Goal: Task Accomplishment & Management: Use online tool/utility

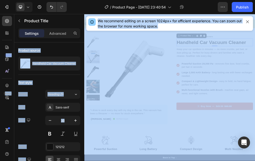
drag, startPoint x: 1, startPoint y: 46, endPoint x: -24, endPoint y: 48, distance: 24.4
click at [0, 0] on html "7 Version history / Product Page - [DATE] 23:40:54 Preview 1 product assigned S…" at bounding box center [127, 0] width 255 height 0
drag, startPoint x: 0, startPoint y: 42, endPoint x: -6, endPoint y: 43, distance: 5.8
click at [0, 0] on html "7 Version history / Product Page - [DATE] 23:40:54 Preview 1 product assigned S…" at bounding box center [127, 0] width 255 height 0
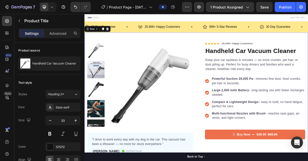
click at [228, 50] on div "Product Images "I drive to work every day with my dog in the car. This vacuum h…" at bounding box center [234, 133] width 300 height 189
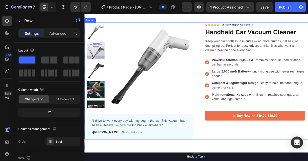
scroll to position [50, 0]
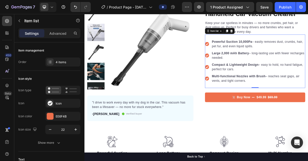
click at [260, 109] on div "Powerful Suction 10,000Pa – easily removes dust, crumbs, hair, pet fur, and eve…" at bounding box center [313, 78] width 135 height 72
click at [257, 97] on strong "Multi-functional Nozzles with Brush" at bounding box center [292, 98] width 72 height 4
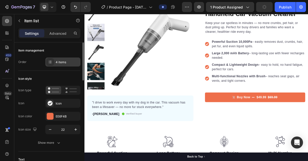
click at [68, 61] on div "4 items" at bounding box center [68, 62] width 24 height 5
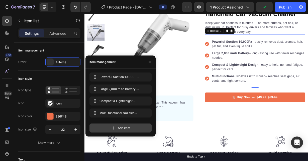
click at [108, 128] on div "Add item" at bounding box center [120, 128] width 62 height 9
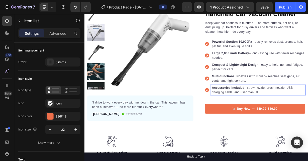
click at [252, 130] on div "Buy Now $49.99 $69.99 Product Cart Button" at bounding box center [313, 141] width 135 height 25
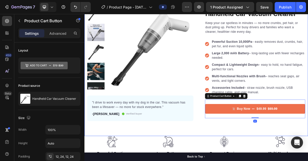
click at [220, 163] on div "Product Images "I drive to work every day with my dog in the car. This vacuum h…" at bounding box center [234, 83] width 300 height 189
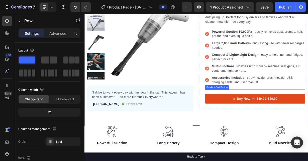
scroll to position [75, 0]
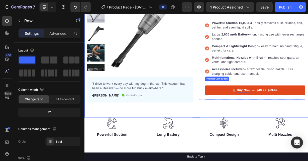
click at [289, 119] on div "Buy Now" at bounding box center [298, 117] width 18 height 6
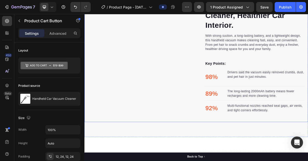
scroll to position [275, 0]
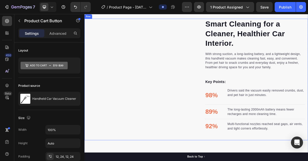
click at [157, 94] on div "Image" at bounding box center [159, 103] width 143 height 164
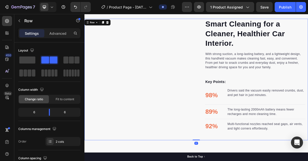
click at [148, 85] on div "Image" at bounding box center [159, 103] width 143 height 164
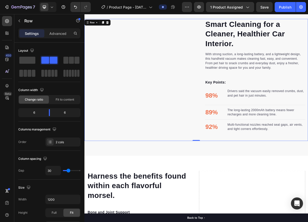
click at [158, 87] on div "Image" at bounding box center [159, 103] width 143 height 164
click at [162, 88] on div "Image" at bounding box center [159, 103] width 143 height 164
click at [178, 120] on div "Image" at bounding box center [159, 103] width 143 height 164
click at [16, 20] on button "button" at bounding box center [19, 21] width 8 height 8
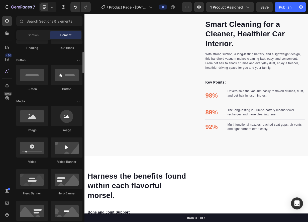
scroll to position [125, 0]
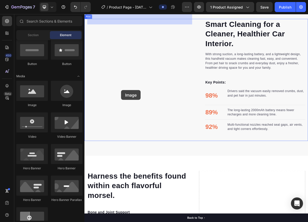
drag, startPoint x: 120, startPoint y: 110, endPoint x: 133, endPoint y: 116, distance: 14.3
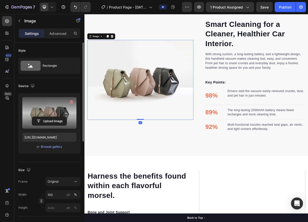
click at [58, 99] on label at bounding box center [49, 113] width 54 height 32
click at [58, 117] on input "file" at bounding box center [49, 121] width 35 height 9
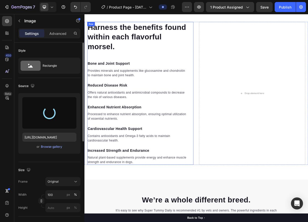
scroll to position [476, 0]
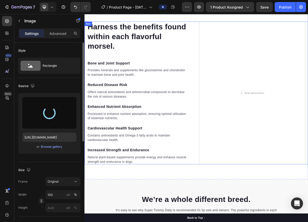
type input "https://cdn.shopify.com/s/files/1/0833/3046/6080/files/gempages_581434491701035…"
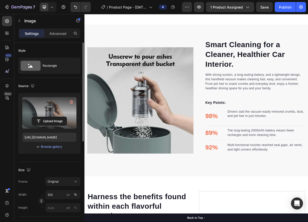
scroll to position [256, 0]
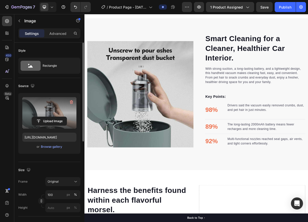
click at [173, 97] on img at bounding box center [159, 121] width 143 height 143
click at [162, 191] on div at bounding box center [159, 192] width 10 height 2
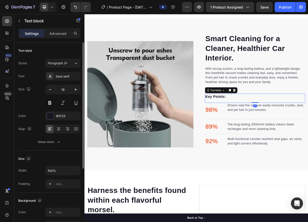
click at [320, 131] on div "Key Points: Text block 0" at bounding box center [313, 127] width 135 height 12
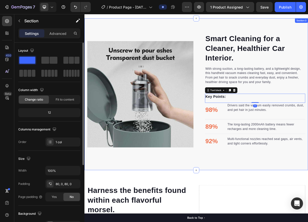
click at [249, 28] on div "Smart Cleaning for a Cleaner, Healthier Car Interior. Heading With strong sucti…" at bounding box center [234, 122] width 300 height 204
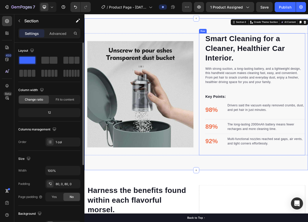
click at [241, 53] on div "Smart Cleaning for a Cleaner, Healthier Car Interior. Heading With strong sucti…" at bounding box center [309, 122] width 143 height 164
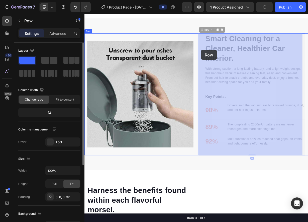
drag, startPoint x: 241, startPoint y: 54, endPoint x: 241, endPoint y: 62, distance: 8.0
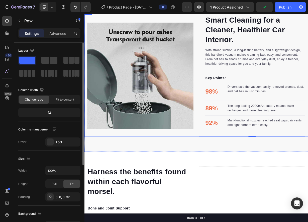
scroll to position [281, 0]
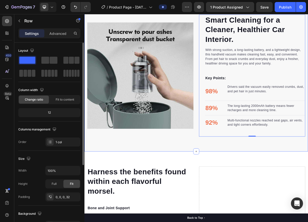
click at [211, 185] on div "Smart Cleaning for a Cleaner, Healthier Car Interior. Heading With strong sucti…" at bounding box center [234, 97] width 300 height 204
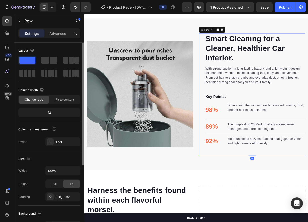
click at [241, 142] on div "Smart Cleaning for a Cleaner, Healthier Car Interior. Heading With strong sucti…" at bounding box center [309, 122] width 143 height 164
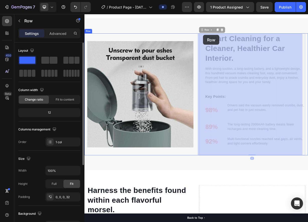
drag, startPoint x: 244, startPoint y: 36, endPoint x: 244, endPoint y: 42, distance: 6.5
drag, startPoint x: 242, startPoint y: 37, endPoint x: 241, endPoint y: 42, distance: 5.1
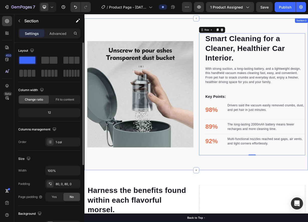
click at [225, 35] on div "Smart Cleaning for a Cleaner, Healthier Car Interior. Heading With strong sucti…" at bounding box center [234, 122] width 300 height 204
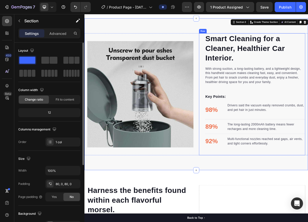
click at [242, 84] on div "Smart Cleaning for a Cleaner, Healthier Car Interior. Heading With strong sucti…" at bounding box center [309, 122] width 143 height 164
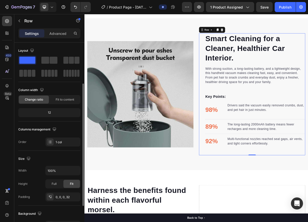
scroll to position [25, 0]
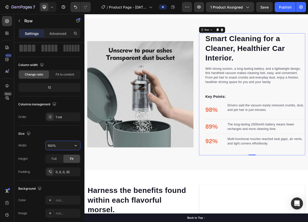
click at [69, 144] on input "100%" at bounding box center [63, 145] width 35 height 9
click at [75, 145] on icon "button" at bounding box center [76, 145] width 2 height 1
click at [52, 146] on input "100%" at bounding box center [63, 145] width 35 height 9
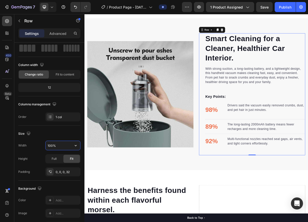
click at [52, 146] on input "100%" at bounding box center [63, 145] width 35 height 9
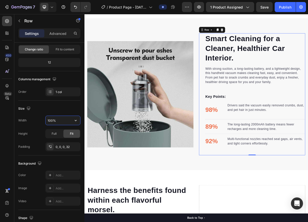
click at [51, 121] on input "100%" at bounding box center [63, 120] width 35 height 9
drag, startPoint x: 52, startPoint y: 120, endPoint x: 46, endPoint y: 121, distance: 5.9
click at [46, 121] on input "100%" at bounding box center [63, 120] width 35 height 9
type input "90%"
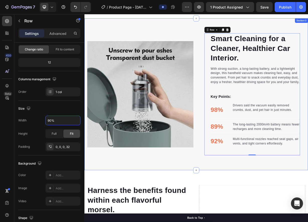
click at [195, 210] on div "Smart Cleaning for a Cleaner, Healthier Car Interior. Heading With strong sucti…" at bounding box center [234, 122] width 300 height 204
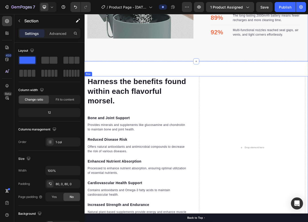
scroll to position [406, 0]
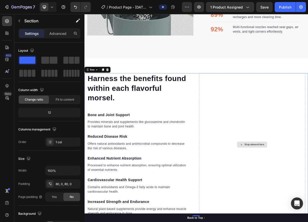
click at [289, 154] on div "Drop element here" at bounding box center [309, 189] width 143 height 192
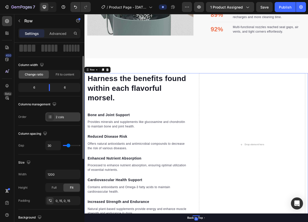
scroll to position [50, 0]
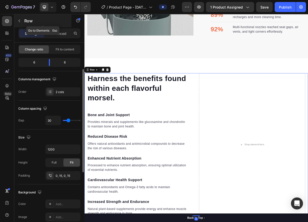
click at [21, 21] on button "button" at bounding box center [19, 21] width 8 height 8
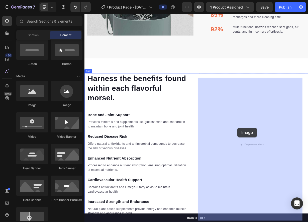
drag, startPoint x: 123, startPoint y: 108, endPoint x: 290, endPoint y: 166, distance: 177.0
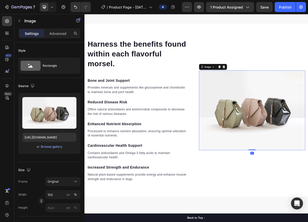
scroll to position [456, 0]
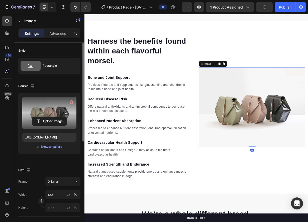
click at [56, 115] on label at bounding box center [49, 113] width 54 height 32
click at [56, 117] on input "file" at bounding box center [49, 121] width 35 height 9
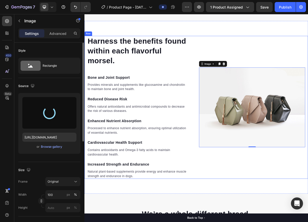
type input "https://cdn.shopify.com/s/files/1/0833/3046/6080/files/gempages_581434491701035…"
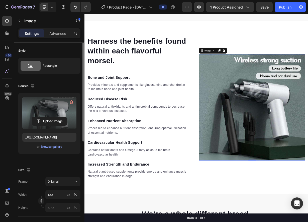
click at [275, 91] on img at bounding box center [309, 139] width 143 height 143
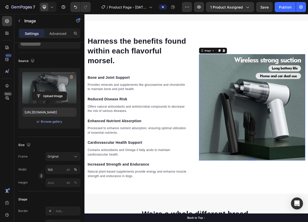
click at [282, 117] on img at bounding box center [309, 139] width 143 height 143
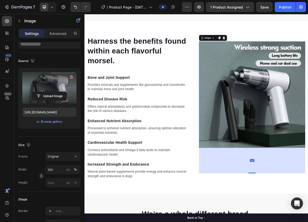
drag, startPoint x: 307, startPoint y: 215, endPoint x: 305, endPoint y: 261, distance: 46.3
click at [305, 230] on div "Harness the benefits found within each flavorful morsel. Heading Bone and Joint…" at bounding box center [234, 139] width 300 height 232
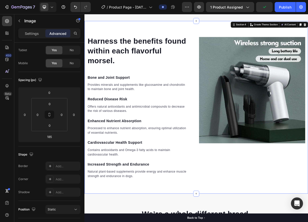
click at [301, 230] on div "Harness the benefits found within each flavorful morsel. Heading Bone and Joint…" at bounding box center [234, 139] width 300 height 232
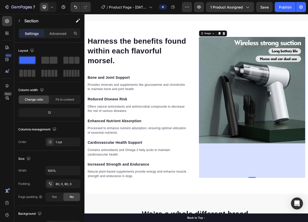
click at [288, 167] on img at bounding box center [309, 116] width 143 height 143
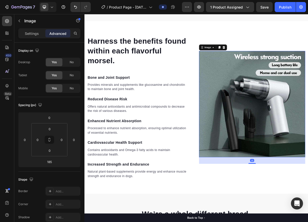
drag, startPoint x: 306, startPoint y: 238, endPoint x: 313, endPoint y: 200, distance: 38.2
click at [313, 200] on div "Image 35" at bounding box center [309, 135] width 143 height 143
type input "35"
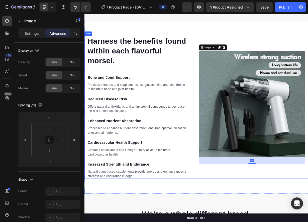
click at [285, 228] on div "Image 35" at bounding box center [309, 139] width 143 height 192
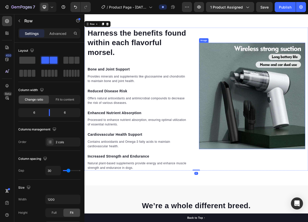
scroll to position [481, 0]
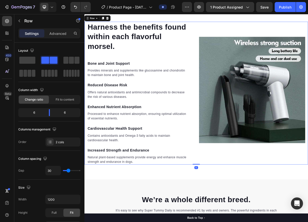
click at [297, 198] on div "Image" at bounding box center [309, 120] width 143 height 192
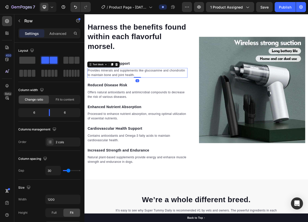
click at [216, 98] on p "Provides minerals and supplements like glucosamine and chondroitin to maintain …" at bounding box center [156, 93] width 134 height 12
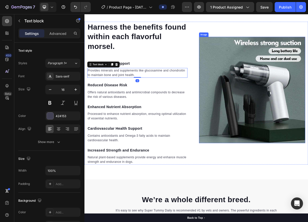
click at [254, 58] on img at bounding box center [309, 116] width 143 height 143
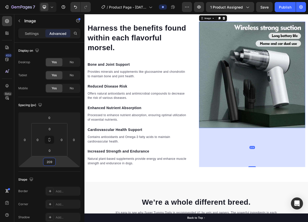
type input "191"
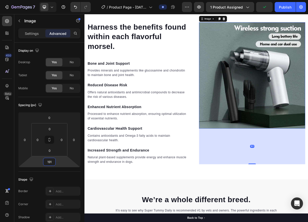
drag, startPoint x: 49, startPoint y: 156, endPoint x: 53, endPoint y: 137, distance: 19.9
click at [53, 0] on html "7 Version history / Product Page - Aug 26, 23:40:54 Preview 1 product assigned …" at bounding box center [154, 0] width 308 height 0
click at [305, 209] on div "191" at bounding box center [309, 192] width 143 height 48
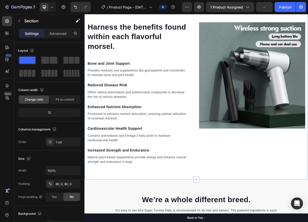
click at [269, 218] on div "Harness the benefits found within each flavorful morsel. Heading Bone and Joint…" at bounding box center [234, 120] width 300 height 232
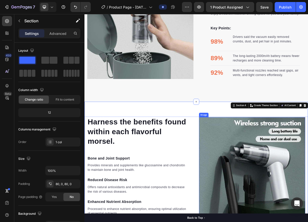
scroll to position [437, 0]
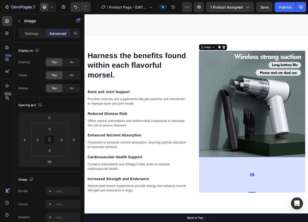
click at [267, 164] on img at bounding box center [309, 134] width 143 height 143
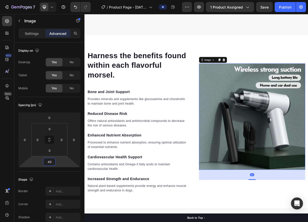
type input "45"
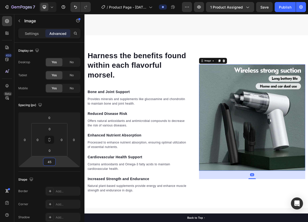
drag, startPoint x: 48, startPoint y: 156, endPoint x: 47, endPoint y: 175, distance: 18.3
click at [47, 0] on html "7 Version history / Product Page - Aug 26, 23:40:54 Preview 1 product assigned …" at bounding box center [154, 0] width 308 height 0
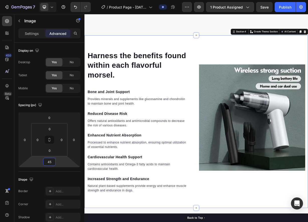
click at [278, 62] on div "Harness the benefits found within each flavorful morsel. Heading Bone and Joint…" at bounding box center [234, 159] width 300 height 232
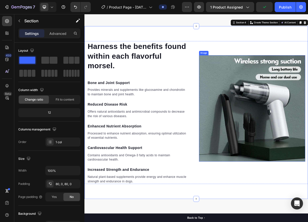
scroll to position [487, 0]
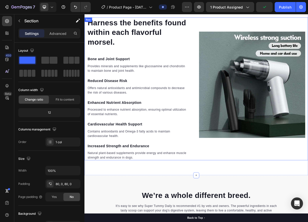
click at [284, 191] on div "Image" at bounding box center [309, 115] width 143 height 192
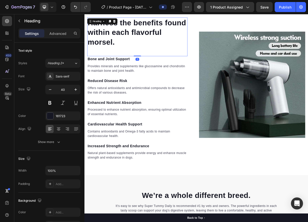
click at [131, 48] on p "Harness the benefits found within each flavorful morsel." at bounding box center [156, 38] width 134 height 39
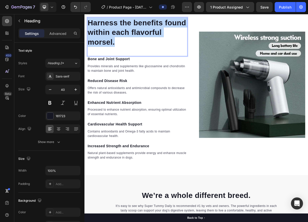
click at [131, 48] on p "Harness the benefits found within each flavorful morsel." at bounding box center [156, 38] width 134 height 39
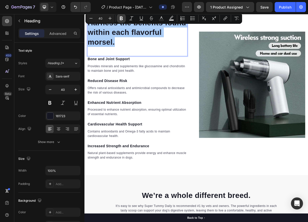
click at [123, 19] on icon "Editor contextual toolbar" at bounding box center [121, 18] width 5 height 5
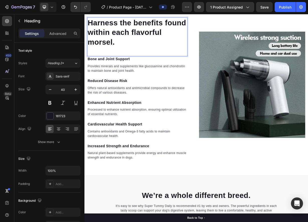
click at [117, 55] on strong "Harness the benefits found within each flavorful morsel." at bounding box center [155, 38] width 132 height 37
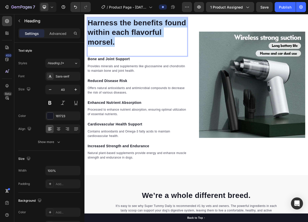
click at [117, 55] on strong "Harness the benefits found within each flavorful morsel." at bounding box center [155, 38] width 132 height 37
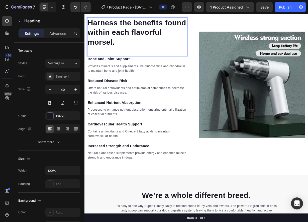
click at [117, 55] on strong "Harness the benefits found within each flavorful morsel." at bounding box center [155, 38] width 132 height 37
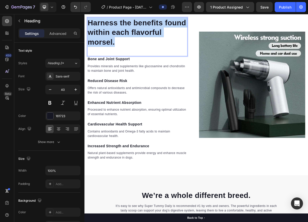
click at [117, 55] on strong "Harness the benefits found within each flavorful morsel." at bounding box center [155, 38] width 132 height 37
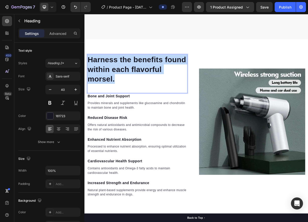
scroll to position [437, 0]
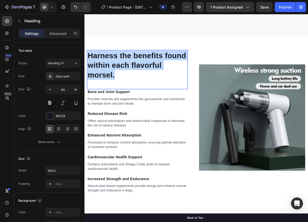
click at [127, 73] on strong "Harness the benefits found within each flavorful morsel." at bounding box center [155, 82] width 132 height 37
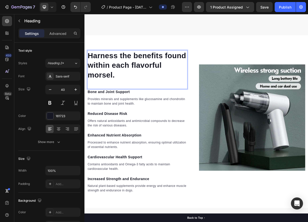
click at [124, 83] on p "Harness the benefits found within each flavorful morsel." at bounding box center [156, 82] width 134 height 39
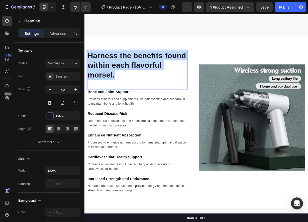
click at [124, 83] on p "Harness the benefits found within each flavorful morsel." at bounding box center [156, 82] width 134 height 39
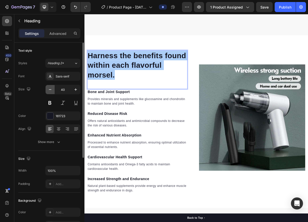
click at [48, 89] on icon "button" at bounding box center [50, 89] width 5 height 5
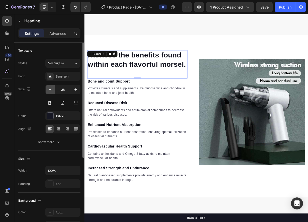
click at [48, 89] on icon "button" at bounding box center [50, 89] width 5 height 5
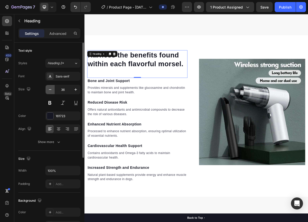
click at [48, 89] on icon "button" at bounding box center [50, 89] width 5 height 5
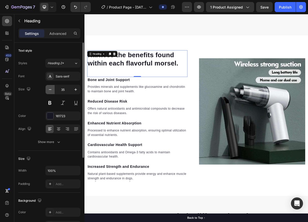
click at [48, 89] on icon "button" at bounding box center [50, 89] width 5 height 5
type input "34"
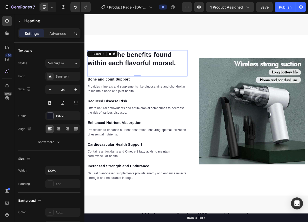
click at [171, 79] on strong "Harness the benefits found within each flavorful morsel." at bounding box center [148, 74] width 119 height 21
click at [207, 85] on p "Harness the benefits found within each flavorful morsel." at bounding box center [156, 74] width 134 height 22
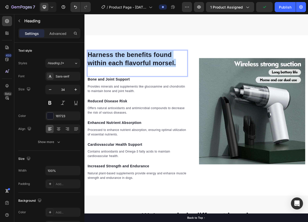
click at [207, 85] on p "Harness the benefits found within each flavorful morsel." at bounding box center [156, 74] width 134 height 22
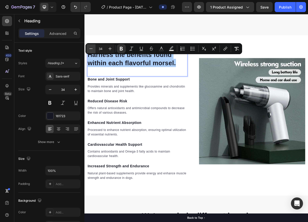
click at [93, 49] on icon "Editor contextual toolbar" at bounding box center [90, 48] width 5 height 5
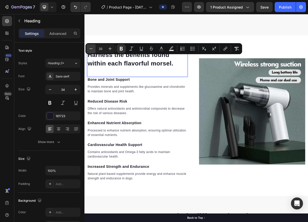
click at [93, 49] on icon "Editor contextual toolbar" at bounding box center [90, 48] width 5 height 5
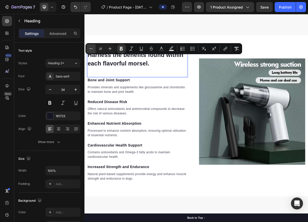
click at [93, 49] on icon "Editor contextual toolbar" at bounding box center [90, 48] width 5 height 5
type input "30"
click at [197, 86] on p "Harness the benefits found within each flavorful morsel." at bounding box center [156, 74] width 134 height 23
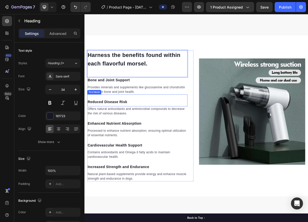
click at [215, 131] on div "Reduced Disease Risk Text block" at bounding box center [155, 130] width 135 height 16
click at [218, 99] on div "⁠⁠⁠⁠⁠⁠⁠ Harness the benefits found within each flavorful morsel. Heading 0" at bounding box center [155, 81] width 135 height 36
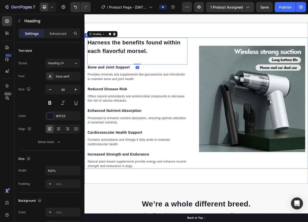
scroll to position [462, 0]
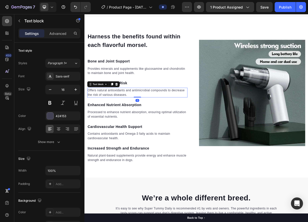
click at [214, 125] on p "Offers natural antioxidants and antimicrobial compounds to decrease the risk of…" at bounding box center [156, 119] width 134 height 12
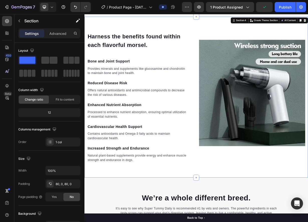
click at [262, 230] on div "⁠⁠⁠⁠⁠⁠⁠ Harness the benefits found within each flavorful morsel. Heading Bone a…" at bounding box center [234, 126] width 300 height 216
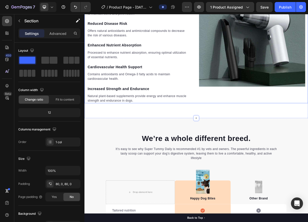
scroll to position [587, 0]
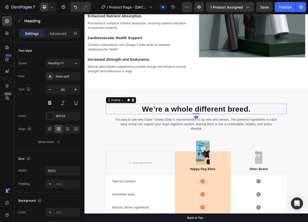
click at [260, 142] on p "We’re a whole different breed." at bounding box center [235, 141] width 242 height 13
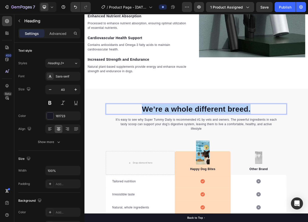
click at [260, 142] on p "We’re a whole different breed." at bounding box center [235, 141] width 242 height 13
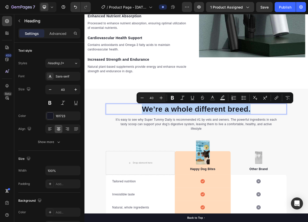
click at [253, 139] on p "We’re a whole different breed." at bounding box center [235, 141] width 242 height 13
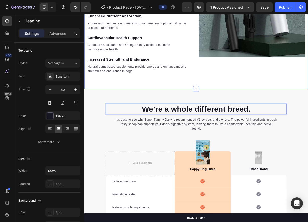
click at [264, 110] on div "⁠⁠⁠⁠⁠⁠⁠ Harness the benefits found within each flavorful morsel. Heading Bone a…" at bounding box center [234, 6] width 300 height 216
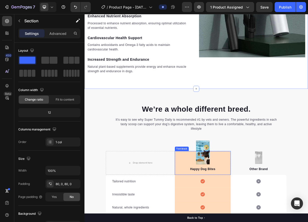
click at [245, 204] on div "Happy Dog Bites Text block" at bounding box center [243, 214] width 75 height 32
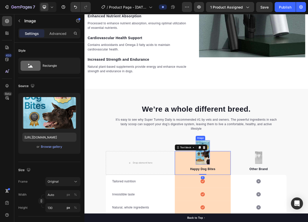
click at [249, 189] on img at bounding box center [243, 199] width 19 height 33
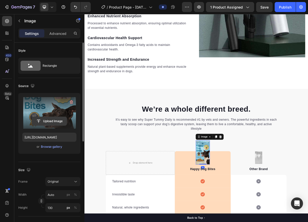
click at [61, 119] on input "file" at bounding box center [49, 121] width 35 height 9
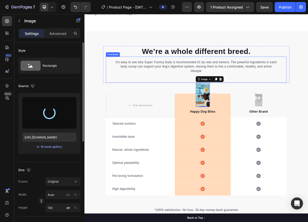
scroll to position [687, 0]
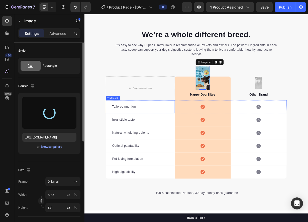
type input "https://cdn.shopify.com/s/files/1/0833/3046/6080/files/gempages_581434491701035…"
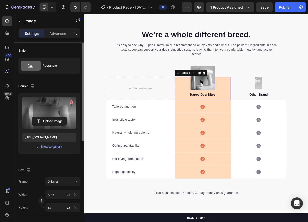
click at [247, 123] on p "Happy Dog Bites" at bounding box center [243, 122] width 74 height 6
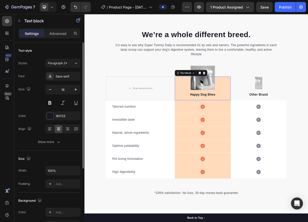
click at [247, 123] on p "Happy Dog Bites" at bounding box center [243, 122] width 74 height 6
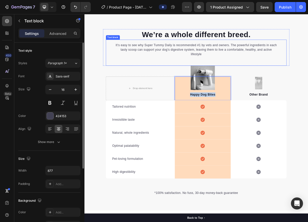
click at [299, 78] on div "It’s easy to see why Super Tummy Daily is recommended #1 by vets and owners. Th…" at bounding box center [234, 65] width 243 height 35
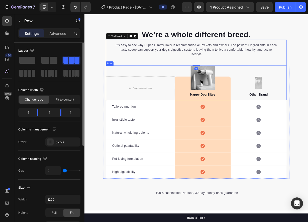
click at [294, 89] on div "Drop element here Image Happy Dog Bites Text block Row Image Other Brand Text b…" at bounding box center [234, 106] width 243 height 46
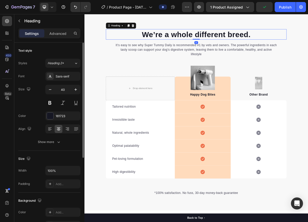
click at [230, 43] on p "We’re a whole different breed." at bounding box center [235, 41] width 242 height 13
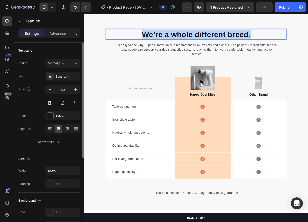
click at [230, 43] on p "We’re a whole different breed." at bounding box center [235, 41] width 242 height 13
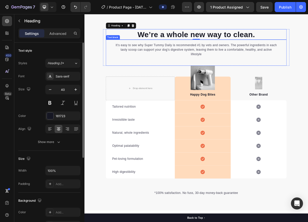
click at [254, 58] on p "It’s easy to see why Super Tummy Daily is recommended #1 by vets and owners. Th…" at bounding box center [234, 62] width 219 height 18
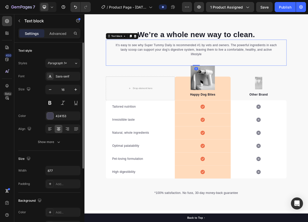
click at [254, 58] on p "It’s easy to see why Super Tummy Daily is recommended #1 by vets and owners. Th…" at bounding box center [234, 62] width 219 height 18
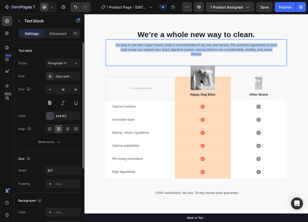
click at [254, 58] on p "It’s easy to see why Super Tummy Daily is recommended #1 by vets and owners. Th…" at bounding box center [234, 62] width 219 height 18
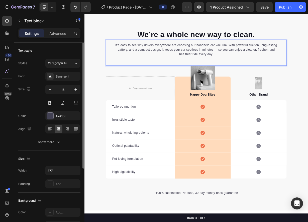
click at [290, 71] on div "It’s easy to see why drivers everywhere are choosing our handheld car vacuum. W…" at bounding box center [235, 61] width 220 height 19
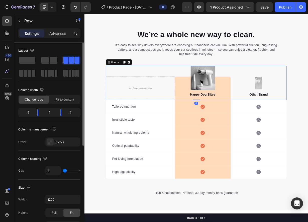
click at [339, 86] on div "Drop element here Image Happy Dog Bites Text block Row Image Other Brand Text b…" at bounding box center [234, 106] width 243 height 46
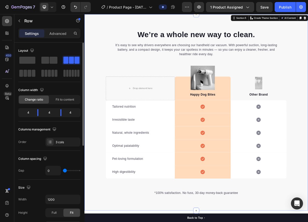
click at [372, 82] on div "⁠⁠⁠⁠⁠⁠⁠ We’re a whole new way to clean. Heading It’s easy to see why drivers ev…" at bounding box center [234, 146] width 300 height 224
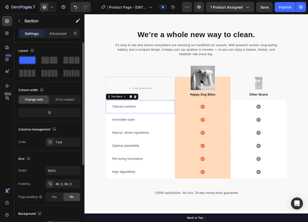
click at [137, 137] on p "Tailored nutrition" at bounding box center [160, 138] width 76 height 6
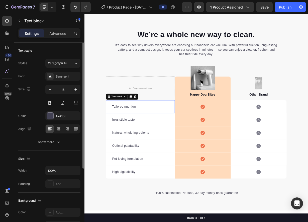
click at [137, 137] on p "Tailored nutrition" at bounding box center [160, 138] width 76 height 6
click at [135, 156] on p "Irresistible taste" at bounding box center [160, 156] width 76 height 6
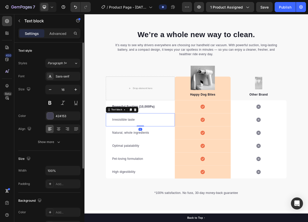
click at [135, 156] on p "Irresistible taste" at bounding box center [160, 156] width 76 height 6
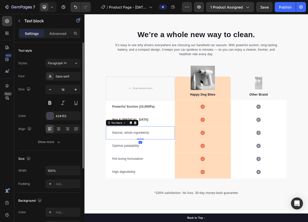
click at [143, 173] on p "Natural, whole ingredients" at bounding box center [160, 173] width 76 height 6
click at [133, 190] on p "Optimal palatability" at bounding box center [160, 191] width 76 height 6
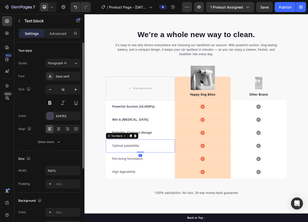
click at [133, 190] on p "Optimal palatability" at bounding box center [160, 191] width 76 height 6
click at [139, 207] on p "Pet-loving formulation" at bounding box center [160, 208] width 76 height 6
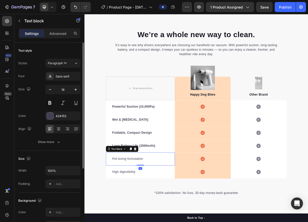
click at [139, 207] on p "Pet-loving formulation" at bounding box center [160, 208] width 76 height 6
click at [128, 226] on p "High digestibility" at bounding box center [160, 226] width 76 height 6
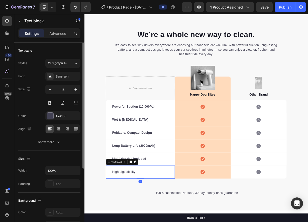
click at [128, 226] on p "High digestibility" at bounding box center [160, 226] width 76 height 6
click at [189, 230] on div "Low Noise ≤84dB Text block 0" at bounding box center [159, 226] width 93 height 18
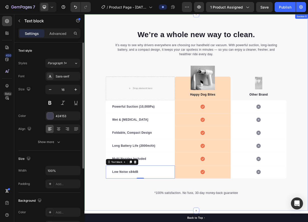
click at [370, 182] on div "⁠⁠⁠⁠⁠⁠⁠ We’re a whole new way to clean. Heading It’s easy to see why drivers ev…" at bounding box center [234, 146] width 300 height 224
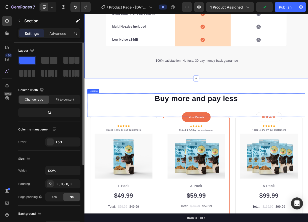
scroll to position [863, 0]
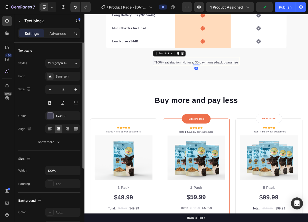
click at [206, 79] on p "*100% satisfaction. No fuss, 30-day money-back guarantee" at bounding box center [234, 79] width 115 height 6
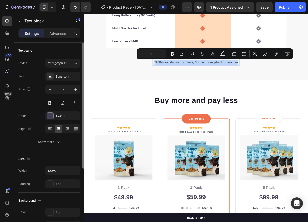
copy p "*100% satisfaction. No fuss, 30-day money-back guarantee"
click at [208, 82] on p "*100% satisfaction. No fuss, 30-day money-back guarantee" at bounding box center [234, 79] width 115 height 6
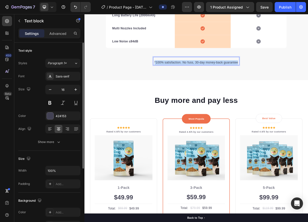
click at [208, 82] on p "*100% satisfaction. No fuss, 30-day money-back guarantee" at bounding box center [234, 79] width 115 height 6
click at [206, 81] on p "✅ 100% Satisfaction Guaranteed" at bounding box center [234, 79] width 115 height 6
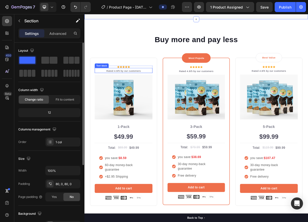
scroll to position [963, 0]
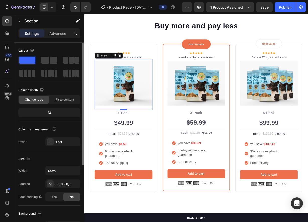
click at [145, 100] on img at bounding box center [137, 107] width 78 height 60
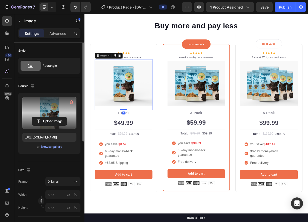
click at [53, 108] on label at bounding box center [49, 113] width 54 height 32
click at [53, 117] on input "file" at bounding box center [49, 121] width 35 height 9
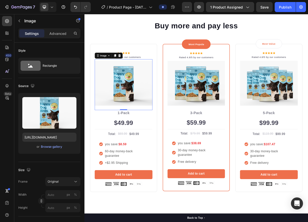
click at [146, 102] on img at bounding box center [137, 107] width 78 height 60
click at [141, 98] on img at bounding box center [137, 107] width 78 height 60
click at [137, 116] on img at bounding box center [137, 107] width 78 height 60
click at [121, 88] on img at bounding box center [137, 107] width 78 height 60
click at [50, 146] on div "Browse gallery" at bounding box center [51, 146] width 21 height 5
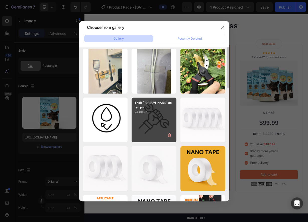
scroll to position [0, 0]
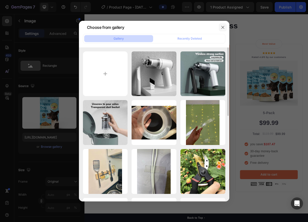
click at [222, 25] on button "button" at bounding box center [223, 27] width 8 height 8
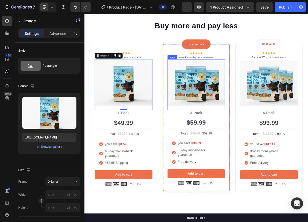
click at [228, 97] on img at bounding box center [234, 107] width 77 height 60
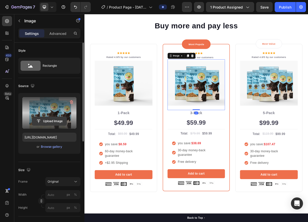
click at [52, 119] on input "file" at bounding box center [49, 121] width 35 height 9
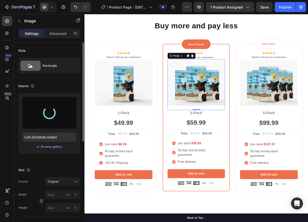
type input "https://cdn.shopify.com/s/files/1/0833/3046/6080/files/gempages_581434491701035…"
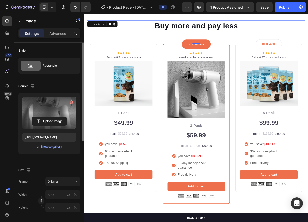
click at [305, 35] on p "Buy more and pay less" at bounding box center [235, 29] width 292 height 13
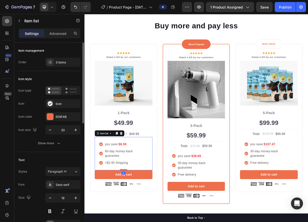
click at [154, 189] on p "you save: $8.59" at bounding box center [140, 189] width 57 height 6
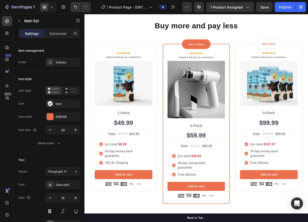
click at [174, 187] on div "you save: $8.59 60-day money-back guarantee +$2.95 Shipping" at bounding box center [137, 201] width 78 height 45
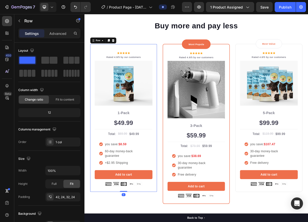
click at [180, 194] on div "Icon Icon Icon Icon Icon Icon List Hoz Rated 4.8/5 by our customers Text block …" at bounding box center [137, 153] width 90 height 199
click at [150, 201] on p "60-day money-back guarantee" at bounding box center [140, 201] width 57 height 12
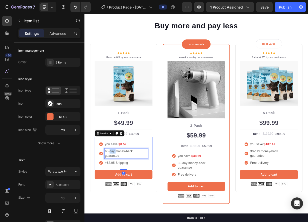
click at [118, 197] on p "60-day money-back guarantee" at bounding box center [140, 201] width 57 height 12
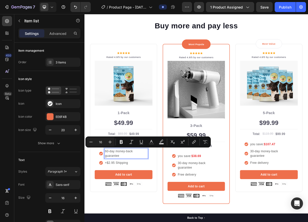
drag, startPoint x: 112, startPoint y: 197, endPoint x: 115, endPoint y: 197, distance: 2.9
click at [113, 197] on p "60-day money-back guarantee" at bounding box center [140, 201] width 57 height 12
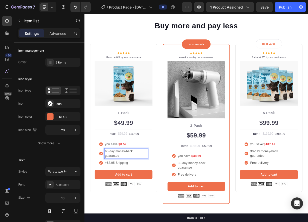
click at [116, 197] on p "60-day money-back guarantee" at bounding box center [140, 201] width 57 height 12
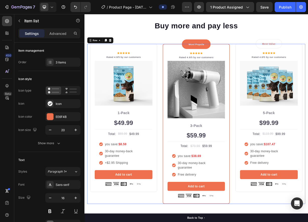
click at [185, 189] on div "Icon Icon Icon Icon Icon Icon List Hoz Rated 4.8/5 by our customers Text block …" at bounding box center [234, 161] width 293 height 215
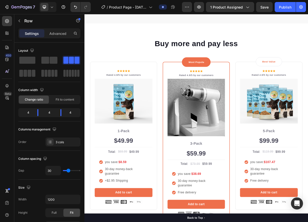
scroll to position [951, 0]
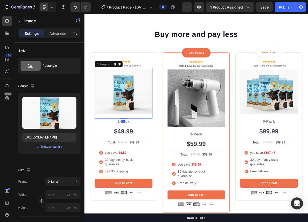
click at [133, 112] on img at bounding box center [137, 118] width 78 height 60
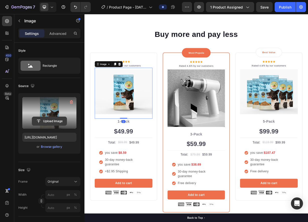
click at [40, 118] on input "file" at bounding box center [49, 121] width 35 height 9
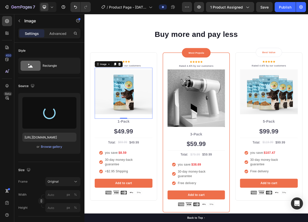
type input "https://cdn.shopify.com/s/files/1/0833/3046/6080/files/gempages_581434491701035…"
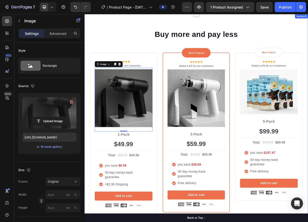
click at [309, 27] on div "Buy more and pay less Heading Row Icon Icon Icon Icon Icon Icon List Hoz Rated …" at bounding box center [234, 158] width 300 height 288
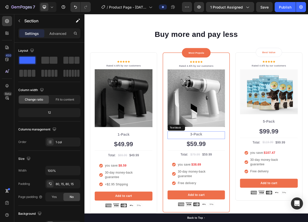
click at [243, 173] on p "3-Pack" at bounding box center [234, 175] width 76 height 7
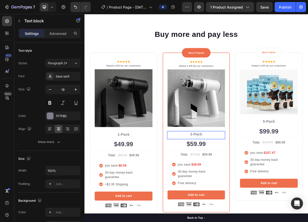
click at [229, 173] on p "3-Pack" at bounding box center [234, 175] width 76 height 7
click at [227, 173] on p "3-Pack" at bounding box center [234, 175] width 76 height 7
click at [254, 184] on div "$59.99" at bounding box center [234, 189] width 77 height 14
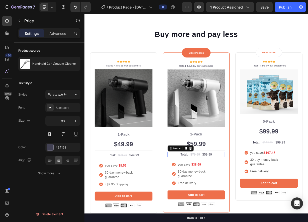
click at [266, 199] on div "Total: Text block $79.99 Price Price $59.99 Price Price Row 0" at bounding box center [234, 202] width 77 height 7
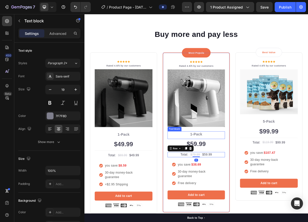
click at [263, 178] on div "1-Pack Text block" at bounding box center [234, 176] width 77 height 10
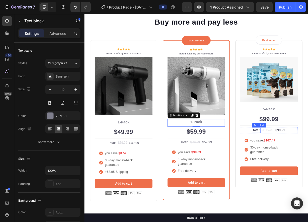
scroll to position [976, 0]
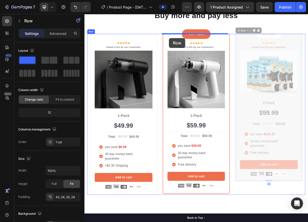
drag, startPoint x: 306, startPoint y: 43, endPoint x: 198, endPoint y: 46, distance: 108.2
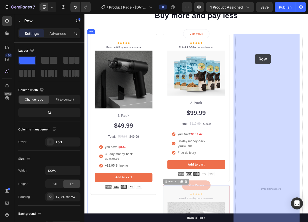
drag, startPoint x: 192, startPoint y: 251, endPoint x: 314, endPoint y: 66, distance: 222.2
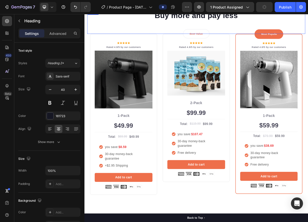
click at [316, 23] on h2 "Buy more and pay less" at bounding box center [234, 16] width 293 height 14
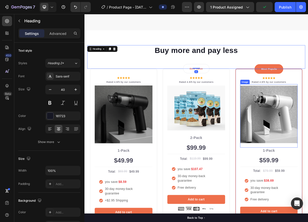
scroll to position [926, 0]
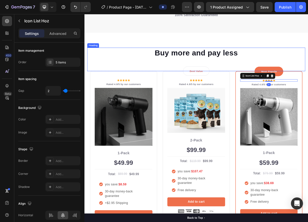
click at [320, 66] on p "Buy more and pay less" at bounding box center [235, 66] width 292 height 13
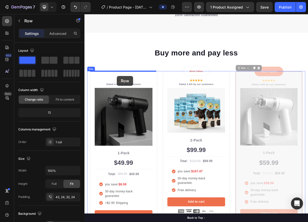
drag, startPoint x: 296, startPoint y: 92, endPoint x: 128, endPoint y: 97, distance: 167.8
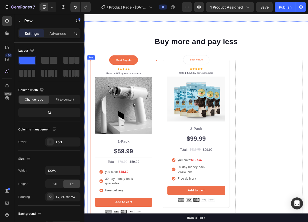
scroll to position [1051, 0]
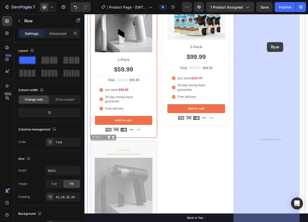
drag, startPoint x: 124, startPoint y: 185, endPoint x: 329, endPoint y: 52, distance: 244.7
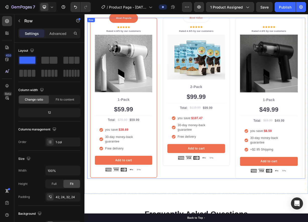
scroll to position [1001, 0]
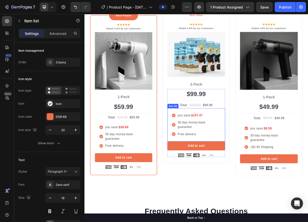
click at [241, 174] on p "Free delivery" at bounding box center [238, 175] width 57 height 6
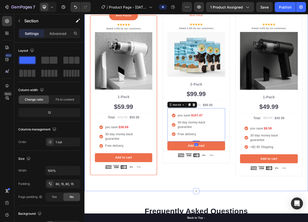
click at [238, 230] on div "Buy more and pay less Heading Row Most Popular Text block Row Icon Icon Icon Ic…" at bounding box center [234, 108] width 300 height 288
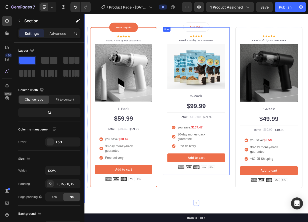
scroll to position [976, 0]
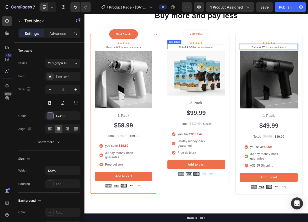
click at [225, 59] on p "Rated 4.8/5 by our customers" at bounding box center [234, 58] width 77 height 5
click at [224, 59] on p "Rated 4.8/5 by our customers" at bounding box center [234, 58] width 77 height 5
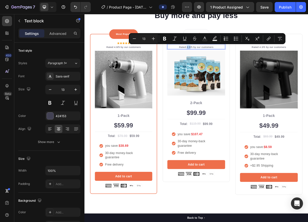
click at [224, 59] on p "Rated 4.8/5 by our customers" at bounding box center [234, 58] width 77 height 5
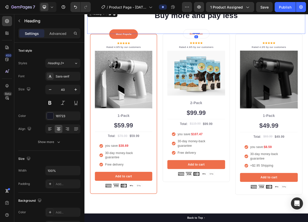
click at [283, 33] on div "Buy more and pay less Heading 0" at bounding box center [234, 25] width 293 height 32
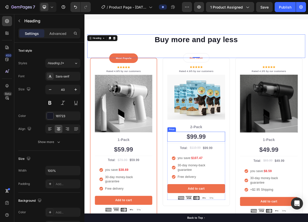
scroll to position [876, 0]
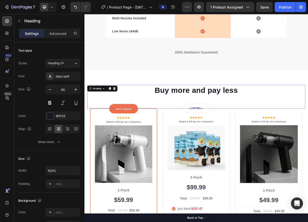
click at [306, 117] on p "Buy more and pay less" at bounding box center [235, 116] width 292 height 13
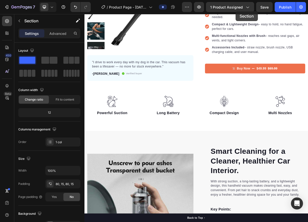
scroll to position [77, 0]
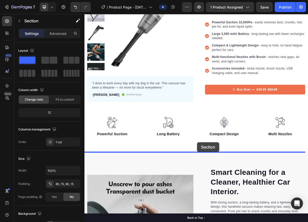
drag, startPoint x: 288, startPoint y: 86, endPoint x: 236, endPoint y: 186, distance: 112.8
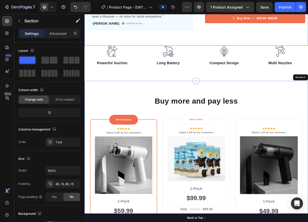
scroll to position [202, 0]
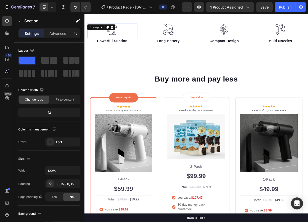
click at [123, 36] on img at bounding box center [121, 34] width 15 height 15
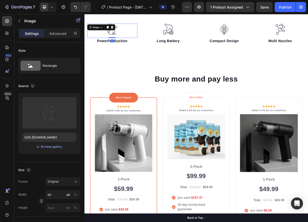
click at [123, 36] on img at bounding box center [121, 34] width 15 height 15
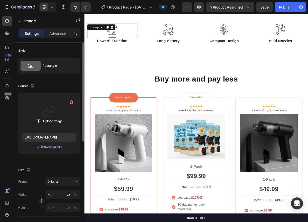
click at [44, 105] on label at bounding box center [49, 113] width 54 height 32
click at [44, 117] on input "file" at bounding box center [49, 121] width 35 height 9
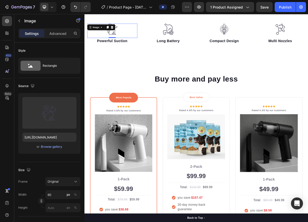
click at [136, 37] on div at bounding box center [121, 34] width 67 height 15
click at [49, 147] on div "Browse gallery" at bounding box center [51, 146] width 21 height 5
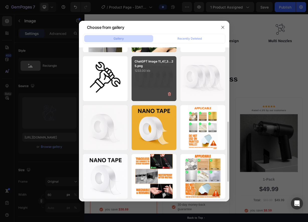
scroll to position [165, 0]
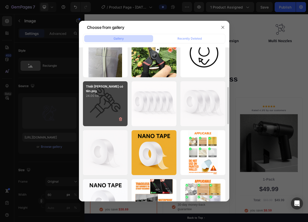
click at [112, 107] on div "Thiết kế chưa có tên.png 24.00 kb" at bounding box center [105, 103] width 45 height 45
type input "https://cdn.shopify.com/s/files/1/0833/3046/6080/files/gempages_581434491701035…"
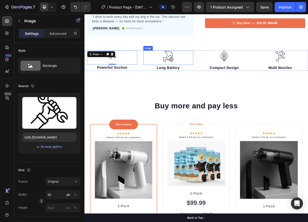
scroll to position [152, 0]
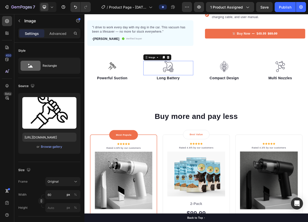
click at [193, 84] on img at bounding box center [196, 84] width 15 height 15
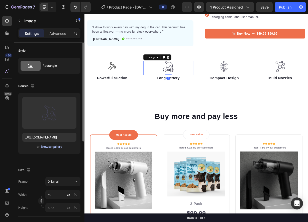
click at [45, 146] on div "Browse gallery" at bounding box center [51, 146] width 21 height 5
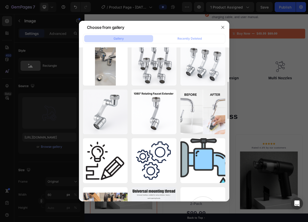
scroll to position [451, 0]
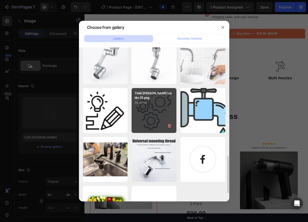
click at [153, 113] on div "Thiết kế chưa có tên (1).png 34.42 kb" at bounding box center [153, 110] width 45 height 45
type input "https://cdn.shopify.com/s/files/1/0833/3046/6080/files/gempages_581434491701035…"
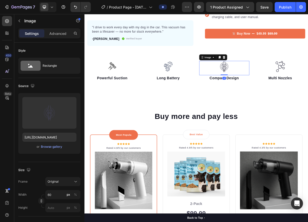
click at [274, 86] on img at bounding box center [272, 84] width 15 height 15
click at [54, 145] on div "Browse gallery" at bounding box center [51, 146] width 21 height 5
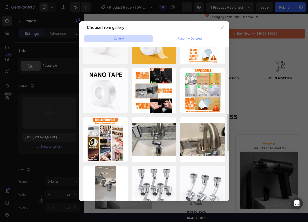
scroll to position [400, 0]
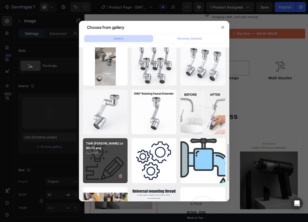
click at [120, 150] on p "22.24 kb" at bounding box center [105, 152] width 39 height 5
type input "https://cdn.shopify.com/s/files/1/0833/3046/6080/files/gempages_581434491701035…"
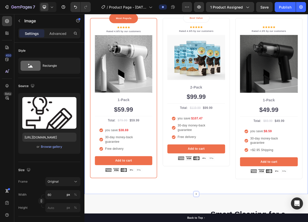
scroll to position [302, 0]
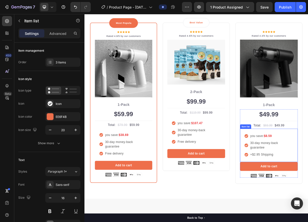
click at [299, 203] on icon at bounding box center [301, 202] width 5 height 5
click at [300, 201] on icon at bounding box center [301, 202] width 5 height 5
click at [299, 190] on icon at bounding box center [301, 190] width 5 height 5
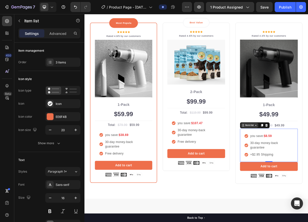
click at [306, 162] on div "Item list" at bounding box center [306, 163] width 13 height 5
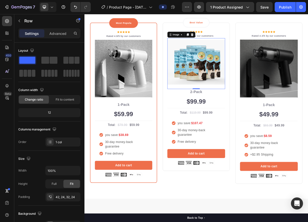
click at [229, 99] on img at bounding box center [235, 78] width 78 height 60
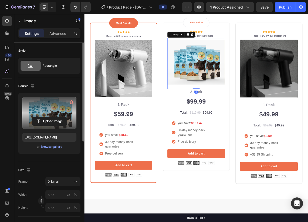
click at [44, 114] on label at bounding box center [49, 113] width 54 height 32
click at [44, 117] on input "file" at bounding box center [49, 121] width 35 height 9
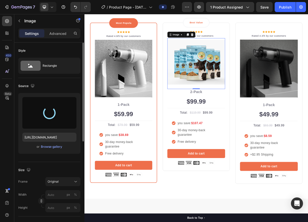
type input "https://cdn.shopify.com/s/files/1/0833/3046/6080/files/gempages_581434491701035…"
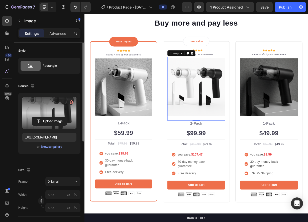
scroll to position [252, 0]
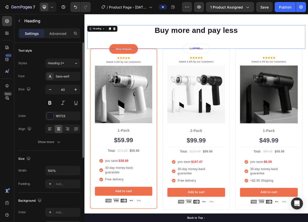
click at [290, 53] on div "Buy more and pay less Heading 0" at bounding box center [234, 45] width 293 height 32
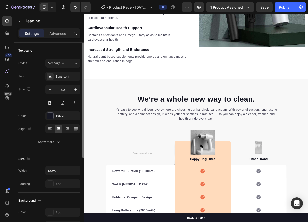
scroll to position [953, 0]
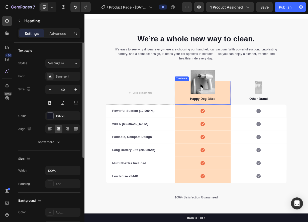
click at [242, 128] on p "Happy Dog Bites" at bounding box center [243, 128] width 74 height 6
click at [246, 126] on p "vacuum mini" at bounding box center [243, 128] width 74 height 6
click at [233, 128] on p "vacuum mini" at bounding box center [243, 128] width 74 height 6
click at [232, 129] on p "vacuum mini" at bounding box center [243, 128] width 74 height 6
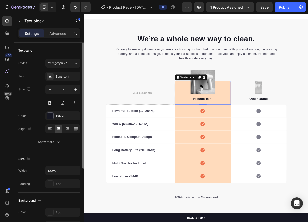
click at [231, 129] on p "vacuum mini" at bounding box center [243, 128] width 74 height 6
click at [294, 95] on div "Drop element here Image Vacuum mini Text block 0 Row Image Other Brand Text blo…" at bounding box center [234, 112] width 243 height 46
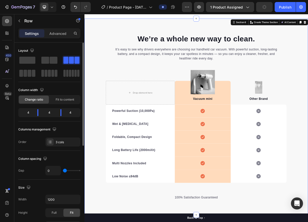
click at [373, 77] on div "We’re a whole new way to clean. Heading It’s easy to see why drivers everywhere…" at bounding box center [234, 152] width 300 height 224
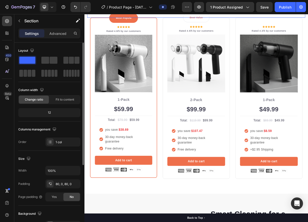
scroll to position [300, 0]
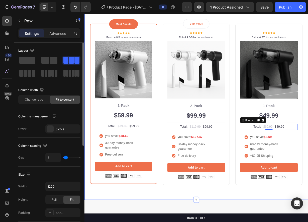
click at [379, 172] on div "Buy more and pay less Heading Row Most Popular Text block Row Icon Icon Icon Ic…" at bounding box center [234, 119] width 300 height 288
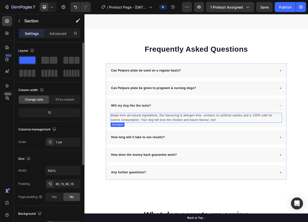
scroll to position [1226, 0]
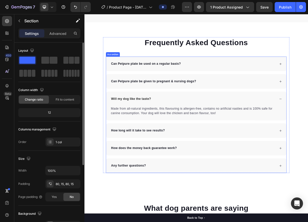
click at [154, 79] on p "Can Petpure plate be used on a regular basis?" at bounding box center [167, 81] width 94 height 6
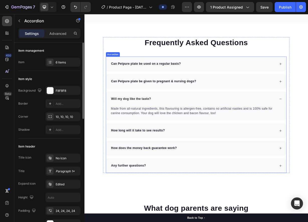
click at [154, 79] on p "Can Petpure plate be used on a regular basis?" at bounding box center [167, 81] width 94 height 6
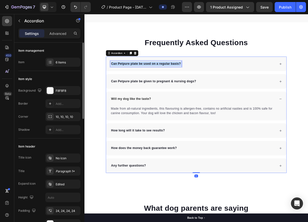
click at [154, 79] on p "Can Petpure plate be used on a regular basis?" at bounding box center [167, 81] width 94 height 6
click at [143, 105] on p "Can Petpure plate be given to pregnant & nursing dogs?" at bounding box center [177, 104] width 114 height 6
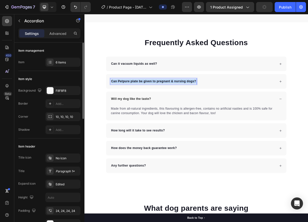
click at [143, 105] on p "Can Petpure plate be given to pregnant & nursing dogs?" at bounding box center [177, 104] width 114 height 6
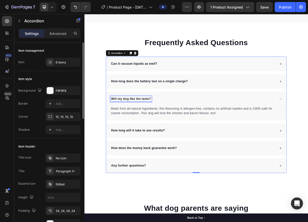
click at [153, 128] on p "Will my dog like the taste?" at bounding box center [147, 128] width 54 height 6
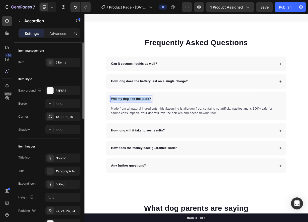
click at [153, 128] on p "Will my dog like the taste?" at bounding box center [147, 128] width 54 height 6
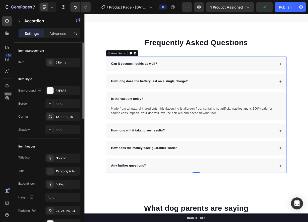
click at [146, 171] on p "How long will it take to see results?" at bounding box center [156, 170] width 72 height 6
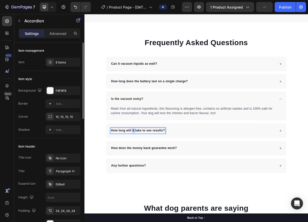
click at [146, 171] on p "How long will it take to see results?" at bounding box center [156, 170] width 72 height 6
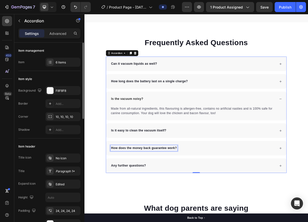
click at [155, 194] on p "How does the money back guarantee work?" at bounding box center [164, 194] width 88 height 6
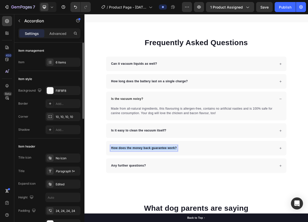
click at [155, 194] on p "How does the money back guarantee work?" at bounding box center [164, 194] width 88 height 6
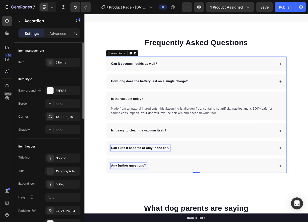
click at [152, 219] on p "Any further questions?" at bounding box center [143, 218] width 47 height 6
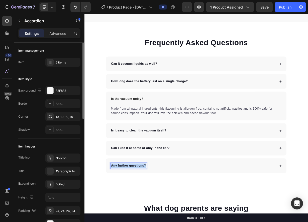
click at [152, 219] on p "Any further questions?" at bounding box center [143, 218] width 47 height 6
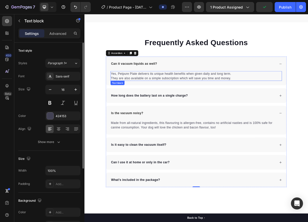
click at [207, 96] on p "Yes, Petpure Plate delivers its unique health benefits when given daily and lon…" at bounding box center [234, 97] width 229 height 12
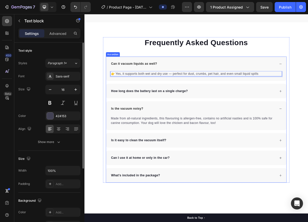
click at [249, 115] on div "How long does the battery last on a single charge?" at bounding box center [230, 118] width 223 height 8
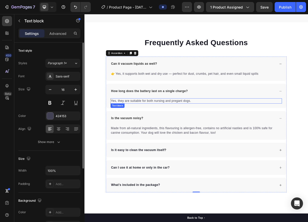
click at [141, 133] on p "Yes, they are suitable for both nursing and pregant dogs." at bounding box center [234, 131] width 229 height 6
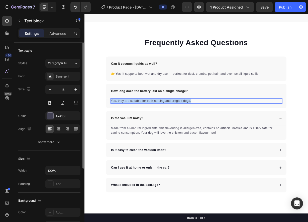
click at [141, 133] on p "Yes, they are suitable for both nursing and pregant dogs." at bounding box center [234, 131] width 229 height 6
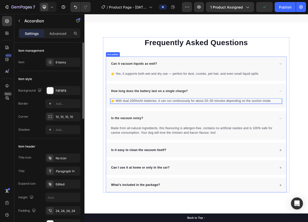
click at [170, 144] on div "Is the vacuum noisy?" at bounding box center [234, 154] width 242 height 20
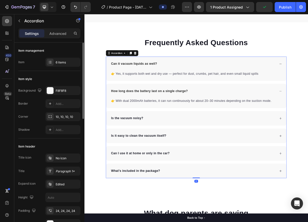
scroll to position [1252, 0]
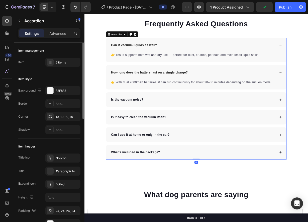
click at [189, 128] on div "Is the vacuum noisy?" at bounding box center [230, 129] width 223 height 8
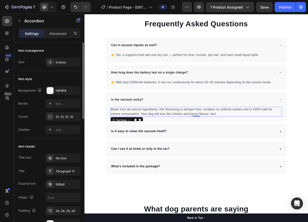
click at [144, 140] on p "Made from all-natural ingredients, this flavouring is allergen-free, contains n…" at bounding box center [234, 145] width 229 height 12
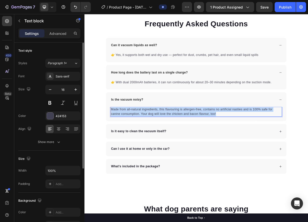
click at [144, 140] on p "Made from all-natural ingredients, this flavouring is allergen-free, contains n…" at bounding box center [234, 145] width 229 height 12
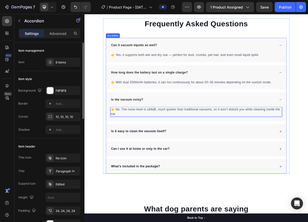
click at [147, 169] on p "Is it easy to clean the vacuum itself?" at bounding box center [157, 171] width 74 height 6
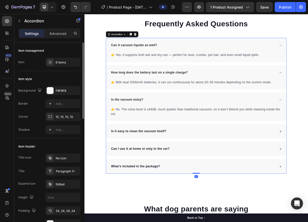
click at [198, 169] on div "Is it easy to clean the vacuum itself?" at bounding box center [230, 172] width 223 height 8
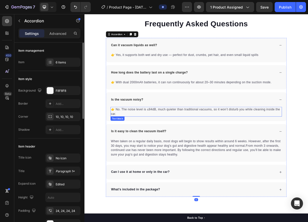
scroll to position [1277, 0]
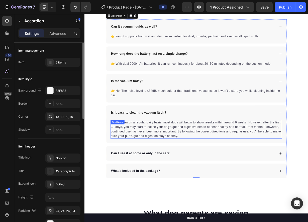
click at [153, 170] on p "When taken on a regular daily basis, most dogs will begin to show results withi…" at bounding box center [234, 169] width 229 height 24
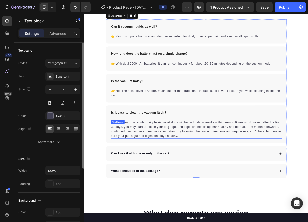
click at [153, 170] on p "When taken on a regular daily basis, most dogs will begin to show results withi…" at bounding box center [234, 169] width 229 height 24
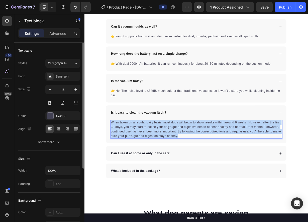
click at [153, 170] on p "When taken on a regular daily basis, most dogs will begin to show results withi…" at bounding box center [234, 169] width 229 height 24
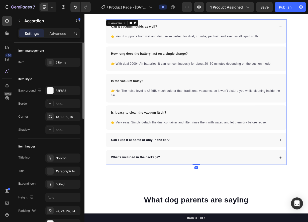
click at [190, 183] on p "Can I use it at home or only in the car?" at bounding box center [159, 183] width 79 height 6
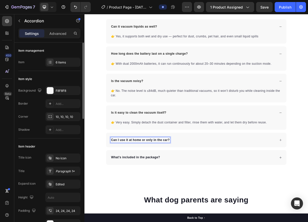
click at [227, 183] on div "Can I use it at home or only in the car?" at bounding box center [230, 183] width 223 height 8
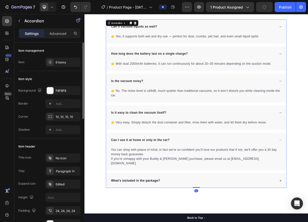
click at [227, 183] on div "Can I use it at home or only in the car?" at bounding box center [230, 183] width 223 height 8
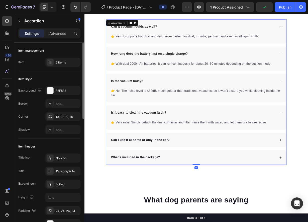
click at [216, 182] on div "Can I use it at home or only in the car?" at bounding box center [230, 183] width 223 height 8
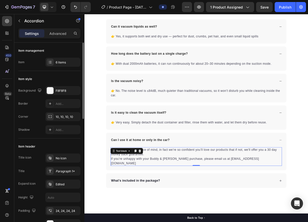
click at [183, 196] on p "You can shop with peace of mind, in fact we’re so confident you’ll love our pro…" at bounding box center [234, 205] width 229 height 24
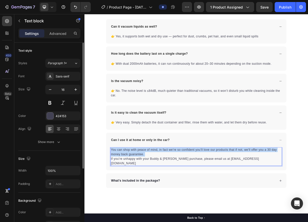
click at [183, 196] on p "You can shop with peace of mind, in fact we’re so confident you’ll love our pro…" at bounding box center [234, 205] width 229 height 24
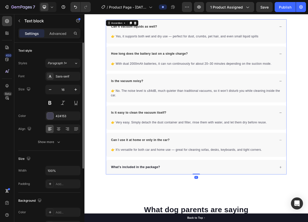
click at [327, 202] on div "👉 It’s versatile for both car and home use — great for cleaning sofas, desks, k…" at bounding box center [234, 199] width 242 height 13
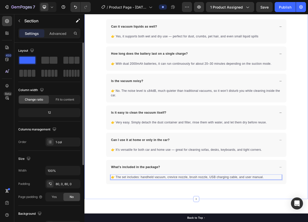
click at [201, 230] on div "Frequently Asked Questions Heading Can it vacuum liquids as well? 👉 Yes, it sup…" at bounding box center [234, 118] width 300 height 287
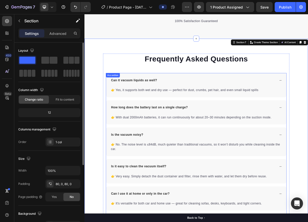
scroll to position [1201, 0]
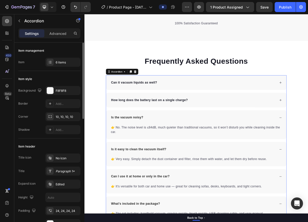
click at [346, 156] on div "Is the vacuum noisy?" at bounding box center [234, 153] width 242 height 20
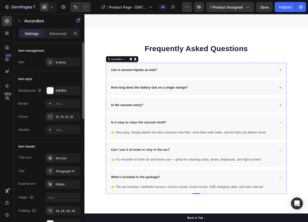
scroll to position [1226, 0]
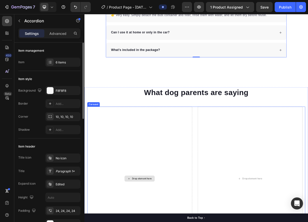
scroll to position [1377, 0]
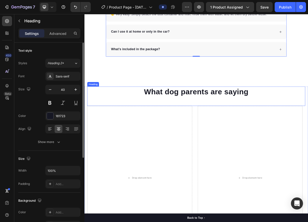
click at [104, 113] on h2 "What dog parents are saying" at bounding box center [234, 118] width 293 height 14
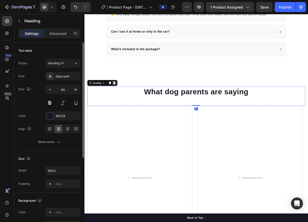
click at [123, 107] on icon at bounding box center [124, 106] width 4 height 4
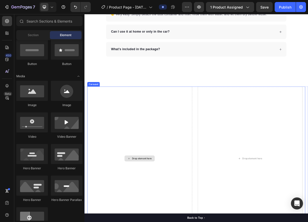
click at [128, 128] on div "Drop element here" at bounding box center [158, 207] width 141 height 193
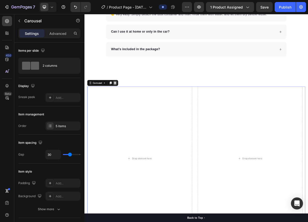
click at [124, 109] on div at bounding box center [125, 106] width 6 height 6
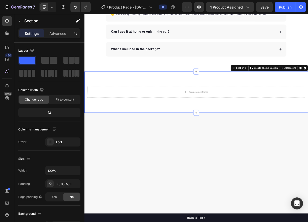
click at [177, 103] on div "Drop element here Row Section 8 You can create reusable sections Create Theme S…" at bounding box center [234, 118] width 300 height 55
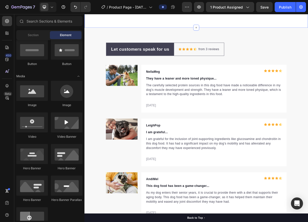
scroll to position [1450, 0]
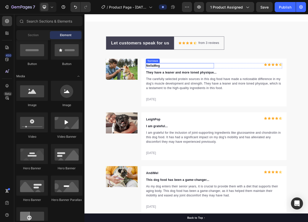
click at [179, 83] on p "NellaMeg" at bounding box center [212, 83] width 91 height 6
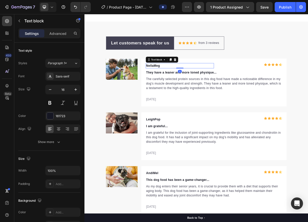
click at [179, 83] on p "NellaMeg" at bounding box center [212, 83] width 91 height 6
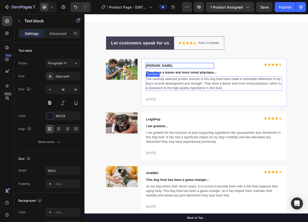
click at [189, 98] on p "The carefully selected protein sources in this dog food have made a noticeable …" at bounding box center [258, 107] width 182 height 18
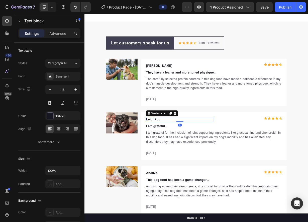
click at [176, 155] on p "LeighPop" at bounding box center [212, 155] width 91 height 6
click at [177, 155] on p "LeighPop" at bounding box center [212, 155] width 91 height 6
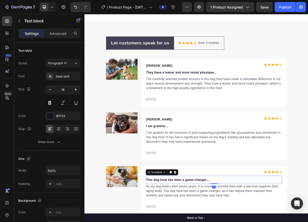
click at [195, 91] on p "They have a leaner and more toned physique..." at bounding box center [258, 92] width 182 height 6
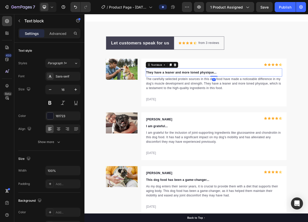
click at [195, 91] on p "They have a leaner and more toned physique..." at bounding box center [258, 92] width 182 height 6
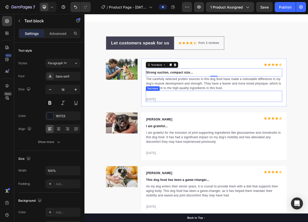
click at [191, 113] on p "The carefully selected protein sources in this dog food have made a noticeable …" at bounding box center [258, 107] width 182 height 18
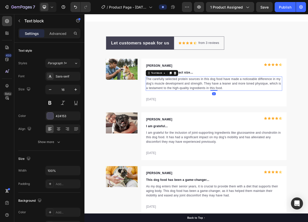
click at [193, 110] on p "The carefully selected protein sources in this dog food have made a noticeable …" at bounding box center [258, 107] width 182 height 18
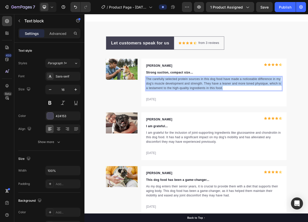
click at [193, 110] on p "The carefully selected protein sources in this dog food have made a noticeable …" at bounding box center [258, 107] width 182 height 18
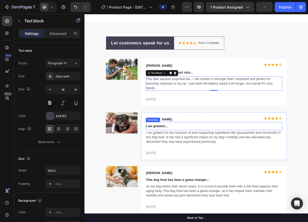
click at [187, 165] on p "I am grateful..." at bounding box center [258, 164] width 182 height 6
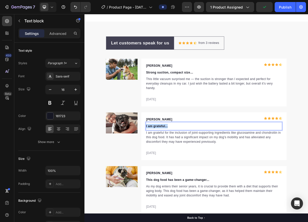
click at [187, 165] on p "I am grateful..." at bounding box center [258, 164] width 182 height 6
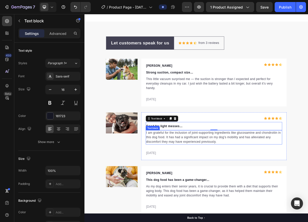
click at [185, 177] on p "I am grateful for the inclusion of joint-supporting ingredients like glucosamin…" at bounding box center [258, 179] width 182 height 18
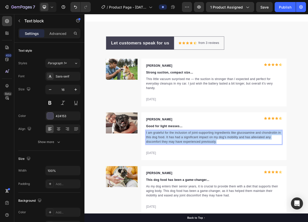
click at [185, 177] on p "I am grateful for the inclusion of joint-supporting ingredients like glucosamin…" at bounding box center [258, 179] width 182 height 18
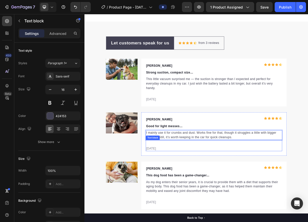
click at [225, 194] on p "[DATE]" at bounding box center [258, 194] width 182 height 6
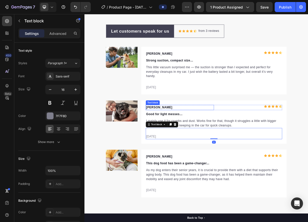
scroll to position [1475, 0]
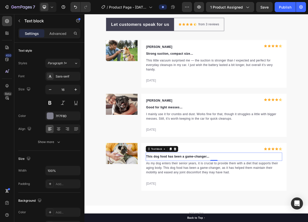
click at [186, 204] on p "This dog food has been a game-changer..." at bounding box center [258, 205] width 182 height 6
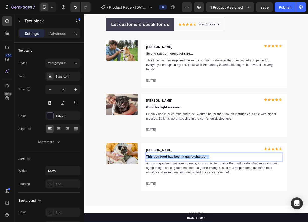
click at [186, 204] on p "This dog food has been a game-changer..." at bounding box center [258, 205] width 182 height 6
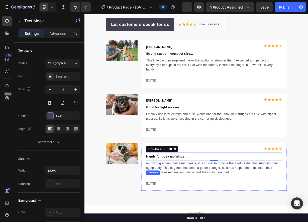
click at [192, 226] on p "As my dog enters their senior years, it is crucial to provide them with a diet …" at bounding box center [258, 221] width 182 height 18
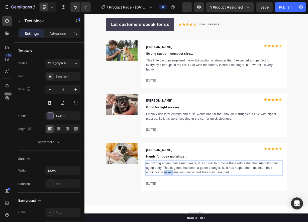
click at [192, 226] on p "As my dog enters their senior years, it is crucial to provide them with a diet …" at bounding box center [258, 221] width 182 height 18
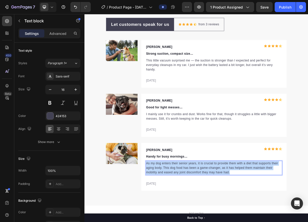
click at [192, 226] on p "As my dog enters their senior years, it is crucial to provide them with a diet …" at bounding box center [258, 221] width 182 height 18
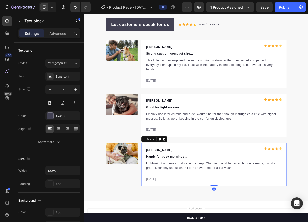
click at [249, 230] on div "Trevor Collins Text block Icon Icon Icon Icon Icon Icon List Hoz Row Handy for …" at bounding box center [258, 216] width 195 height 58
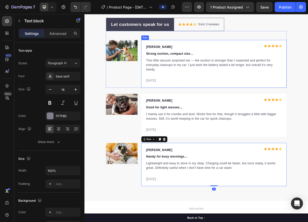
click at [187, 105] on p "[DATE]" at bounding box center [258, 103] width 182 height 6
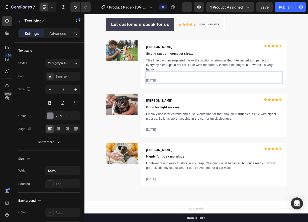
click at [184, 101] on p "[DATE]" at bounding box center [258, 103] width 182 height 6
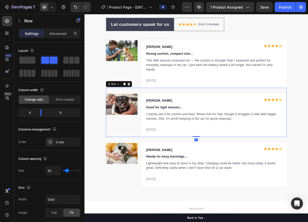
click at [179, 120] on div "Image Trevor Collins Text block Icon Icon Icon Icon Icon Icon List Hoz Row Good…" at bounding box center [234, 146] width 243 height 66
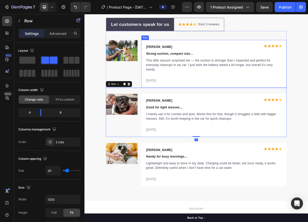
click at [195, 105] on p "[DATE]" at bounding box center [258, 103] width 182 height 6
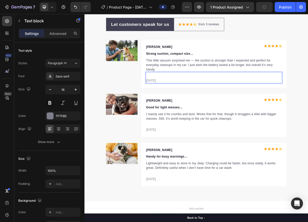
click at [185, 103] on p "[DATE]" at bounding box center [258, 103] width 182 height 6
click at [184, 170] on p "[DATE]" at bounding box center [258, 169] width 182 height 6
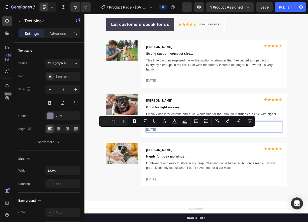
click at [186, 170] on p "[DATE]" at bounding box center [258, 169] width 182 height 6
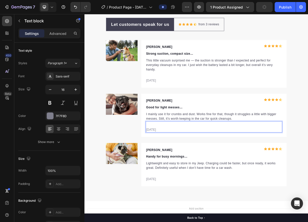
click at [175, 169] on p "02/21/2025" at bounding box center [258, 169] width 182 height 6
click at [170, 170] on p "02/26/2025" at bounding box center [258, 169] width 182 height 6
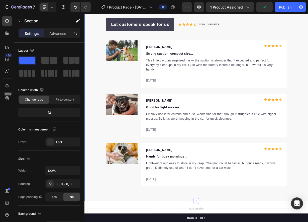
click at [174, 230] on div "Let customers speak for us Text block Row Icon Icon Icon Icon Icon Icon List Ho…" at bounding box center [234, 132] width 300 height 266
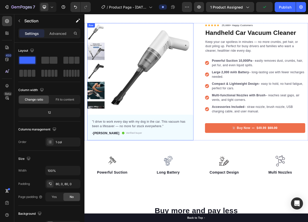
scroll to position [50, 0]
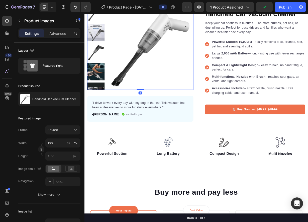
click at [102, 106] on img at bounding box center [99, 117] width 23 height 23
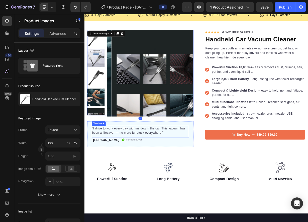
scroll to position [0, 0]
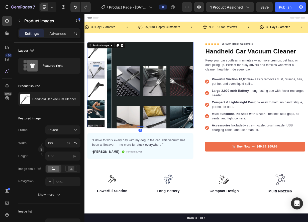
click at [160, 79] on img at bounding box center [179, 109] width 116 height 116
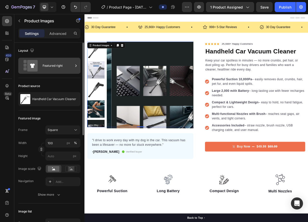
click at [54, 65] on div "Featured right" at bounding box center [58, 66] width 31 height 12
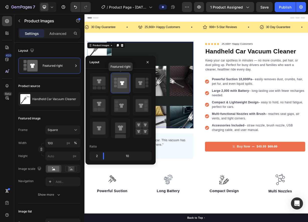
click at [116, 83] on rect at bounding box center [115, 82] width 3 height 3
click at [119, 80] on icon at bounding box center [122, 83] width 10 height 11
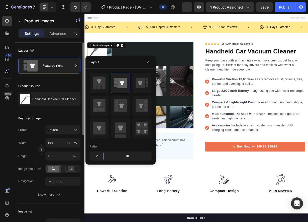
click at [72, 51] on div "Layout" at bounding box center [49, 51] width 62 height 8
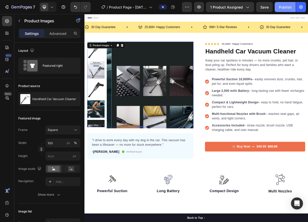
click at [284, 9] on div "Publish" at bounding box center [285, 7] width 13 height 5
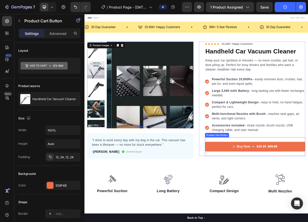
click at [298, 181] on div "Buy Now $49.99 $69.99 Product Cart Button" at bounding box center [313, 191] width 135 height 25
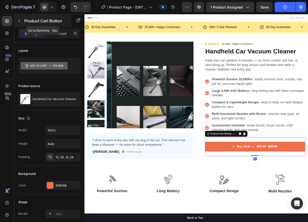
click at [22, 23] on button "button" at bounding box center [19, 21] width 8 height 8
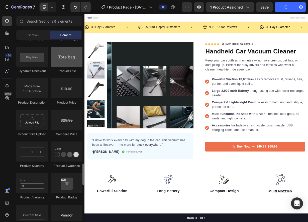
scroll to position [826, 0]
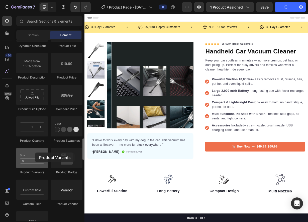
drag, startPoint x: 28, startPoint y: 154, endPoint x: 35, endPoint y: 152, distance: 7.0
click at [35, 152] on div at bounding box center [32, 158] width 32 height 20
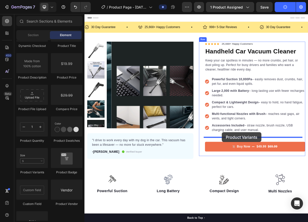
drag, startPoint x: 114, startPoint y: 166, endPoint x: 269, endPoint y: 173, distance: 154.6
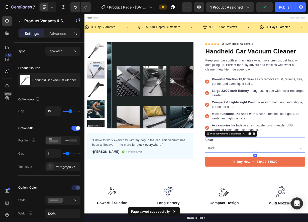
click at [264, 185] on div "Color Black White Both" at bounding box center [313, 189] width 135 height 20
click at [252, 182] on legend "Color" at bounding box center [252, 182] width 12 height 7
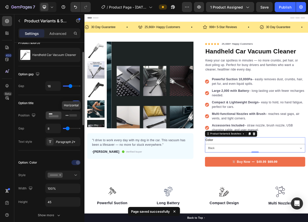
scroll to position [50, 0]
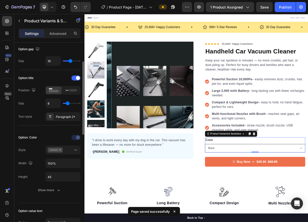
click at [266, 195] on select "Black White Both" at bounding box center [313, 193] width 135 height 11
click at [246, 200] on select "Black White Both" at bounding box center [313, 193] width 135 height 11
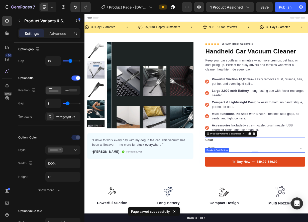
select select "White"
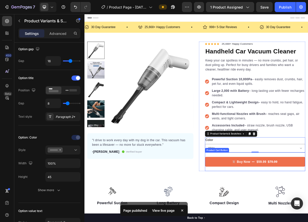
click at [273, 196] on div "Product Cart Button" at bounding box center [262, 196] width 30 height 5
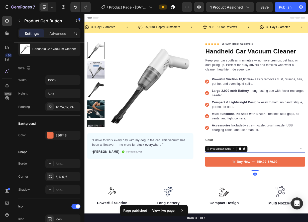
scroll to position [0, 0]
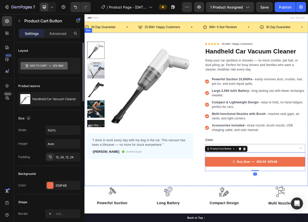
click at [227, 224] on div "Product Images "I drive to work every day with my dog in the car. This vacuum h…" at bounding box center [159, 138] width 143 height 174
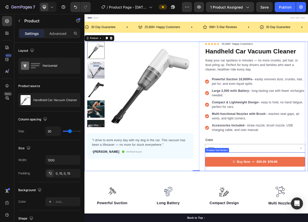
click at [275, 196] on div "Product Cart Button" at bounding box center [262, 196] width 30 height 5
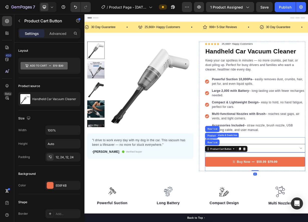
click at [315, 193] on select "Black White Both" at bounding box center [313, 193] width 135 height 11
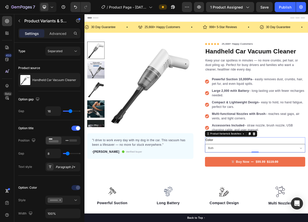
click at [280, 193] on select "Black White Both" at bounding box center [313, 193] width 135 height 11
click at [246, 200] on select "Black White Both" at bounding box center [313, 193] width 135 height 11
click at [278, 194] on select "Black White Both" at bounding box center [313, 193] width 135 height 11
click at [246, 200] on select "Black White Both" at bounding box center [313, 193] width 135 height 11
select select "Black"
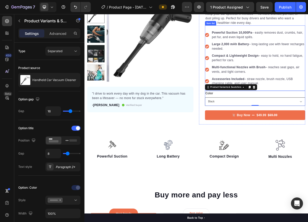
scroll to position [75, 0]
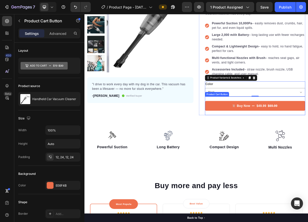
click at [271, 144] on div "Buy Now $49.99 $69.99 Product Cart Button" at bounding box center [313, 137] width 135 height 25
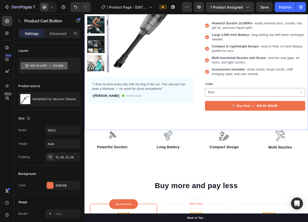
click at [259, 155] on div "Product Images "I drive to work every day with my dog in the car. This vacuum h…" at bounding box center [234, 67] width 300 height 206
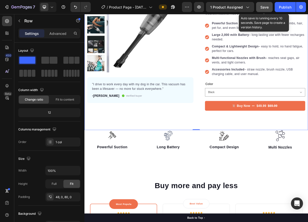
click at [265, 6] on span "Save" at bounding box center [264, 7] width 8 height 4
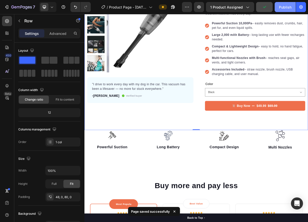
click at [283, 7] on div "Publish" at bounding box center [285, 7] width 13 height 5
click at [179, 66] on img at bounding box center [176, 34] width 116 height 116
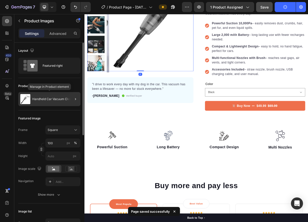
click at [59, 94] on div "Handheld Car Vacuum Cleaner" at bounding box center [49, 99] width 62 height 14
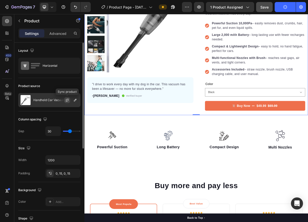
click at [68, 102] on icon "button" at bounding box center [67, 100] width 4 height 4
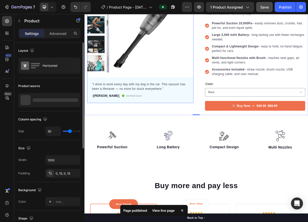
scroll to position [50, 0]
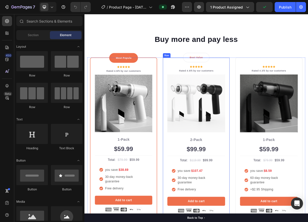
scroll to position [400, 0]
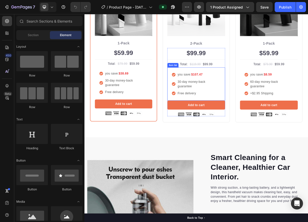
click at [260, 104] on p "30-day money-back guarantee" at bounding box center [238, 108] width 57 height 12
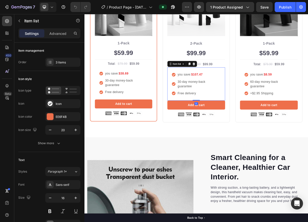
click at [264, 94] on div "you save: $107.47" at bounding box center [238, 96] width 59 height 8
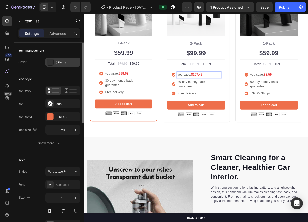
click at [69, 63] on div "3 items" at bounding box center [68, 62] width 24 height 5
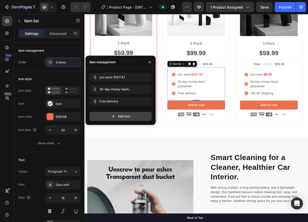
click at [115, 114] on icon at bounding box center [113, 116] width 5 height 5
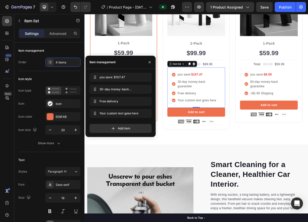
click at [232, 127] on div "Your custom text goes here" at bounding box center [238, 130] width 59 height 8
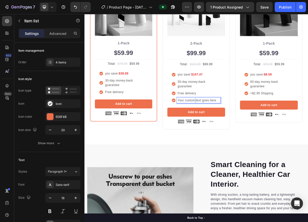
click at [232, 127] on p "Your custom text goes here" at bounding box center [238, 130] width 57 height 6
click at [270, 127] on div "you save: $107.47 30-day money-back guarantee Free delivery Free Gift" at bounding box center [235, 113] width 78 height 54
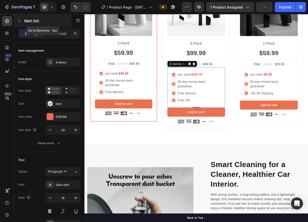
click at [19, 22] on icon "button" at bounding box center [19, 21] width 4 height 4
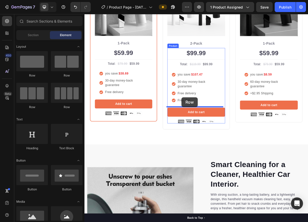
drag, startPoint x: 146, startPoint y: 80, endPoint x: 215, endPoint y: 126, distance: 82.3
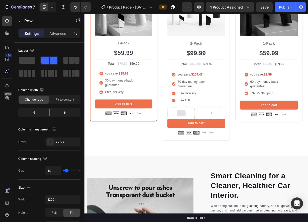
click at [213, 145] on icon at bounding box center [214, 147] width 4 height 4
click at [229, 147] on div at bounding box center [214, 147] width 37 height 15
drag, startPoint x: 48, startPoint y: 114, endPoint x: 38, endPoint y: 114, distance: 9.8
click at [38, 0] on body "7 Version history / Product Page - Aug 26, 23:40:54 Preview 1 product assigned …" at bounding box center [154, 0] width 308 height 0
click at [202, 145] on div at bounding box center [208, 147] width 12 height 8
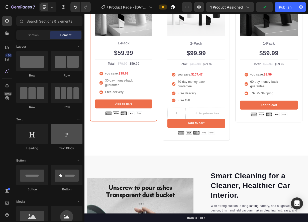
scroll to position [50, 0]
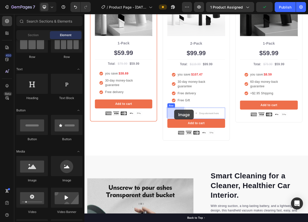
drag, startPoint x: 119, startPoint y: 176, endPoint x: 205, endPoint y: 142, distance: 92.3
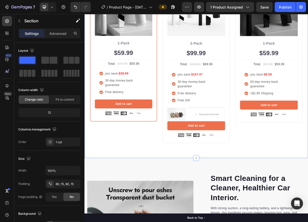
click at [297, 198] on div "Buy more and pay less Heading Row Most Popular Text block Row Icon Icon Icon Ic…" at bounding box center [234, 50] width 300 height 316
click at [254, 147] on div "Drop element here" at bounding box center [252, 149] width 27 height 4
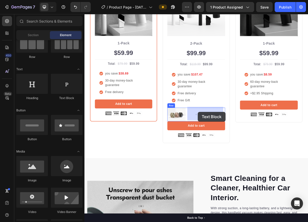
drag, startPoint x: 149, startPoint y: 100, endPoint x: 237, endPoint y: 145, distance: 98.2
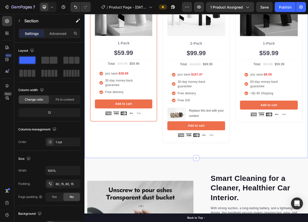
click at [307, 192] on div "Buy more and pay less Heading Row Most Popular Text block Row Icon Icon Icon Ic…" at bounding box center [234, 50] width 300 height 316
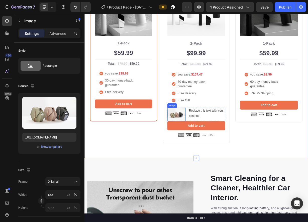
click at [215, 144] on img at bounding box center [208, 149] width 25 height 19
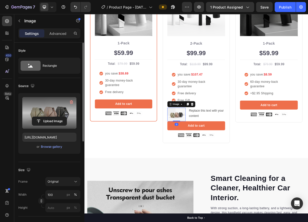
click at [58, 116] on label at bounding box center [49, 113] width 54 height 32
click at [58, 117] on input "file" at bounding box center [49, 121] width 35 height 9
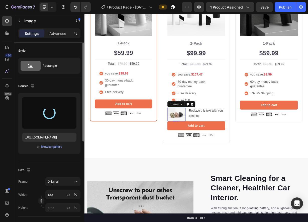
type input "https://cdn.shopify.com/s/files/1/0833/3046/6080/files/gempages_581434491701035…"
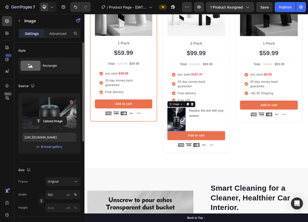
click at [210, 153] on img at bounding box center [208, 156] width 25 height 32
click at [55, 192] on input "100" at bounding box center [62, 194] width 35 height 9
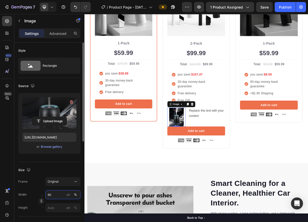
type input "8"
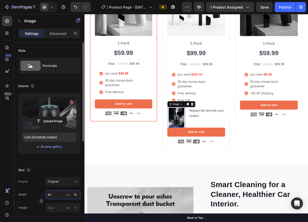
type input "8"
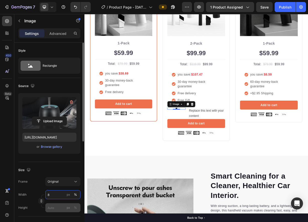
type input "8"
click at [57, 206] on input "px %" at bounding box center [62, 207] width 35 height 9
type input "5"
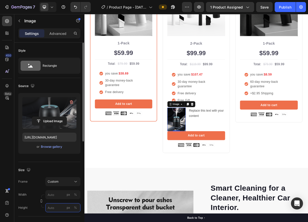
type input "5"
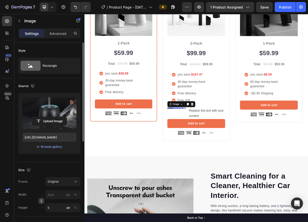
click at [42, 201] on icon "button" at bounding box center [41, 201] width 0 height 2
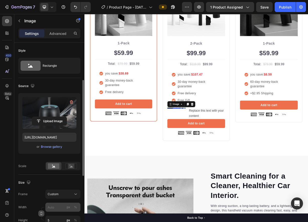
scroll to position [25, 0]
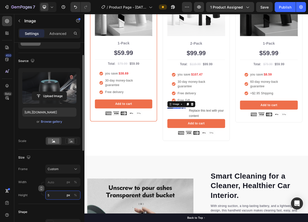
click at [57, 194] on input "5" at bounding box center [62, 194] width 35 height 9
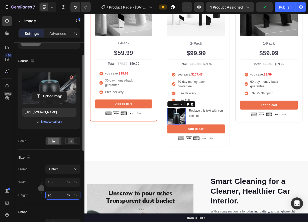
type input "9"
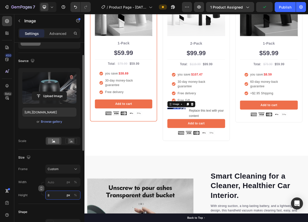
type input "80"
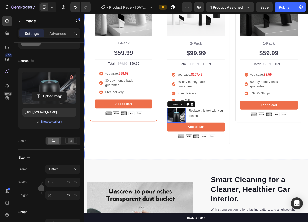
click at [169, 174] on div "Most Popular Text block Row Icon Icon Icon Icon Icon Icon List Hoz Rated 4.8/5 …" at bounding box center [137, 66] width 90 height 246
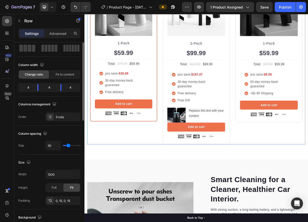
scroll to position [0, 0]
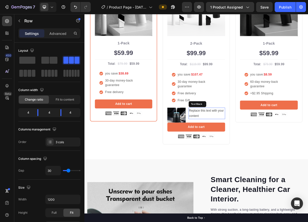
click at [240, 145] on div "Replace this text with your content" at bounding box center [248, 148] width 49 height 16
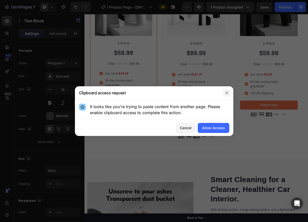
click at [227, 94] on icon "button" at bounding box center [227, 93] width 4 height 4
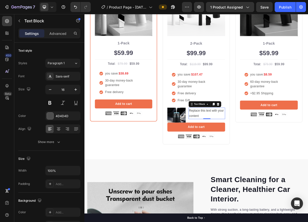
click at [235, 144] on div "Replace this text with your content" at bounding box center [248, 148] width 49 height 16
click at [235, 144] on p "Replace this text with your content" at bounding box center [249, 147] width 48 height 15
drag, startPoint x: 250, startPoint y: 148, endPoint x: 220, endPoint y: 138, distance: 31.4
click at [220, 140] on div "Image FREE Car Humidifier (worth $39)! Text Block 0 Row" at bounding box center [235, 150] width 78 height 20
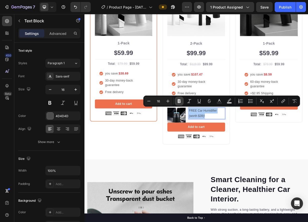
click at [179, 102] on icon "Editor contextual toolbar" at bounding box center [178, 100] width 5 height 5
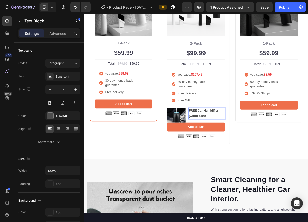
click at [244, 150] on strong "FREE Car Humidifier (worth $39)!" at bounding box center [244, 147] width 39 height 12
click at [225, 149] on strong "FREE Car Humidifier (worth $39!" at bounding box center [244, 147] width 39 height 12
click at [248, 150] on p "FREE Car Humidifier worth $39!" at bounding box center [249, 147] width 48 height 15
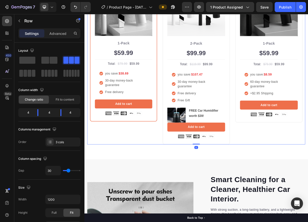
click at [283, 10] on button "Publish" at bounding box center [284, 7] width 21 height 10
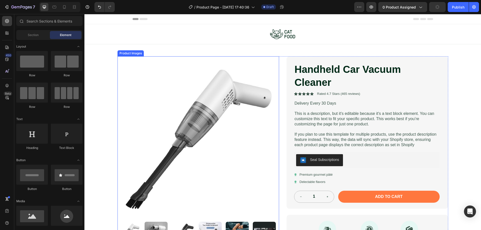
click at [206, 74] on img at bounding box center [197, 136] width 161 height 161
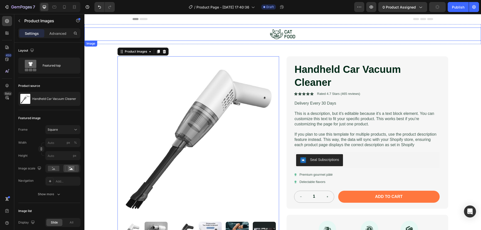
click at [270, 37] on img at bounding box center [283, 34] width 28 height 13
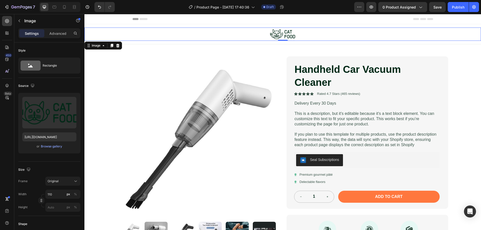
click at [253, 35] on div at bounding box center [282, 34] width 396 height 13
click at [118, 45] on icon at bounding box center [118, 46] width 4 height 4
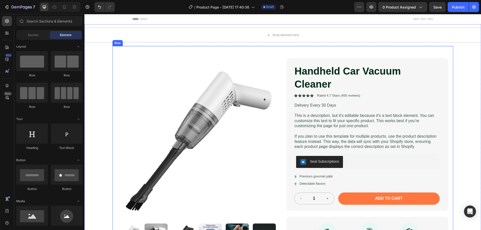
click at [254, 53] on div "Product Images Handheld Car Vacuum Cleaner Product Title Icon Icon Icon Icon Ic…" at bounding box center [282, 153] width 340 height 214
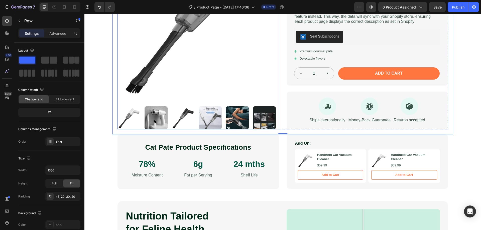
scroll to position [150, 0]
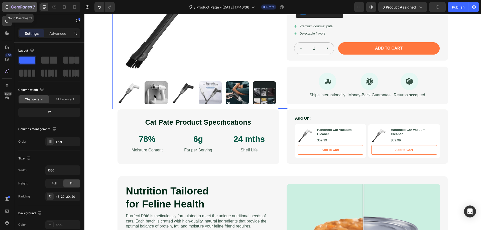
click at [10, 7] on div "7" at bounding box center [19, 7] width 31 height 6
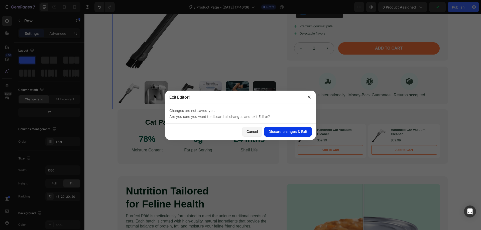
click at [273, 131] on div "Discard changes & Exit" at bounding box center [287, 131] width 39 height 5
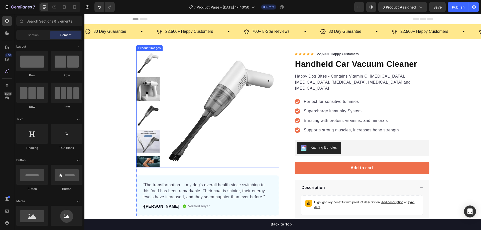
click at [233, 79] on img at bounding box center [220, 109] width 116 height 116
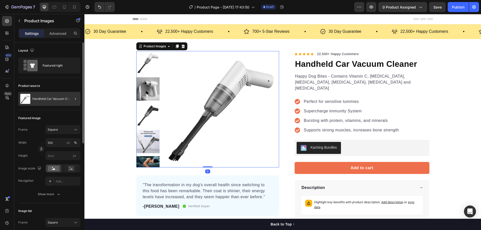
click at [69, 95] on div at bounding box center [73, 99] width 14 height 14
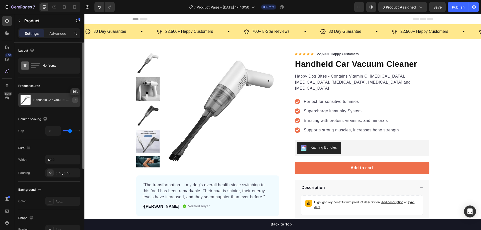
click at [75, 100] on icon "button" at bounding box center [75, 100] width 4 height 4
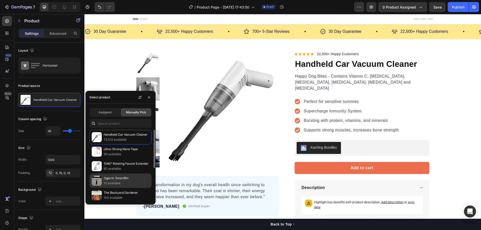
click at [115, 188] on div "Ogarric SmartBin 10 available" at bounding box center [120, 195] width 62 height 15
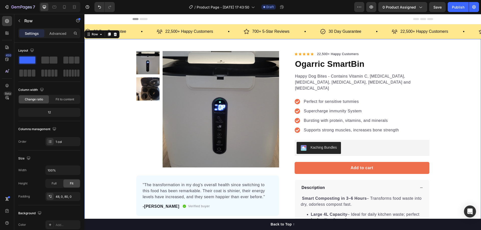
click at [115, 66] on div "Product Images "The transformation in my dog's overall health since switching t…" at bounding box center [282, 176] width 396 height 250
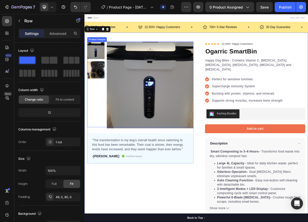
click at [131, 82] on img at bounding box center [172, 109] width 116 height 116
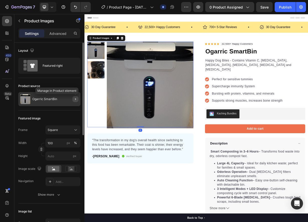
click at [75, 100] on icon "button" at bounding box center [75, 99] width 4 height 4
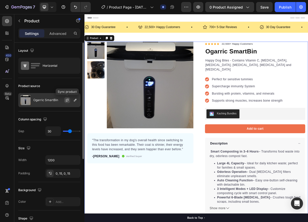
click at [66, 101] on icon "button" at bounding box center [67, 101] width 3 height 2
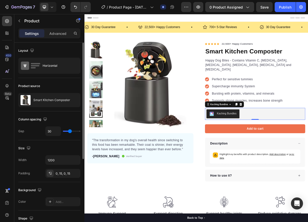
click at [359, 142] on div "Kaching Bundles" at bounding box center [313, 148] width 131 height 12
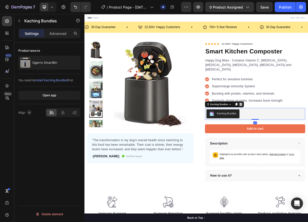
click at [293, 133] on icon at bounding box center [294, 135] width 3 height 4
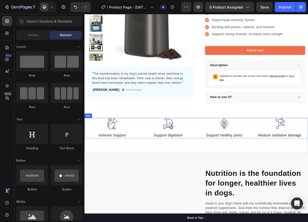
scroll to position [75, 0]
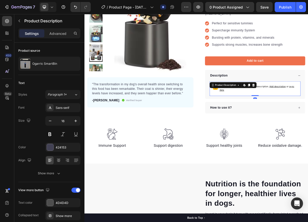
click at [353, 115] on div "Highlight key benefits with product description. Add description or sync data" at bounding box center [314, 114] width 118 height 15
click at [310, 108] on icon at bounding box center [311, 110] width 3 height 4
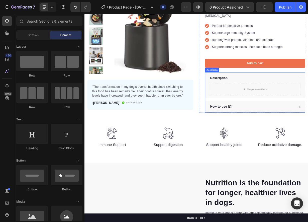
scroll to position [25, 0]
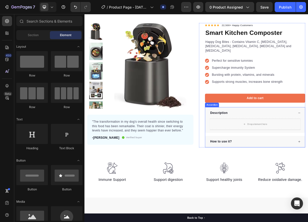
click at [299, 143] on div "Description" at bounding box center [310, 147] width 115 height 8
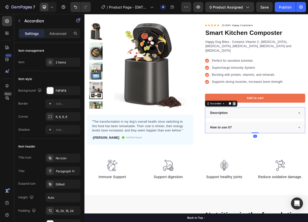
click at [285, 132] on icon at bounding box center [286, 134] width 4 height 4
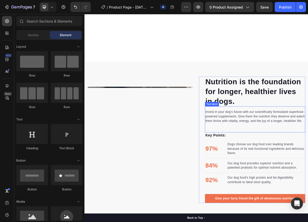
scroll to position [300, 0]
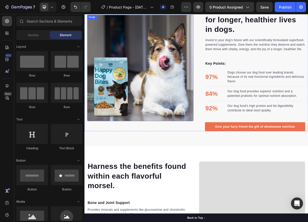
click at [195, 129] on img at bounding box center [159, 86] width 143 height 143
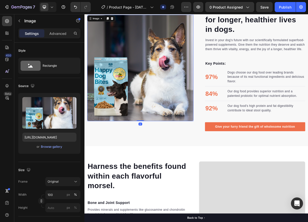
scroll to position [275, 0]
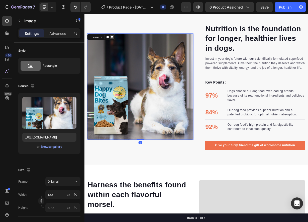
click at [122, 47] on icon at bounding box center [121, 45] width 4 height 4
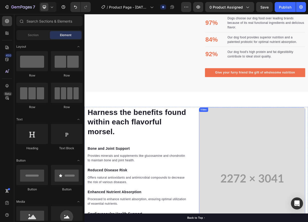
scroll to position [375, 0]
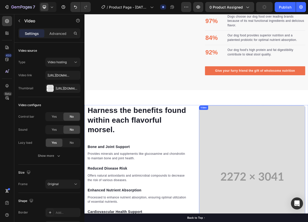
click at [271, 144] on icon at bounding box center [271, 142] width 4 height 4
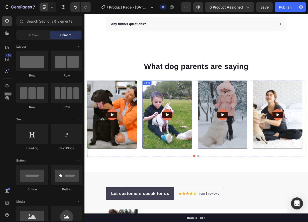
scroll to position [1452, 0]
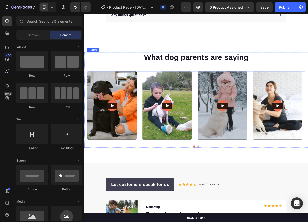
click at [137, 78] on h2 "What dog parents are saying" at bounding box center [234, 72] width 293 height 14
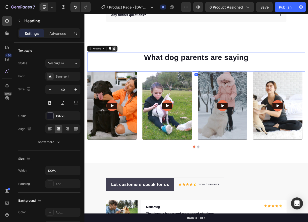
click at [126, 61] on icon at bounding box center [124, 60] width 4 height 4
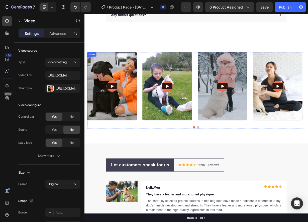
click at [133, 70] on img at bounding box center [121, 111] width 67 height 92
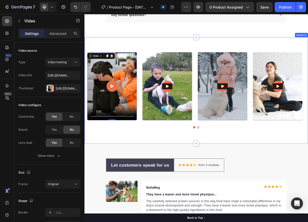
click at [192, 59] on div "Video 0 Video Video Video Video Carousel Row Section 8" at bounding box center [234, 116] width 300 height 143
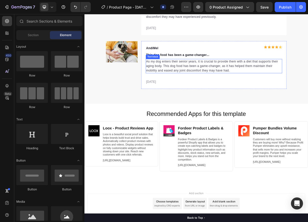
scroll to position [1668, 0]
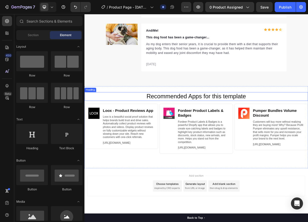
click at [314, 119] on h2 "Recommended Apps for this template" at bounding box center [234, 125] width 290 height 12
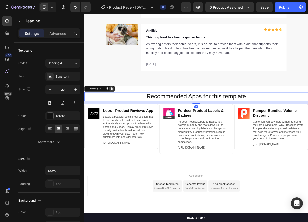
click at [121, 112] on div at bounding box center [121, 114] width 6 height 6
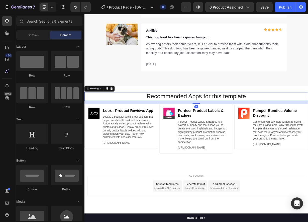
scroll to position [1653, 0]
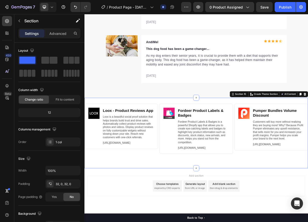
click at [115, 127] on div "Image Loox ‑ Product Reviews App Heading Loox is a beautiful social proof solut…" at bounding box center [234, 173] width 300 height 95
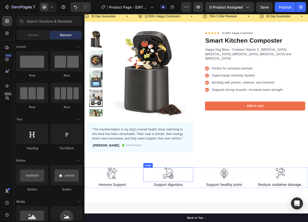
scroll to position [0, 0]
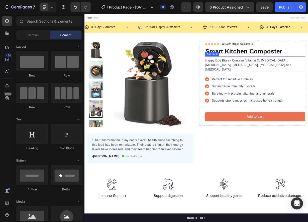
click at [299, 79] on p "Happy Dog Bites - Contains Vitamin C, Vitamin E, Vitamin B2, Vitamin B1, Vitami…" at bounding box center [314, 82] width 134 height 18
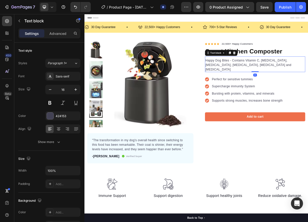
click at [299, 79] on p "Happy Dog Bites - Contains Vitamin C, Vitamin E, Vitamin B2, Vitamin B1, Vitami…" at bounding box center [314, 82] width 134 height 18
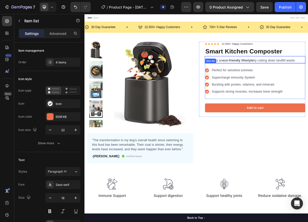
click at [342, 103] on div "Perfect for sensitive tummies Supercharge immunity System Bursting with protein…" at bounding box center [298, 104] width 105 height 36
click at [276, 90] on p "Perfect for sensitive tummies" at bounding box center [303, 90] width 95 height 6
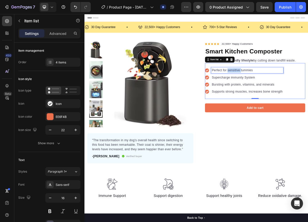
click at [276, 90] on p "Perfect for sensitive tummies" at bounding box center [303, 90] width 95 height 6
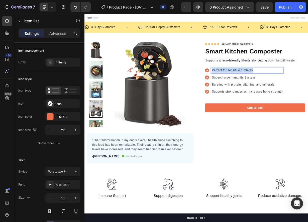
click at [276, 90] on p "Perfect for sensitive tummies" at bounding box center [303, 90] width 95 height 6
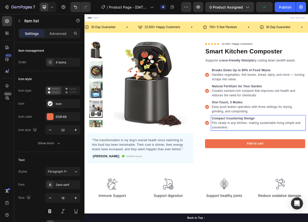
click at [286, 176] on div "Add to cart Product Cart Button" at bounding box center [313, 188] width 135 height 24
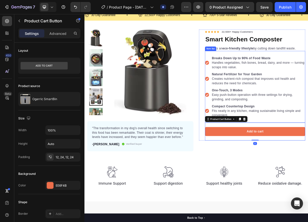
scroll to position [25, 0]
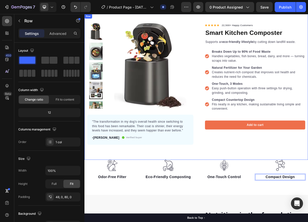
click at [182, 205] on div "Product Images "The transformation in my dog's overall health since switching t…" at bounding box center [234, 111] width 300 height 195
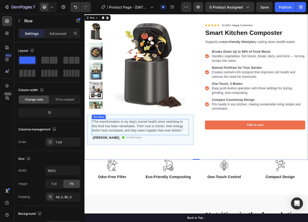
click at [139, 165] on p ""The transformation in my dog's overall health since switching to this food has…" at bounding box center [160, 164] width 130 height 18
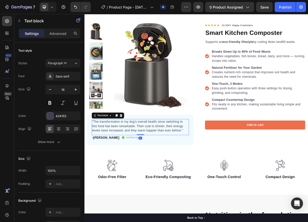
click at [139, 165] on p ""The transformation in my dog's overall health since switching to this food has…" at bounding box center [160, 164] width 130 height 18
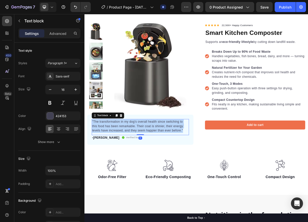
click at [139, 165] on p ""The transformation in my dog's overall health since switching to this food has…" at bounding box center [160, 164] width 130 height 18
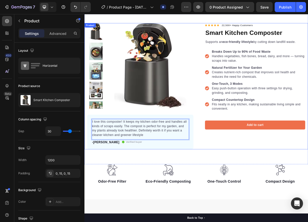
click at [247, 193] on div "Icon Icon Icon Icon Icon Icon List Hoz 22,500+ Happy Customers Text block Row S…" at bounding box center [309, 110] width 143 height 169
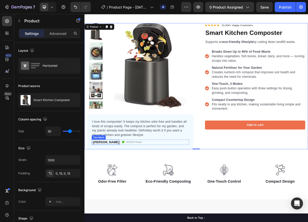
click at [103, 186] on p "-[PERSON_NAME]" at bounding box center [113, 186] width 37 height 6
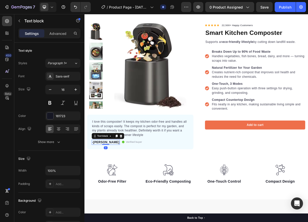
click at [103, 186] on p "-[PERSON_NAME]" at bounding box center [113, 186] width 37 height 6
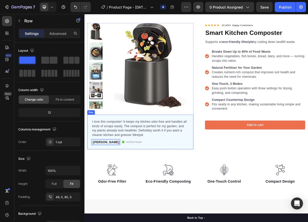
click at [138, 197] on div "Product Images I love this composter! It keeps my kitchen odor-free and handles…" at bounding box center [234, 114] width 300 height 201
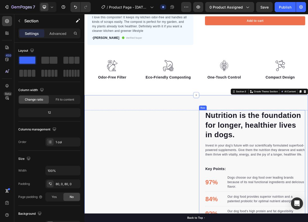
scroll to position [150, 0]
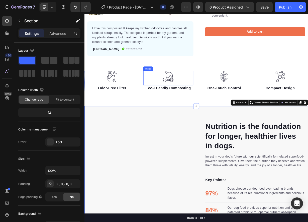
click at [199, 97] on img at bounding box center [196, 97] width 15 height 15
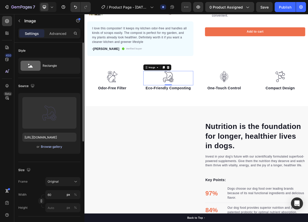
click at [51, 146] on div "Browse gallery" at bounding box center [51, 146] width 21 height 5
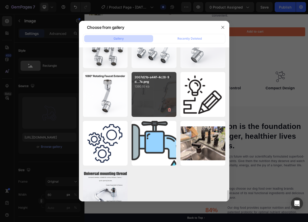
scroll to position [679, 0]
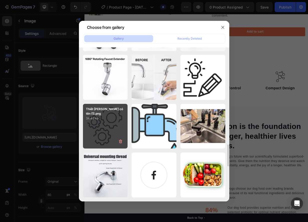
click at [106, 121] on div "Thiết kế chưa có tên (1).png 34.42 kb" at bounding box center [105, 126] width 45 height 45
type input "https://cdn.shopify.com/s/files/1/0833/3046/6080/files/gempages_581434491701035…"
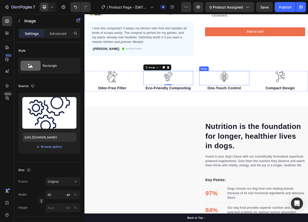
click at [274, 96] on img at bounding box center [272, 97] width 15 height 15
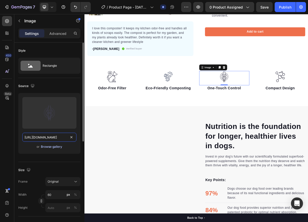
drag, startPoint x: 63, startPoint y: 109, endPoint x: 50, endPoint y: 144, distance: 37.6
click at [53, 141] on div "Upload Image https://gempages-demo.myshopify.com/cdn/shop/t/1/assets/4956117680…" at bounding box center [49, 123] width 62 height 61
click at [49, 147] on div "Browse gallery" at bounding box center [51, 146] width 21 height 5
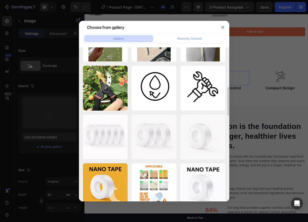
scroll to position [350, 0]
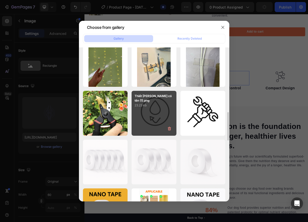
click at [163, 110] on div "Thiết kế chưa có tên (1).png 23.23 kb" at bounding box center [153, 113] width 45 height 45
type input "https://cdn.shopify.com/s/files/1/0833/3046/6080/files/gempages_581434491701035…"
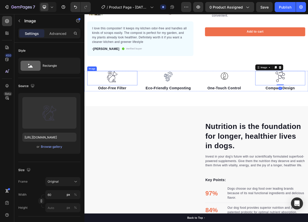
click at [121, 97] on img at bounding box center [121, 97] width 15 height 15
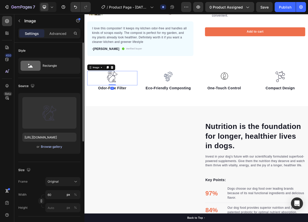
click at [46, 145] on div "Browse gallery" at bounding box center [51, 146] width 21 height 5
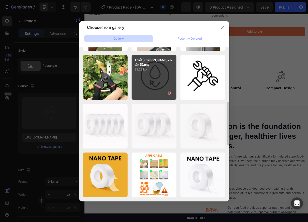
scroll to position [418, 0]
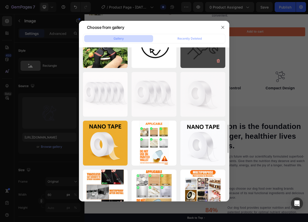
click at [199, 63] on div "Thiết kế chưa có tên.png 24.00 kb" at bounding box center [202, 45] width 45 height 45
type input "https://cdn.shopify.com/s/files/1/0833/3046/6080/files/gempages_581434491701035…"
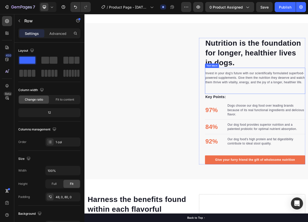
scroll to position [275, 0]
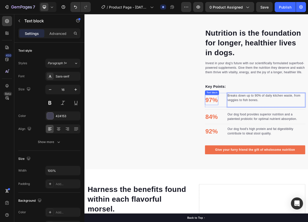
scroll to position [276, 0]
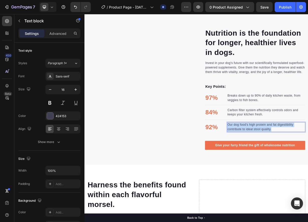
click at [256, 152] on p "84%" at bounding box center [255, 146] width 17 height 13
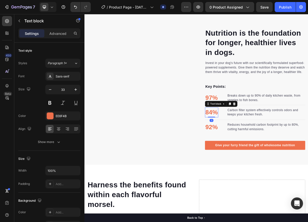
click at [255, 152] on p "84%" at bounding box center [255, 146] width 17 height 13
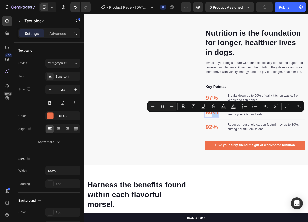
click at [254, 152] on p "84%" at bounding box center [255, 146] width 17 height 13
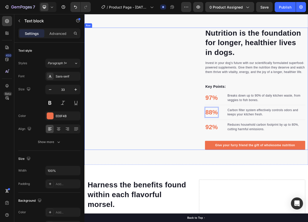
click at [214, 160] on div "Image" at bounding box center [159, 114] width 143 height 164
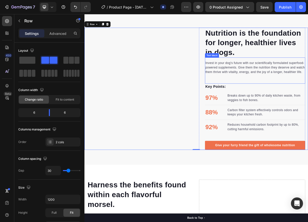
click at [292, 93] on p "Invest in your dog's future with our scientifically formulated superfood-powere…" at bounding box center [314, 86] width 134 height 18
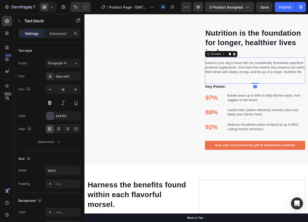
click at [292, 93] on p "Invest in your dog's future with our scientifically formulated superfood-powere…" at bounding box center [314, 86] width 134 height 18
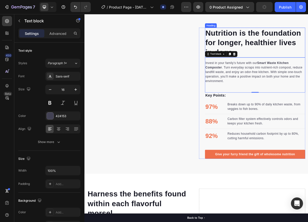
click at [274, 52] on p "Nutrition is the foundation for longer, healthier lives in dogs." at bounding box center [314, 52] width 134 height 39
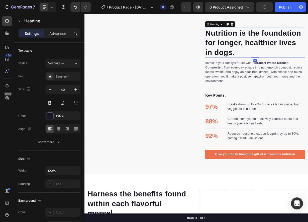
click at [274, 52] on p "Nutrition is the foundation for longer, healthier lives in dogs." at bounding box center [314, 52] width 134 height 39
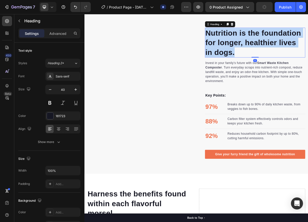
click at [274, 52] on p "Nutrition is the foundation for longer, healthier lives in dogs." at bounding box center [314, 52] width 134 height 39
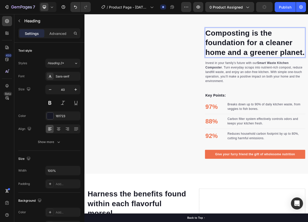
click at [264, 70] on p "Composting is the foundation for a cleaner home and a greener planet." at bounding box center [314, 52] width 134 height 39
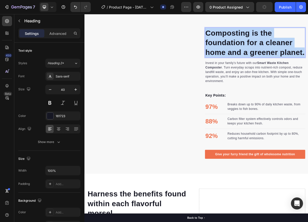
click at [264, 70] on p "Composting is the foundation for a cleaner home and a greener planet." at bounding box center [314, 52] width 134 height 39
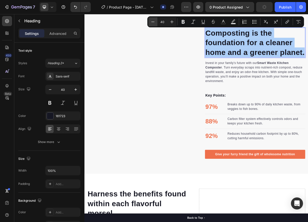
click at [150, 25] on button "Minus" at bounding box center [152, 21] width 9 height 9
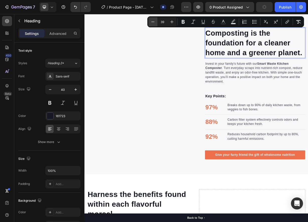
click at [151, 24] on button "Minus" at bounding box center [152, 21] width 9 height 9
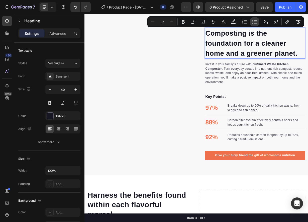
click at [251, 23] on button "Bulleted List" at bounding box center [254, 21] width 9 height 9
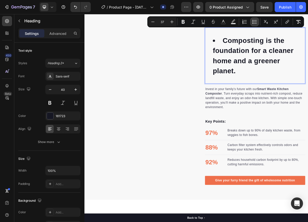
click at [251, 23] on button "Bulleted List" at bounding box center [254, 21] width 9 height 9
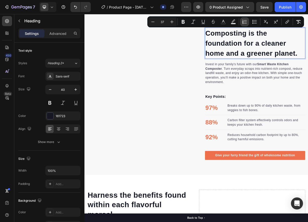
click at [243, 23] on icon "Editor contextual toolbar" at bounding box center [242, 23] width 1 height 1
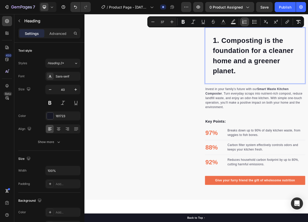
click at [243, 23] on icon "Editor contextual toolbar" at bounding box center [242, 23] width 1 height 1
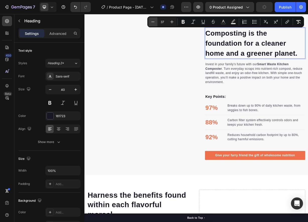
click at [155, 23] on icon "Editor contextual toolbar" at bounding box center [152, 21] width 5 height 5
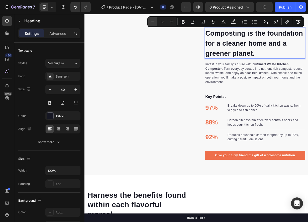
click at [155, 23] on icon "Editor contextual toolbar" at bounding box center [152, 21] width 5 height 5
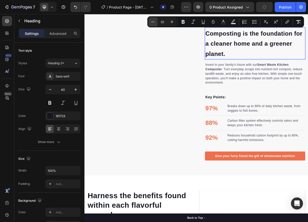
click at [155, 23] on icon "Editor contextual toolbar" at bounding box center [152, 21] width 5 height 5
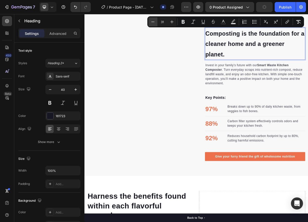
click at [155, 23] on icon "Editor contextual toolbar" at bounding box center [152, 21] width 5 height 5
type input "30"
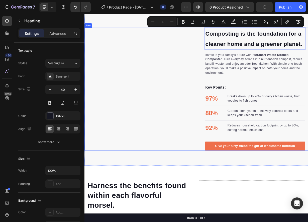
click at [219, 64] on div "Image" at bounding box center [159, 114] width 143 height 165
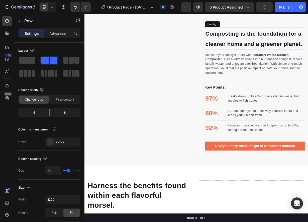
click at [277, 48] on p "⁠⁠⁠⁠⁠⁠⁠ Composting is the foundation for a cleaner home and a greener planet." at bounding box center [314, 47] width 134 height 28
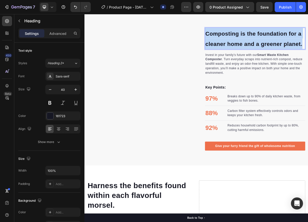
click at [277, 48] on p "Composting is the foundation for a cleaner home and a greener planet." at bounding box center [314, 47] width 134 height 28
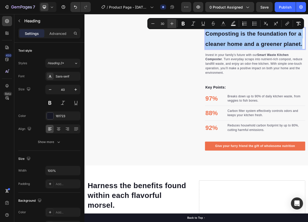
click at [171, 21] on icon "Editor contextual toolbar" at bounding box center [171, 23] width 5 height 5
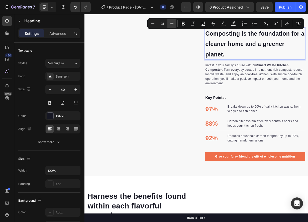
click at [171, 21] on icon "Editor contextual toolbar" at bounding box center [171, 23] width 5 height 5
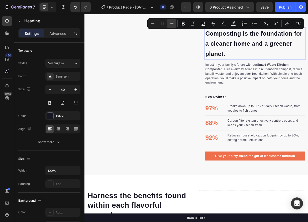
click at [171, 21] on icon "Editor contextual toolbar" at bounding box center [171, 23] width 5 height 5
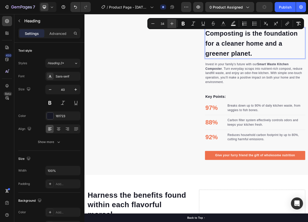
click at [171, 21] on icon "Editor contextual toolbar" at bounding box center [171, 23] width 5 height 5
type input "35"
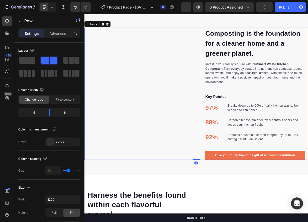
click at [218, 61] on div "Image" at bounding box center [159, 120] width 143 height 177
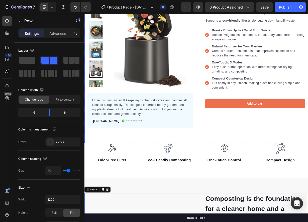
scroll to position [0, 0]
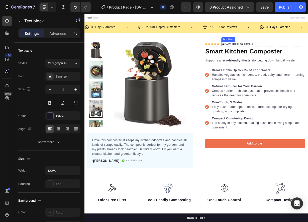
click at [274, 53] on p "22,500+ Happy Customers" at bounding box center [290, 54] width 42 height 5
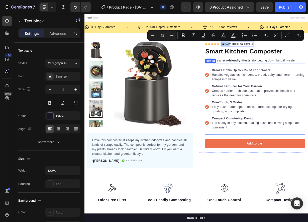
click at [292, 81] on div "Breaks Down Up to 90% of Food Waste Handles vegetables, fish bones, bread, dair…" at bounding box center [313, 128] width 135 height 96
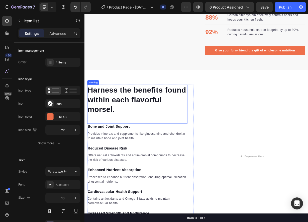
scroll to position [476, 0]
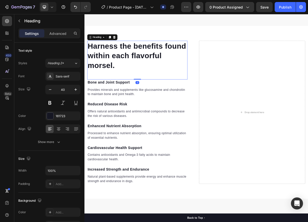
click at [128, 57] on p "Harness the benefits found within each flavorful morsel." at bounding box center [156, 69] width 134 height 39
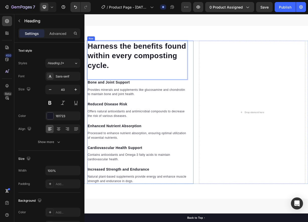
click at [221, 81] on div "Harness the benefits found within every composting cycle. Heading 0 Bone and Jo…" at bounding box center [159, 146] width 143 height 192
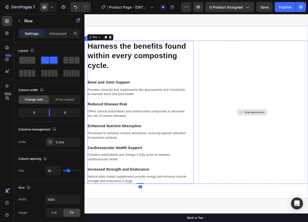
click at [241, 84] on div "Drop element here" at bounding box center [309, 146] width 143 height 192
click at [119, 69] on p "Harness the benefits found within every composting cycle." at bounding box center [156, 69] width 134 height 39
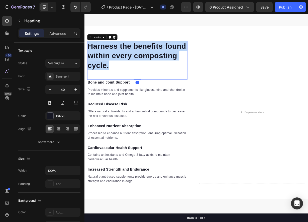
click at [119, 69] on p "Harness the benefits found within every composting cycle." at bounding box center [156, 69] width 134 height 39
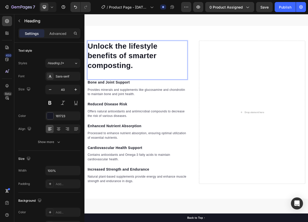
click at [106, 96] on div "Unlock the lifestyle benefits of smarter composting. Heading 0" at bounding box center [155, 76] width 135 height 52
click at [94, 96] on div "Unlock the lifestyle benefits of smarter composting. Heading 0" at bounding box center [155, 76] width 135 height 52
click at [185, 110] on div "Bone and Joint Support" at bounding box center [155, 106] width 135 height 8
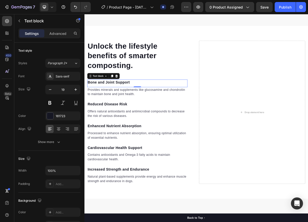
click at [108, 107] on p "Bone and Joint Support" at bounding box center [156, 105] width 134 height 7
click at [118, 136] on p "Reduced Disease Risk" at bounding box center [156, 135] width 134 height 7
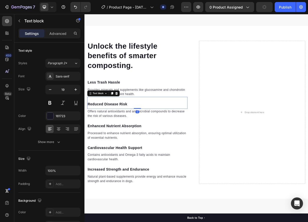
click at [118, 136] on p "Reduced Disease Risk" at bounding box center [156, 135] width 134 height 7
click at [106, 164] on p "Enhanced Nutrient Absorption" at bounding box center [156, 164] width 134 height 7
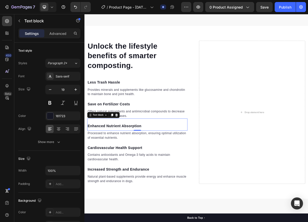
click at [106, 164] on p "Enhanced Nutrient Absorption" at bounding box center [156, 164] width 134 height 7
click at [124, 195] on p "Cardiovascular Health Support" at bounding box center [156, 193] width 134 height 7
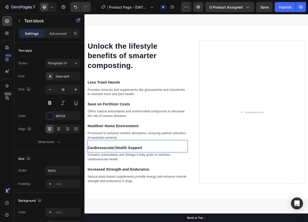
click at [124, 195] on p "Cardiovascular Health Support" at bounding box center [156, 193] width 134 height 7
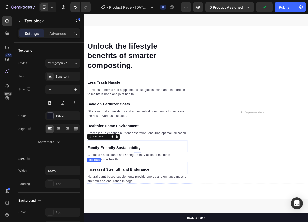
click at [118, 223] on p "Increased Strength and Endurance" at bounding box center [156, 222] width 134 height 7
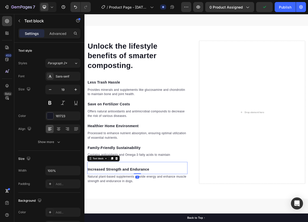
click at [118, 223] on p "Increased Strength and Endurance" at bounding box center [156, 222] width 134 height 7
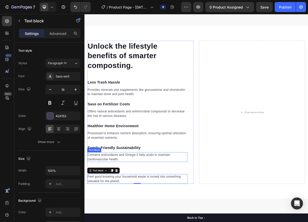
click at [129, 200] on p "Contains antioxidants and Omega-3 fatty acids to maintain cardiovascular health." at bounding box center [156, 206] width 134 height 12
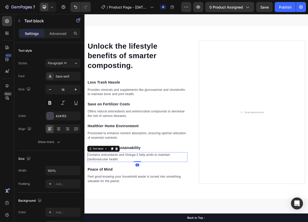
click at [129, 200] on p "Contains antioxidants and Omega-3 fatty acids to maintain cardiovascular health." at bounding box center [156, 206] width 134 height 12
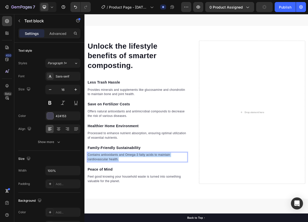
click at [129, 200] on p "Contains antioxidants and Omega-3 fatty acids to maintain cardiovascular health." at bounding box center [156, 206] width 134 height 12
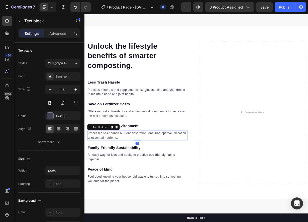
click at [113, 177] on p "Processed to enhance nutrient absorption, ensuring optimal utilization of essen…" at bounding box center [156, 177] width 134 height 12
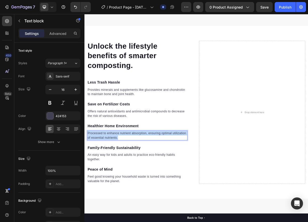
click at [113, 177] on p "Processed to enhance nutrient absorption, ensuring optimal utilization of essen…" at bounding box center [156, 177] width 134 height 12
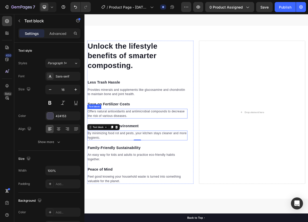
click at [127, 144] on p "Offers natural antioxidants and antimicrobial compounds to decrease the risk of…" at bounding box center [156, 148] width 134 height 12
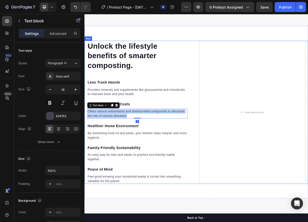
drag, startPoint x: 149, startPoint y: 150, endPoint x: 84, endPoint y: 139, distance: 65.5
click at [84, 139] on div "Unlock the lifestyle benefits of smarter composting. Heading Less Trash Hassle …" at bounding box center [234, 146] width 300 height 192
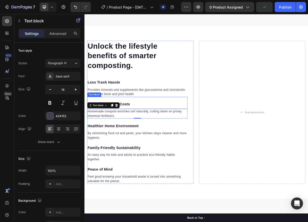
click at [133, 121] on p "Provides minerals and supplements like glucosamine and chondroitin to maintain …" at bounding box center [156, 119] width 134 height 12
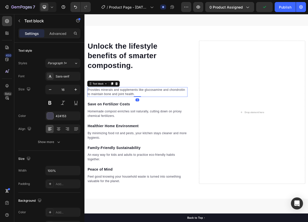
click at [153, 120] on p "Provides minerals and supplements like glucosamine and chondroitin to maintain …" at bounding box center [156, 119] width 134 height 12
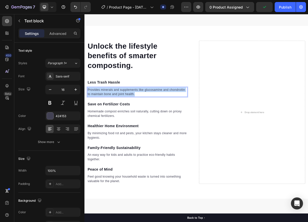
click at [153, 120] on p "Provides minerals and supplements like glucosamine and chondroitin to maintain …" at bounding box center [156, 119] width 134 height 12
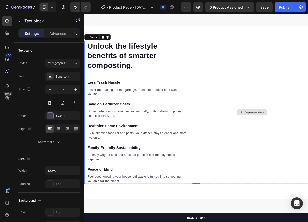
click at [239, 152] on div "Drop element here" at bounding box center [309, 146] width 143 height 192
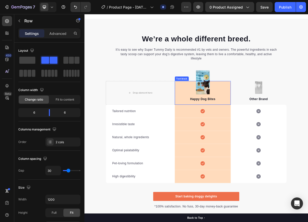
scroll to position [726, 0]
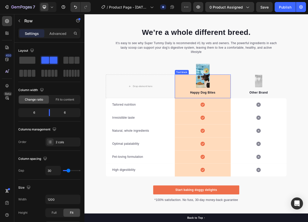
click at [244, 101] on div "Happy Dog Bites Text block" at bounding box center [243, 111] width 75 height 32
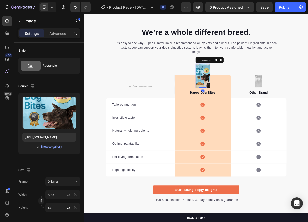
click at [249, 84] on img at bounding box center [243, 97] width 19 height 33
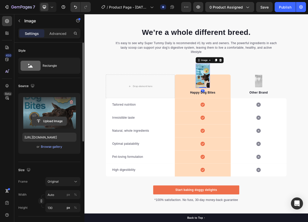
click at [54, 120] on input "file" at bounding box center [49, 121] width 35 height 9
type input "C:\fakepath\S6184e57f35074b3b987f180f01b285dae.jpg_fullxfullq75.jpg_.avif"
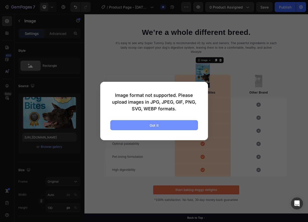
click at [166, 122] on button "Got it" at bounding box center [154, 125] width 88 height 10
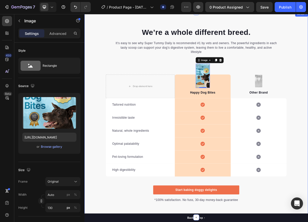
click at [98, 80] on div "We’re a whole different breed. Heading It’s easy to see why Super Tummy Daily i…" at bounding box center [234, 150] width 300 height 236
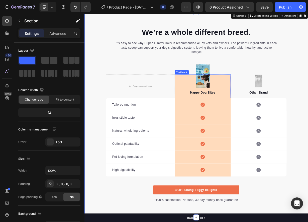
click at [241, 95] on div "Happy Dog Bites Text block" at bounding box center [243, 111] width 75 height 32
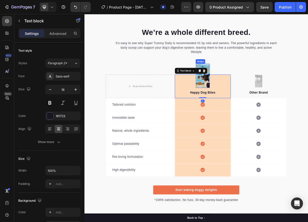
click at [250, 88] on img at bounding box center [243, 97] width 19 height 33
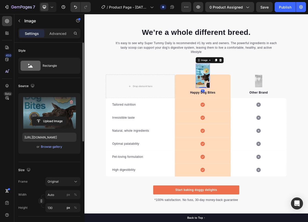
click at [54, 107] on label at bounding box center [49, 113] width 54 height 32
click at [54, 117] on input "file" at bounding box center [49, 121] width 35 height 9
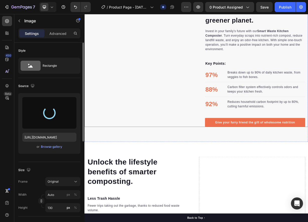
scroll to position [250, 0]
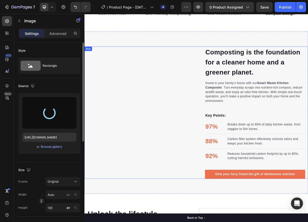
click at [181, 128] on div "Image" at bounding box center [159, 146] width 143 height 177
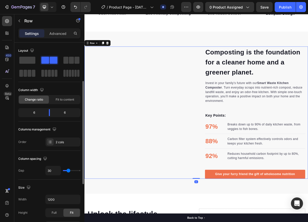
scroll to position [75, 0]
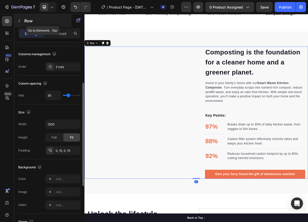
click at [21, 21] on button "button" at bounding box center [19, 21] width 8 height 8
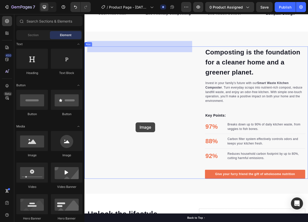
drag, startPoint x: 115, startPoint y: 158, endPoint x: 153, endPoint y: 159, distance: 38.3
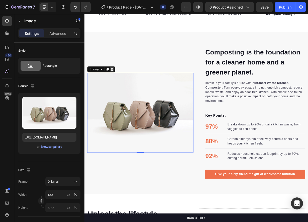
click at [122, 89] on icon at bounding box center [121, 88] width 4 height 4
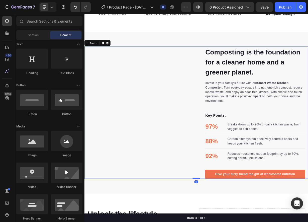
click at [137, 103] on div "Image" at bounding box center [159, 146] width 143 height 177
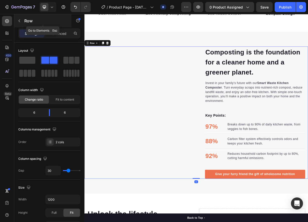
click at [22, 23] on button "button" at bounding box center [19, 21] width 8 height 8
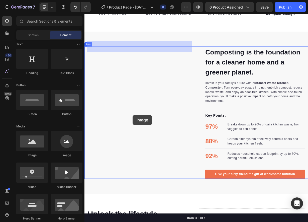
drag, startPoint x: 115, startPoint y: 155, endPoint x: 155, endPoint y: 142, distance: 42.2
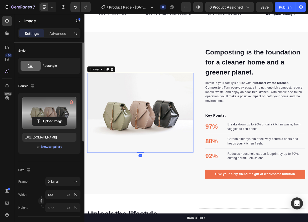
click at [33, 107] on label at bounding box center [49, 113] width 54 height 32
click at [33, 117] on input "file" at bounding box center [49, 121] width 35 height 9
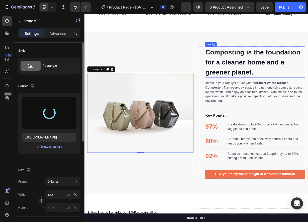
type input "https://cdn.shopify.com/s/files/1/0833/3046/6080/files/gempages_581434491701035…"
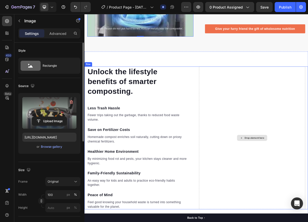
scroll to position [451, 0]
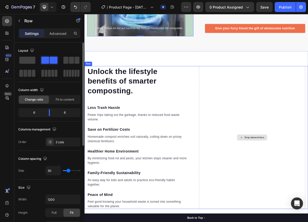
click at [291, 133] on div "Drop element here" at bounding box center [309, 180] width 143 height 192
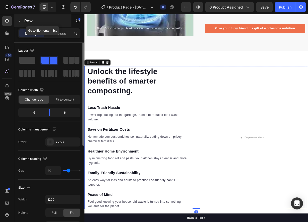
click at [20, 21] on icon "button" at bounding box center [19, 21] width 4 height 4
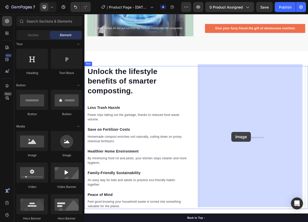
drag, startPoint x: 133, startPoint y: 153, endPoint x: 282, endPoint y: 172, distance: 149.9
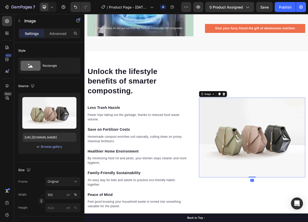
click at [289, 165] on img at bounding box center [309, 179] width 143 height 107
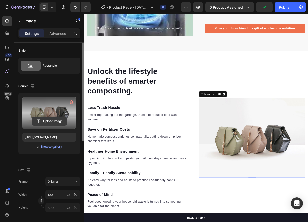
click at [52, 119] on input "file" at bounding box center [49, 121] width 35 height 9
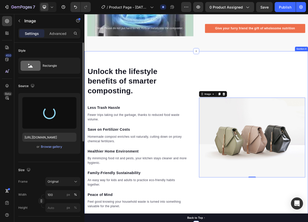
type input "https://cdn.shopify.com/s/files/1/0833/3046/6080/files/gempages_581434491701035…"
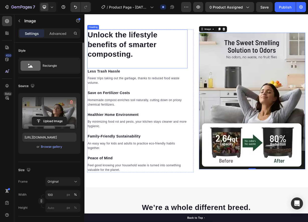
scroll to position [526, 0]
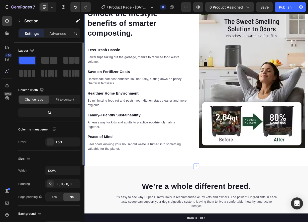
click at [244, 217] on div "Unlock the lifestyle benefits of smarter composting. Heading Less Trash Hassle …" at bounding box center [234, 102] width 300 height 232
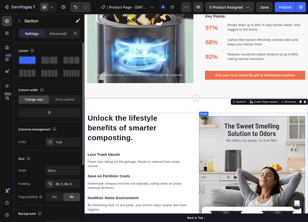
scroll to position [379, 0]
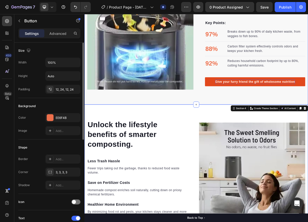
click at [287, 106] on div "Give your furry friend the gift of wholesome nutrition" at bounding box center [313, 105] width 107 height 6
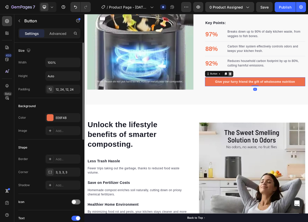
click at [278, 93] on icon at bounding box center [280, 94] width 4 height 4
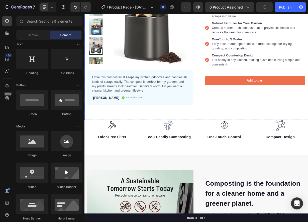
scroll to position [0, 0]
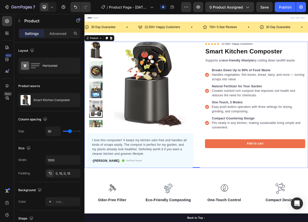
click at [289, 211] on div "Icon Icon Icon Icon Icon Icon List Hoz 22,500+ Happy Customers Text block Row S…" at bounding box center [309, 135] width 143 height 169
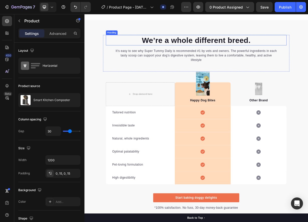
scroll to position [726, 0]
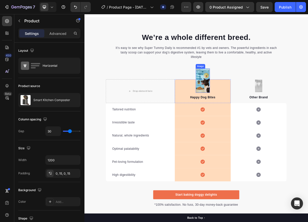
click at [242, 96] on img at bounding box center [243, 103] width 19 height 33
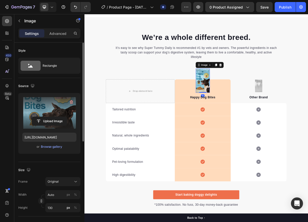
click at [42, 110] on label at bounding box center [49, 113] width 54 height 32
click at [42, 117] on input "file" at bounding box center [49, 121] width 35 height 9
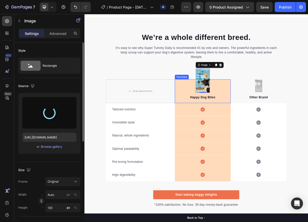
type input "https://cdn.shopify.com/s/files/1/0833/3046/6080/files/gempages_581434491701035…"
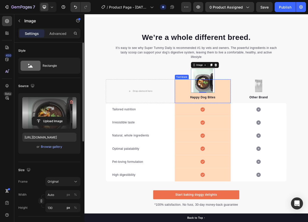
click at [251, 125] on p "Happy Dog Bites" at bounding box center [243, 126] width 74 height 6
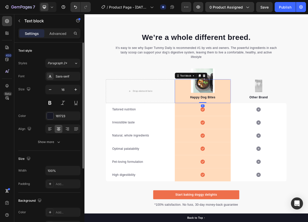
click at [251, 125] on p "Happy Dog Bites" at bounding box center [243, 126] width 74 height 6
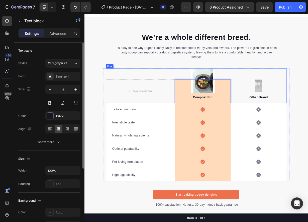
click at [285, 87] on div "Drop element here Image Compost Bin Text block 0 Row Image Other Brand Text blo…" at bounding box center [234, 110] width 243 height 46
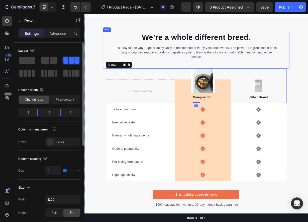
scroll to position [75, 0]
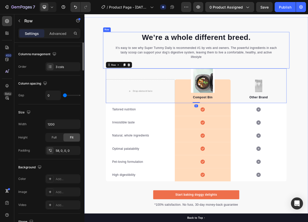
click at [357, 81] on div "We’re a whole different breed. Heading It’s easy to see why Super Tummy Daily i…" at bounding box center [234, 62] width 250 height 49
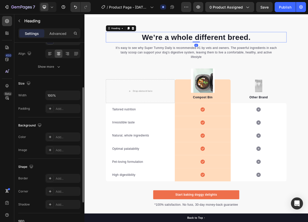
click at [219, 44] on p "We’re a whole different breed." at bounding box center [235, 45] width 242 height 13
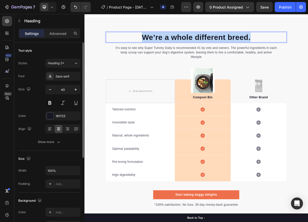
click at [219, 44] on p "We’re a whole different breed." at bounding box center [235, 45] width 242 height 13
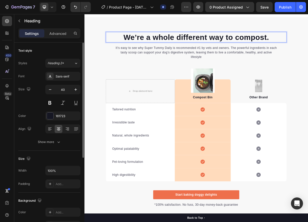
click at [221, 47] on p "We’re a whole different way to compost." at bounding box center [235, 45] width 242 height 13
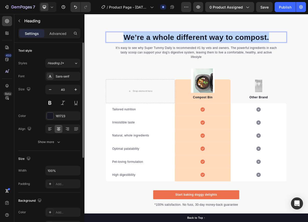
click at [221, 47] on p "We’re a whole different way to compost." at bounding box center [235, 45] width 242 height 13
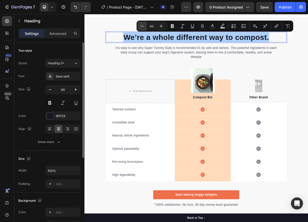
click at [139, 26] on button "Minus" at bounding box center [141, 26] width 9 height 9
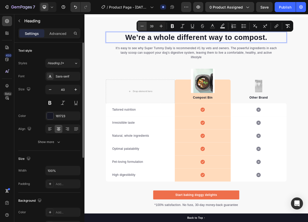
click at [139, 26] on button "Minus" at bounding box center [141, 26] width 9 height 9
type input "35"
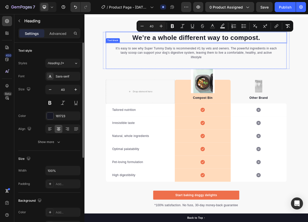
click at [155, 59] on p "It’s easy to see why Super Tummy Daily is recommended #1 by vets and owners. Th…" at bounding box center [234, 66] width 219 height 18
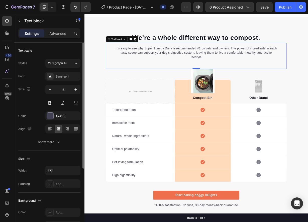
click at [181, 64] on p "It’s easy to see why Super Tummy Daily is recommended #1 by vets and owners. Th…" at bounding box center [234, 66] width 219 height 18
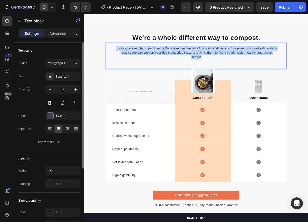
click at [181, 64] on p "It’s easy to see why Super Tummy Daily is recommended #1 by vets and owners. Th…" at bounding box center [234, 66] width 219 height 18
click at [228, 65] on p "It’s easy to see why Super Tummy Daily is recommended #1 by vets and owners. Th…" at bounding box center [234, 66] width 219 height 18
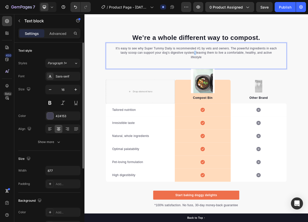
click at [228, 65] on p "It’s easy to see why Super Tummy Daily is recommended #1 by vets and owners. Th…" at bounding box center [234, 66] width 219 height 18
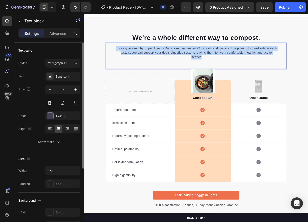
click at [228, 65] on p "It’s easy to see why Super Tummy Daily is recommended #1 by vets and owners. Th…" at bounding box center [234, 66] width 219 height 18
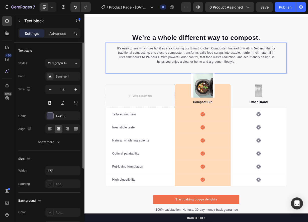
click at [299, 80] on p "It’s easy to see why more families are choosing our Smart Kitchen Composter. In…" at bounding box center [234, 69] width 219 height 24
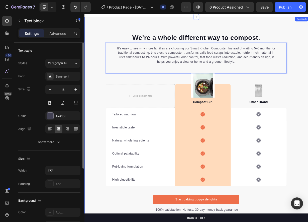
click at [374, 82] on div "⁠⁠⁠⁠⁠⁠⁠ We’re a whole different way to compost. Heading It’s easy to see why mo…" at bounding box center [234, 159] width 300 height 242
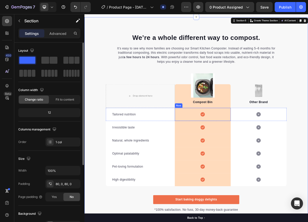
scroll to position [776, 0]
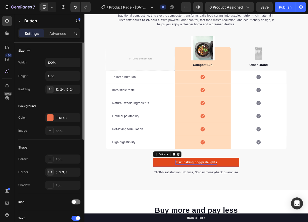
click at [251, 214] on div "Start baking doggy delights" at bounding box center [234, 213] width 56 height 6
click at [211, 202] on div at bounding box center [210, 202] width 6 height 6
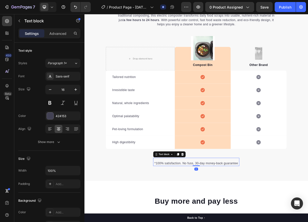
click at [204, 209] on div "*100% satisfaction. No fuss, 30-day money-back guarantee Text block 0" at bounding box center [235, 212] width 116 height 11
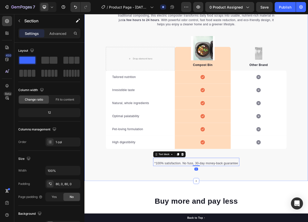
click at [271, 230] on div "⁠⁠⁠⁠⁠⁠⁠ We’re a whole different way to compost. Heading It’s easy to see why mo…" at bounding box center [234, 103] width 300 height 270
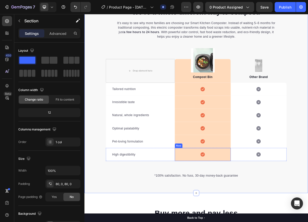
scroll to position [751, 0]
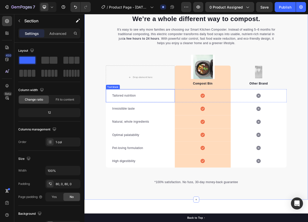
click at [132, 125] on p "Tailored nutrition" at bounding box center [160, 124] width 76 height 6
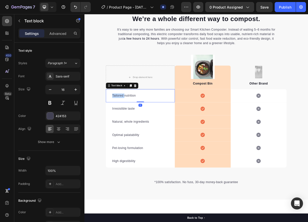
click at [132, 125] on p "Tailored nutrition" at bounding box center [160, 124] width 76 height 6
click at [133, 141] on p "Irresistible taste" at bounding box center [160, 141] width 76 height 6
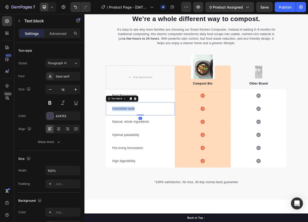
click at [133, 141] on p "Irresistible taste" at bounding box center [160, 141] width 76 height 6
click at [141, 176] on p "Optimal palatability" at bounding box center [160, 176] width 76 height 6
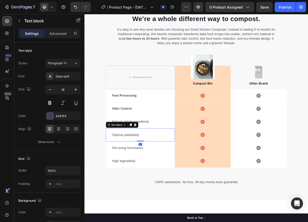
click at [141, 176] on p "Optimal palatability" at bounding box center [160, 176] width 76 height 6
click at [139, 125] on strong "Fast Processing" at bounding box center [138, 123] width 33 height 4
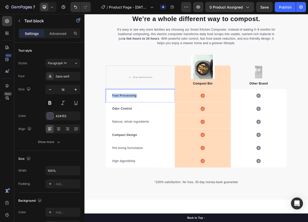
click at [139, 125] on strong "Fast Processing" at bounding box center [138, 123] width 33 height 4
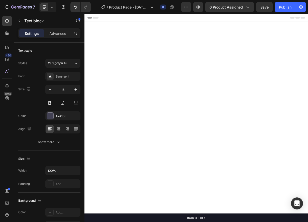
scroll to position [751, 0]
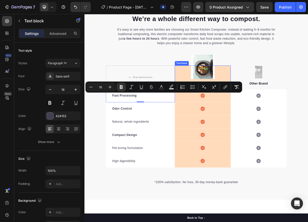
click at [206, 82] on div "Minus 16 Plus Bold Italic Underline Strikethrough Text Color Text Background Co…" at bounding box center [163, 86] width 154 height 9
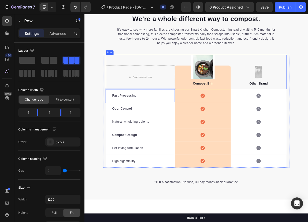
click at [284, 77] on div "Drop element here Image Compost Bin Text block Row Image Other Brand Text block…" at bounding box center [234, 92] width 243 height 46
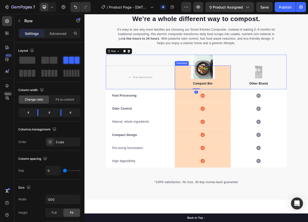
click at [248, 107] on p "Compost Bin" at bounding box center [243, 107] width 74 height 6
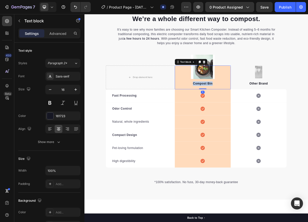
click at [248, 107] on p "Compost Bin" at bounding box center [243, 107] width 74 height 6
click at [273, 105] on p "Smart Kitchen Composter ✅" at bounding box center [243, 107] width 74 height 6
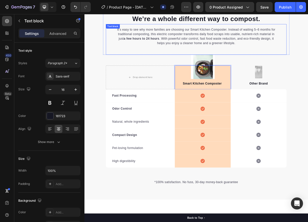
click at [307, 66] on div "It’s easy to see why more families are choosing our Smart Kitchen Composter. In…" at bounding box center [234, 48] width 243 height 41
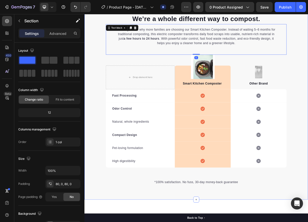
click at [307, 78] on div "⁠⁠⁠⁠⁠⁠⁠ We’re a whole different way to compost. Heading It’s easy to see why mo…" at bounding box center [234, 128] width 300 height 230
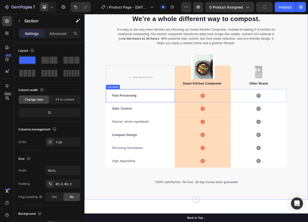
click at [142, 124] on strong "Fast Processing" at bounding box center [138, 123] width 33 height 4
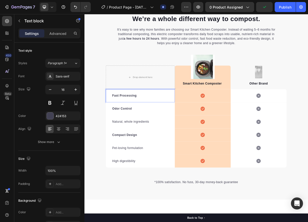
click at [142, 124] on strong "Fast Processing" at bounding box center [138, 123] width 33 height 4
click at [141, 142] on strong "Odor Control" at bounding box center [135, 141] width 27 height 4
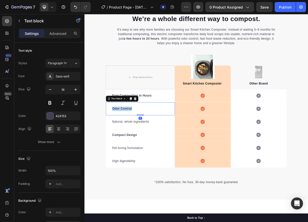
click at [141, 142] on strong "Odor Control" at bounding box center [135, 141] width 27 height 4
click at [140, 157] on p "Natural, whole ingredients" at bounding box center [160, 159] width 76 height 6
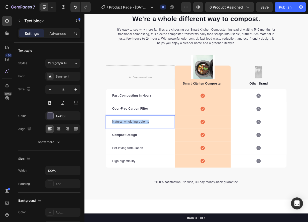
click at [140, 157] on p "Natural, whole ingredients" at bounding box center [160, 159] width 76 height 6
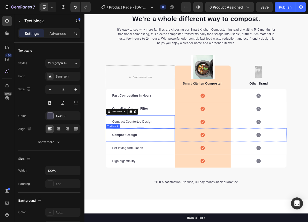
click at [136, 174] on strong "Compact Design" at bounding box center [138, 176] width 33 height 4
click at [136, 175] on strong "Compact Design" at bounding box center [138, 176] width 33 height 4
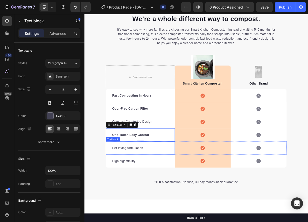
click at [142, 195] on p "Pet-loving formulation" at bounding box center [160, 194] width 76 height 6
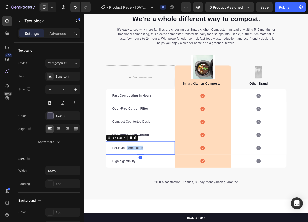
click at [142, 195] on p "Pet-loving formulation" at bounding box center [160, 194] width 76 height 6
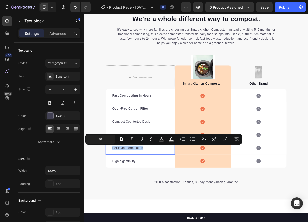
click at [142, 195] on p "Pet-loving formulation" at bounding box center [160, 194] width 76 height 6
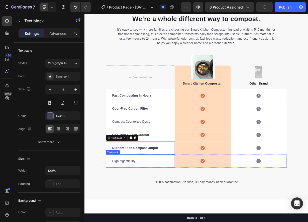
click at [137, 212] on p "High digestibility" at bounding box center [160, 211] width 76 height 6
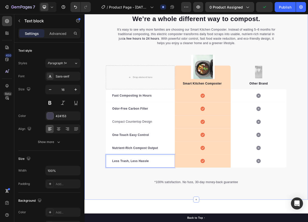
click at [158, 221] on div "⁠⁠⁠⁠⁠⁠⁠ We’re a whole different way to compost. Heading It’s easy to see why mo…" at bounding box center [234, 128] width 300 height 270
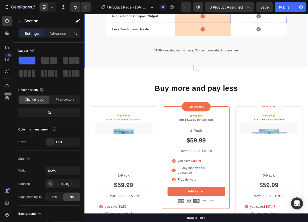
scroll to position [951, 0]
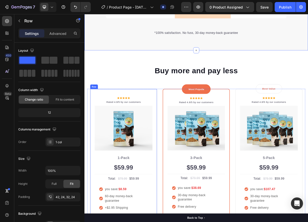
click at [164, 121] on div "Icon Icon Icon Icon Icon Icon List Hoz Rated 4.8/5 by our customers Text block …" at bounding box center [137, 213] width 90 height 199
click at [123, 110] on icon at bounding box center [123, 110] width 4 height 4
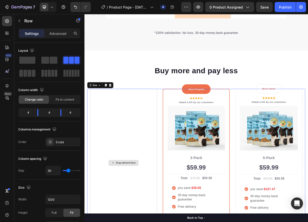
click at [126, 121] on div "Drop element here" at bounding box center [137, 213] width 90 height 199
click at [52, 63] on span at bounding box center [54, 60] width 8 height 7
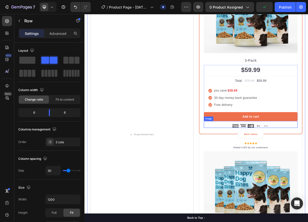
scroll to position [1176, 0]
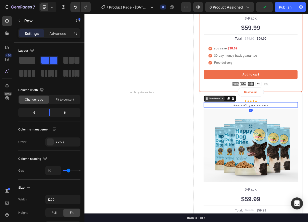
click at [260, 129] on div "Text block" at bounding box center [267, 128] width 44 height 8
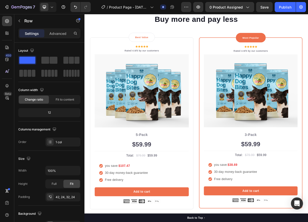
scroll to position [1001, 0]
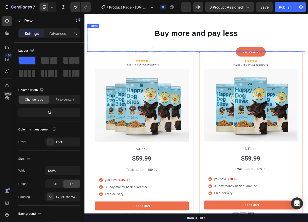
click at [307, 43] on p "Buy more and pay less" at bounding box center [235, 39] width 292 height 13
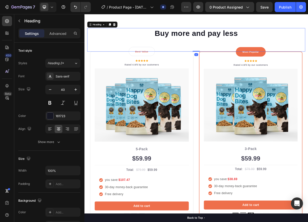
scroll to position [926, 0]
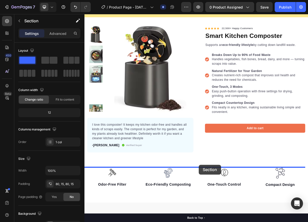
scroll to position [47, 0]
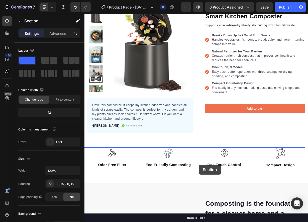
drag, startPoint x: 290, startPoint y: 85, endPoint x: 238, endPoint y: 216, distance: 141.3
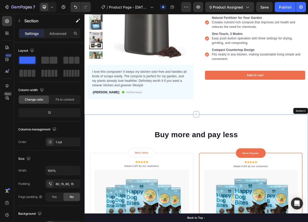
scroll to position [105, 0]
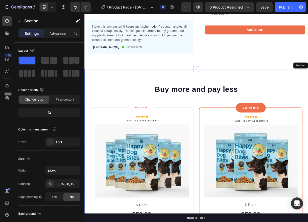
scroll to position [155, 0]
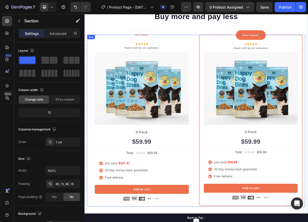
scroll to position [330, 0]
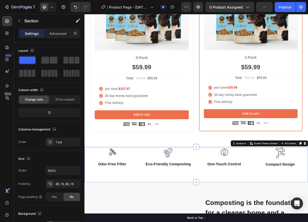
click at [90, 221] on div "Image Odor-Free Filter Text block Image Eco-Friendly Composting Text block Imag…" at bounding box center [234, 216] width 300 height 48
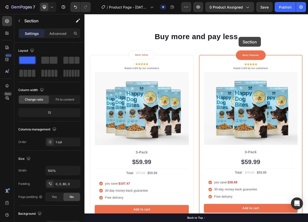
scroll to position [181, 0]
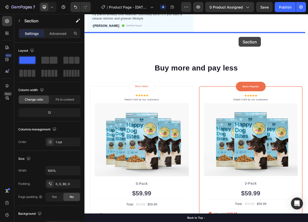
drag, startPoint x: 293, startPoint y: 186, endPoint x: 292, endPoint y: 45, distance: 140.9
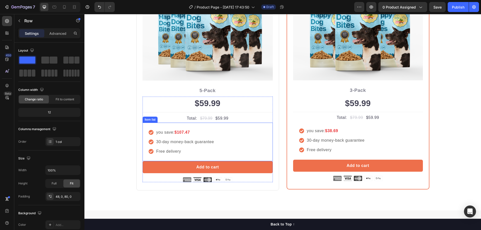
scroll to position [302, 0]
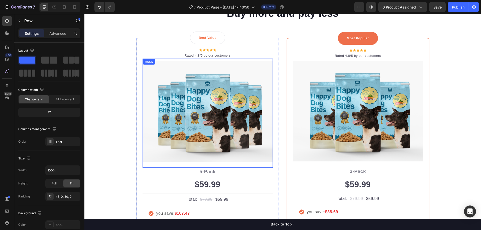
click at [205, 103] on img at bounding box center [207, 111] width 130 height 101
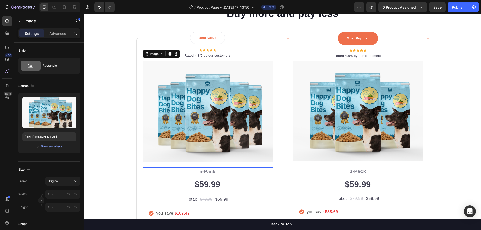
click at [231, 94] on img at bounding box center [207, 111] width 130 height 101
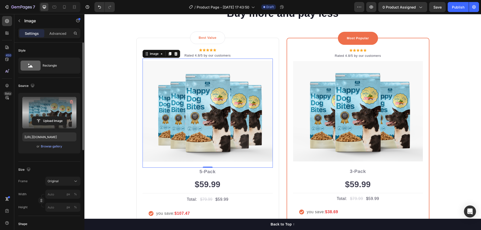
click at [58, 116] on label at bounding box center [49, 113] width 54 height 32
click at [58, 117] on input "file" at bounding box center [49, 121] width 35 height 9
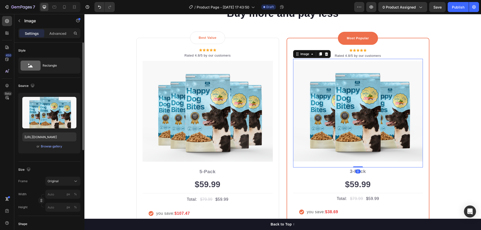
click at [307, 105] on img at bounding box center [358, 111] width 130 height 101
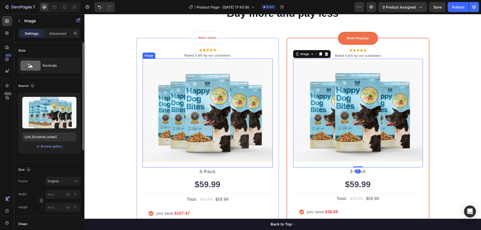
click at [148, 113] on img at bounding box center [207, 111] width 130 height 101
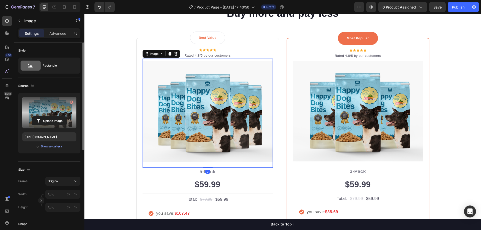
click at [67, 113] on label at bounding box center [49, 113] width 54 height 32
click at [67, 117] on input "file" at bounding box center [49, 121] width 35 height 9
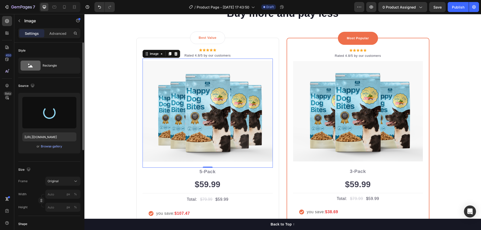
type input "[URL][DOMAIN_NAME]"
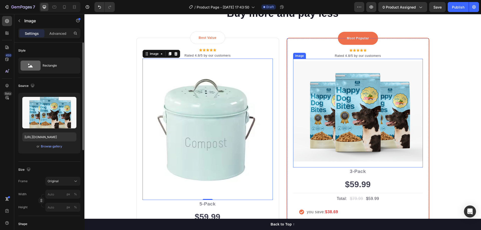
click at [307, 93] on img at bounding box center [358, 111] width 130 height 101
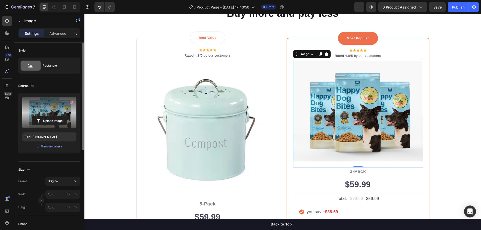
click at [50, 109] on label at bounding box center [49, 113] width 54 height 32
click at [50, 117] on input "file" at bounding box center [49, 121] width 35 height 9
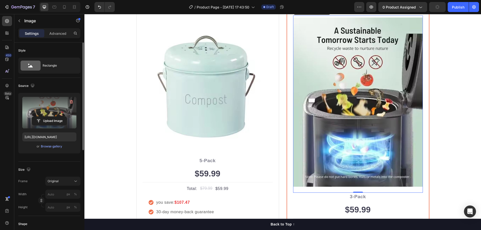
scroll to position [352, 0]
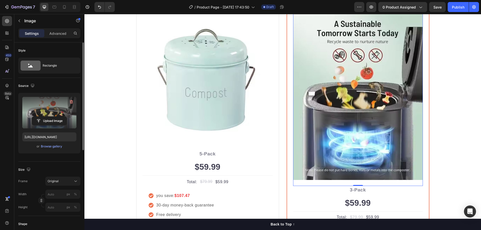
click at [307, 104] on img at bounding box center [358, 95] width 130 height 169
click at [48, 118] on input "file" at bounding box center [49, 121] width 35 height 9
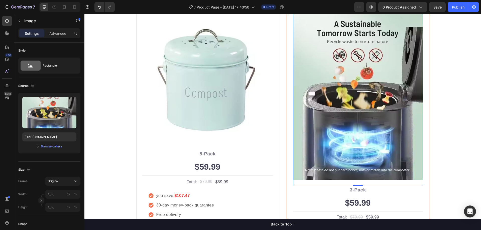
click at [307, 63] on img at bounding box center [358, 95] width 130 height 169
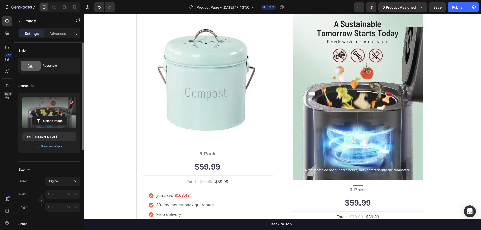
click at [55, 112] on label at bounding box center [49, 113] width 54 height 32
click at [55, 117] on input "file" at bounding box center [49, 121] width 35 height 9
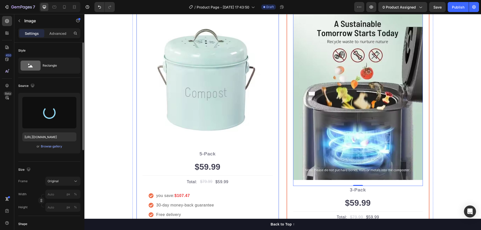
type input "[URL][DOMAIN_NAME]"
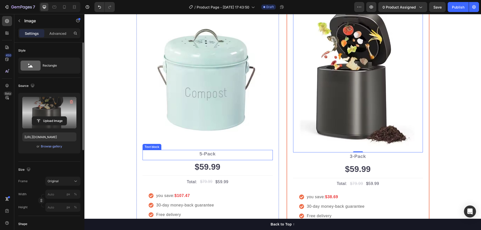
click at [205, 155] on p "5-Pack" at bounding box center [207, 153] width 129 height 7
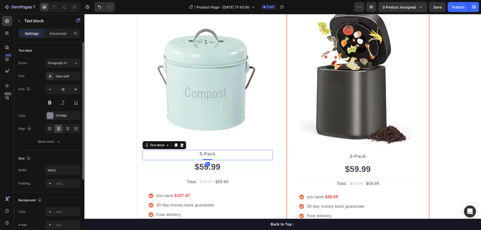
click at [199, 154] on p "5-Pack" at bounding box center [207, 153] width 129 height 7
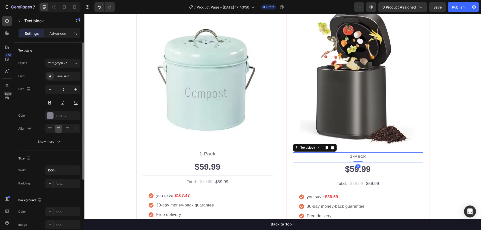
click at [307, 157] on p "3-Pack" at bounding box center [357, 156] width 129 height 7
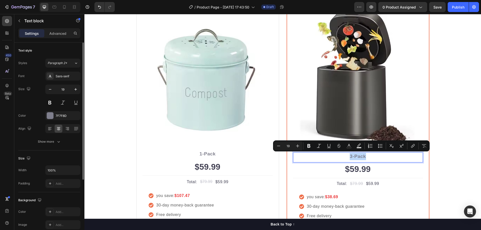
click at [307, 157] on p "3-Pack" at bounding box center [357, 156] width 129 height 7
drag, startPoint x: 346, startPoint y: 157, endPoint x: 349, endPoint y: 157, distance: 3.0
click at [307, 157] on p "3-Pack" at bounding box center [357, 156] width 129 height 7
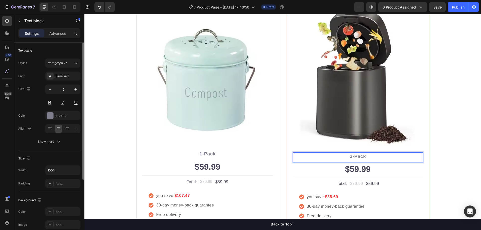
click at [307, 157] on p "3-Pack" at bounding box center [357, 156] width 129 height 7
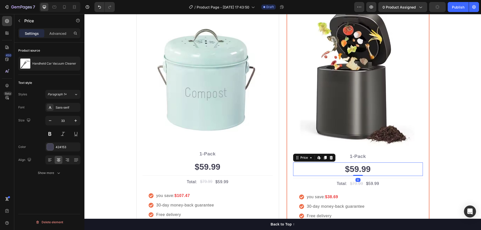
click at [307, 164] on div "$59.99" at bounding box center [358, 169] width 130 height 14
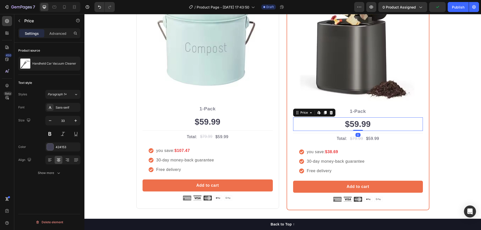
scroll to position [402, 0]
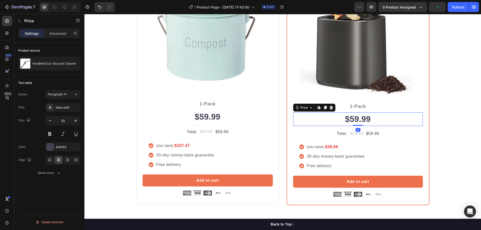
click at [307, 123] on div "$59.99" at bounding box center [358, 119] width 130 height 14
click at [71, 65] on div at bounding box center [73, 64] width 14 height 14
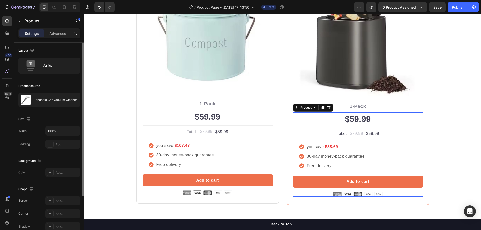
scroll to position [67, 0]
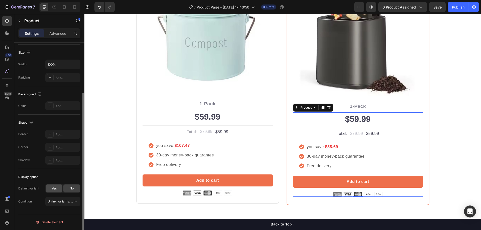
click at [57, 185] on div "Yes" at bounding box center [54, 188] width 17 height 8
click at [59, 198] on button "White" at bounding box center [62, 201] width 35 height 9
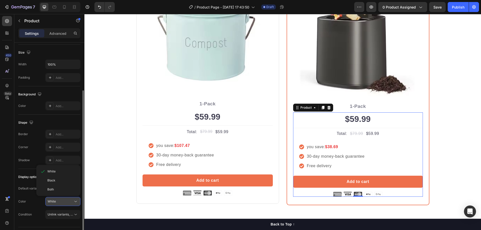
click at [60, 199] on div "White" at bounding box center [60, 201] width 25 height 5
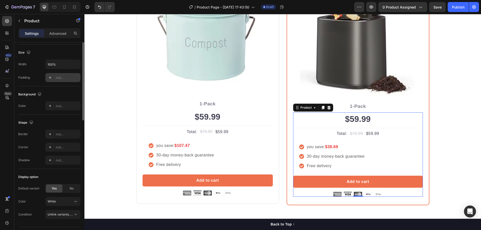
scroll to position [0, 0]
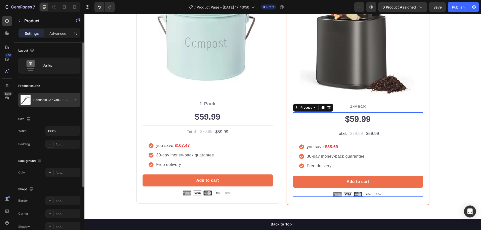
click at [58, 99] on div at bounding box center [69, 100] width 22 height 14
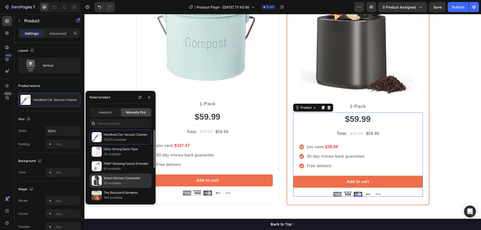
click at [113, 188] on div "Smart Kitchen Composter 20 available" at bounding box center [120, 195] width 62 height 15
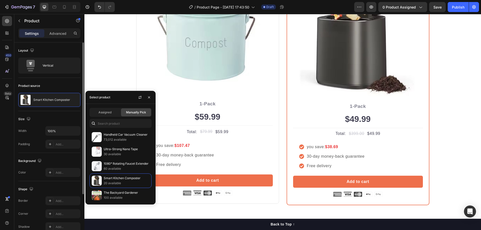
click at [71, 112] on div "Size Width 100% Padding Add..." at bounding box center [49, 132] width 62 height 42
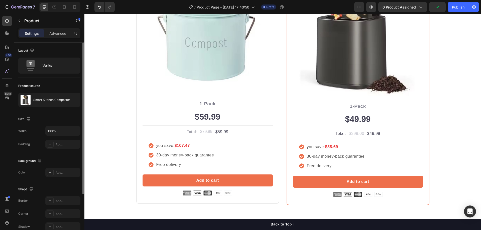
scroll to position [67, 0]
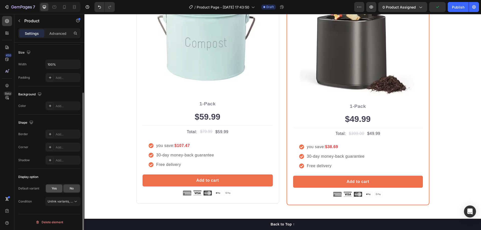
click at [55, 190] on span "Yes" at bounding box center [54, 188] width 5 height 5
click at [61, 198] on button "A" at bounding box center [62, 201] width 35 height 9
click at [54, 220] on div "B" at bounding box center [58, 222] width 40 height 9
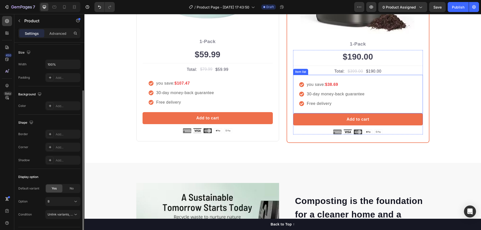
scroll to position [452, 0]
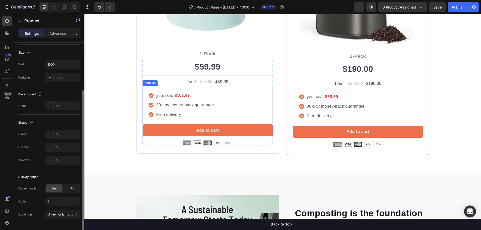
click at [186, 97] on strong "$107.47" at bounding box center [181, 95] width 15 height 4
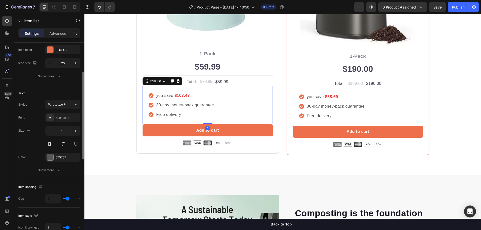
scroll to position [0, 0]
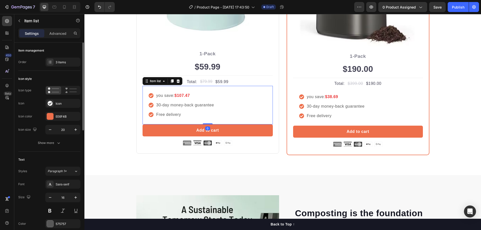
click at [181, 96] on strong "$107.47" at bounding box center [181, 95] width 15 height 4
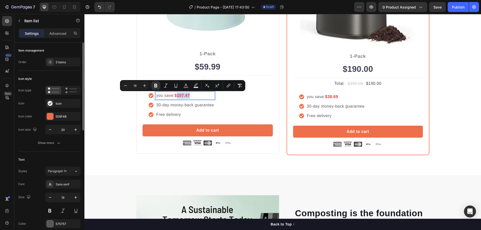
click at [219, 96] on div "you save: $107.47 30-day money-back guarantee Free delivery" at bounding box center [207, 105] width 130 height 39
click at [182, 94] on strong "$107.47" at bounding box center [181, 95] width 15 height 4
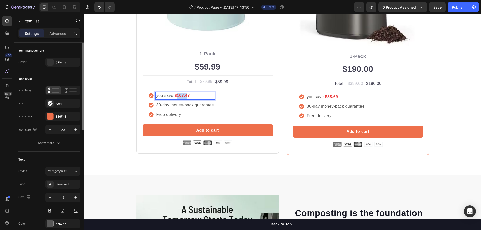
drag, startPoint x: 187, startPoint y: 95, endPoint x: 177, endPoint y: 96, distance: 10.5
click at [177, 96] on strong "$107.47" at bounding box center [181, 95] width 15 height 4
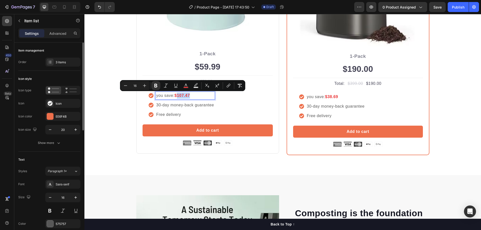
drag, startPoint x: 188, startPoint y: 95, endPoint x: 176, endPoint y: 97, distance: 12.2
click at [176, 97] on strong "$107.47" at bounding box center [181, 95] width 15 height 4
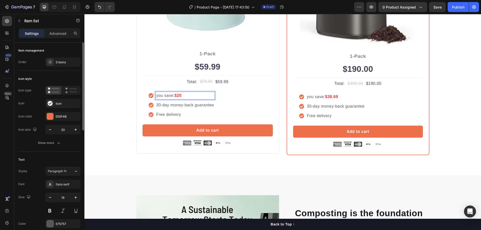
click at [241, 97] on div "you save: $20 30-day money-back guarantee Free delivery" at bounding box center [207, 105] width 130 height 39
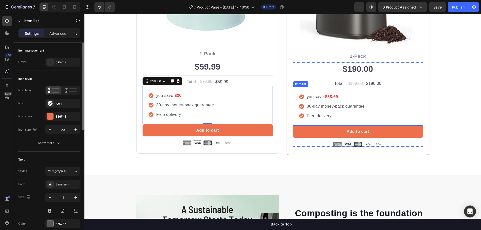
click at [307, 96] on strong "$38.69" at bounding box center [331, 97] width 13 height 4
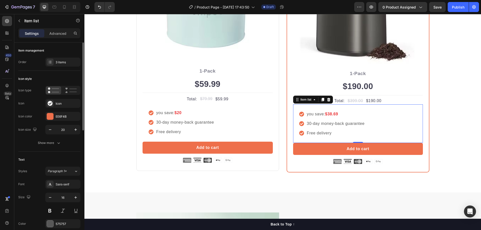
scroll to position [427, 0]
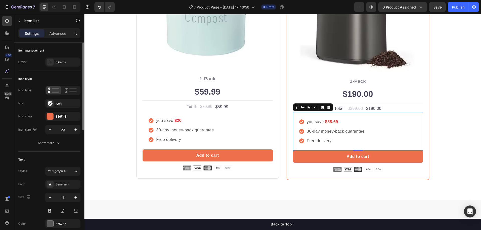
click at [307, 123] on strong "$38.69" at bounding box center [331, 122] width 13 height 4
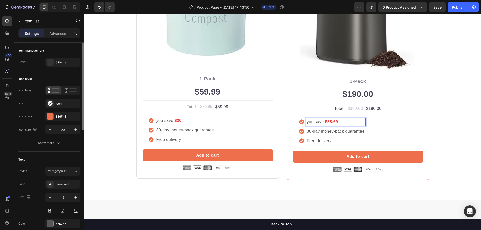
click at [307, 122] on strong "$38.69" at bounding box center [331, 122] width 13 height 4
click at [307, 122] on div "you save: $138.69 30-day money-back guarantee Free delivery" at bounding box center [358, 131] width 130 height 39
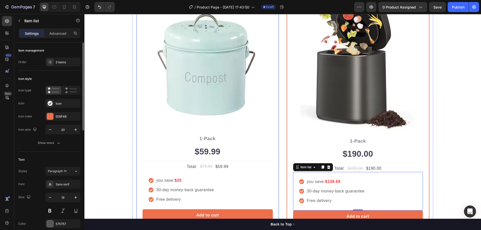
scroll to position [452, 0]
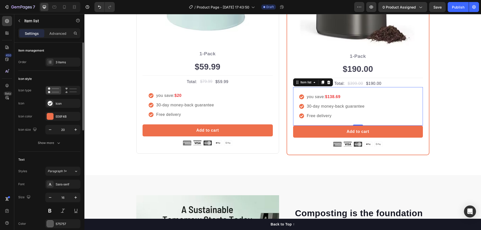
click at [307, 118] on div "you save: $138.69 30-day money-back guarantee Free delivery" at bounding box center [358, 106] width 130 height 39
click at [76, 64] on div "3 items" at bounding box center [68, 62] width 24 height 5
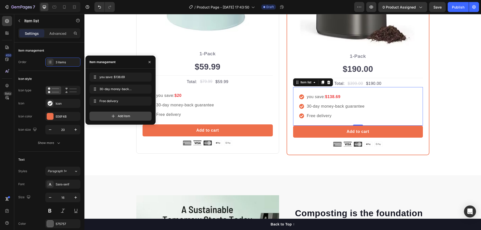
click at [108, 113] on div "Add item" at bounding box center [120, 116] width 62 height 9
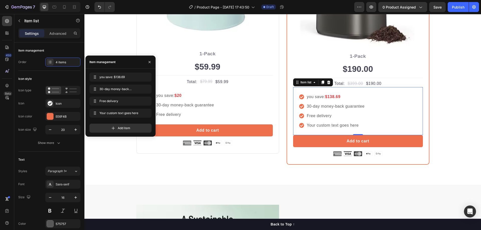
click at [307, 124] on div "Your custom text goes here" at bounding box center [335, 126] width 59 height 8
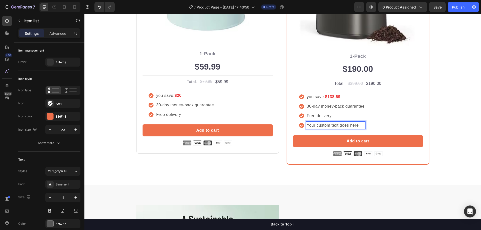
click at [307, 124] on p "Your custom text goes here" at bounding box center [336, 125] width 58 height 6
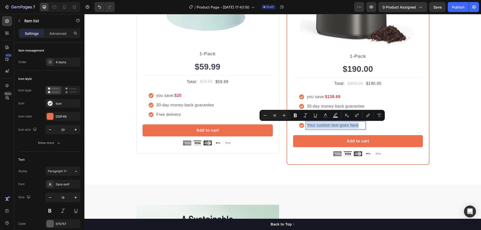
click at [307, 124] on p "Your custom text goes here" at bounding box center [336, 125] width 58 height 6
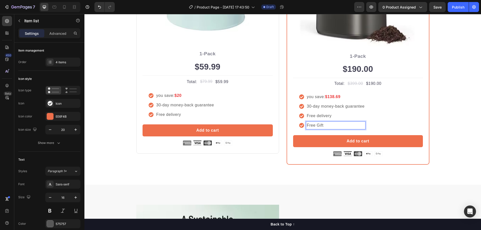
click at [307, 123] on div "you save: $138.69 30-day money-back guarantee Free delivery Free Gift" at bounding box center [358, 111] width 130 height 48
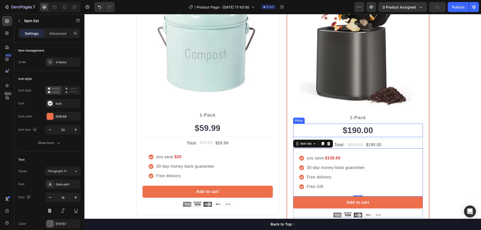
scroll to position [427, 0]
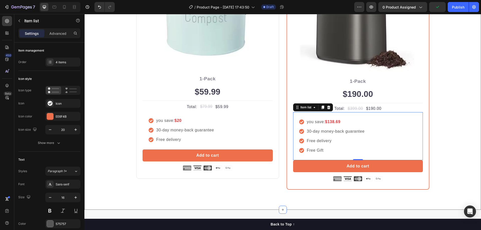
click at [307, 100] on div "Buy more and pay less Heading Row Best Value Text block Row Icon Icon Icon Icon…" at bounding box center [282, 35] width 389 height 309
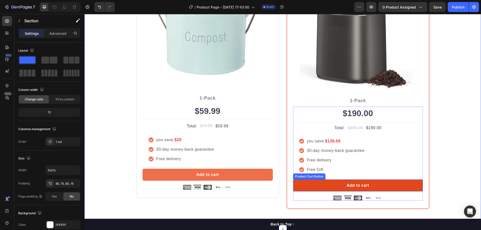
scroll to position [452, 0]
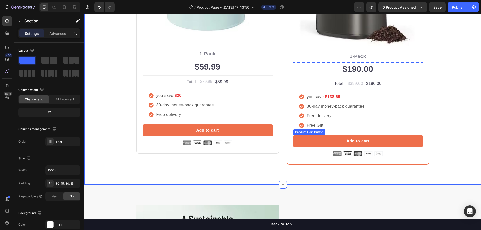
click at [307, 124] on div "you save: $138.69 30-day money-back guarantee Free delivery Free Gift" at bounding box center [358, 111] width 130 height 48
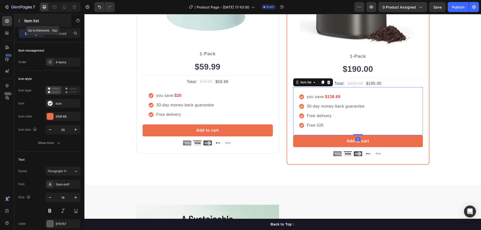
click at [23, 19] on button "button" at bounding box center [19, 21] width 8 height 8
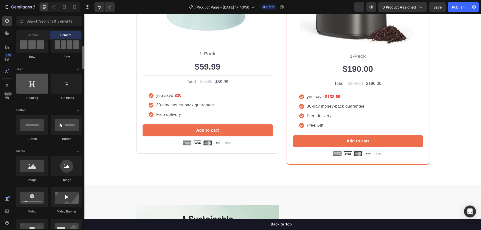
scroll to position [0, 0]
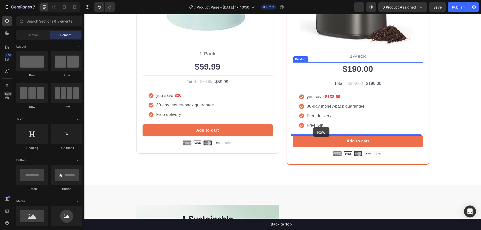
drag, startPoint x: 148, startPoint y: 81, endPoint x: 313, endPoint y: 127, distance: 171.7
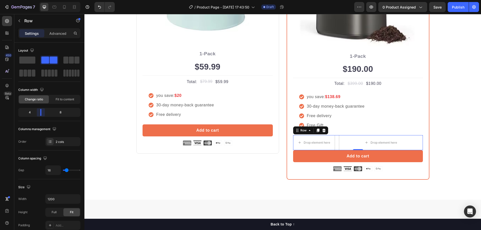
drag, startPoint x: 49, startPoint y: 114, endPoint x: 38, endPoint y: 114, distance: 10.5
click at [38, 0] on body "7 Version history / Product Page - Aug 27, 17:43:50 Draft Preview 0 product ass…" at bounding box center [240, 0] width 481 height 0
click at [307, 142] on div "Drop element here" at bounding box center [381, 142] width 84 height 15
click at [19, 21] on icon "button" at bounding box center [19, 21] width 4 height 4
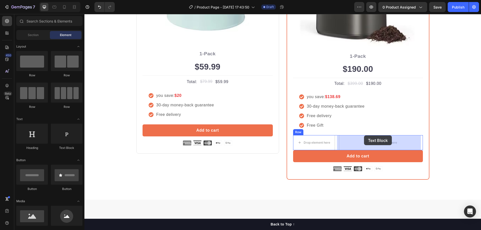
drag, startPoint x: 145, startPoint y: 151, endPoint x: 364, endPoint y: 135, distance: 218.8
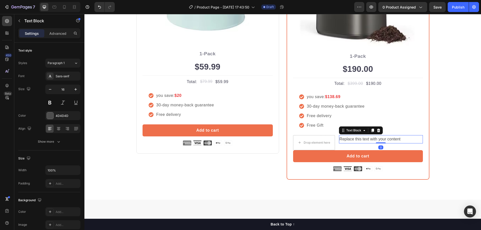
click at [307, 140] on div "Replace this text with your content" at bounding box center [381, 139] width 84 height 8
click at [307, 140] on p "Replace this text with your content" at bounding box center [380, 139] width 83 height 7
drag, startPoint x: 399, startPoint y: 140, endPoint x: 371, endPoint y: 139, distance: 27.5
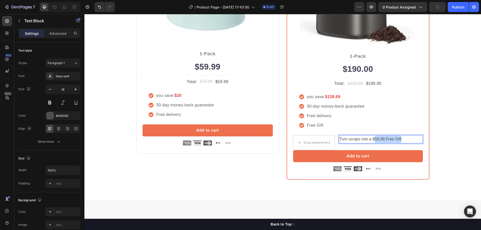
click at [307, 139] on p "Turn scraps into a $59.99 Free Gift" at bounding box center [380, 139] width 83 height 7
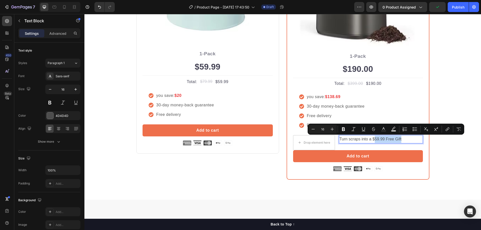
click at [307, 139] on p "Turn scraps into a $59.99 Free Gift" at bounding box center [380, 139] width 83 height 7
drag, startPoint x: 402, startPoint y: 139, endPoint x: 384, endPoint y: 139, distance: 18.3
click at [307, 139] on p "Turn scraps into a $59.99 Free Gift" at bounding box center [380, 139] width 83 height 7
copy p "Free Gift"
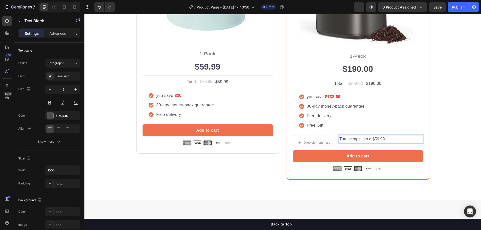
click at [307, 140] on p "Turn scraps into a $59.99" at bounding box center [380, 139] width 83 height 7
click at [307, 139] on p "Free Gift turn scraps into a $59.99" at bounding box center [380, 139] width 83 height 7
click at [307, 140] on div "Drop element here" at bounding box center [313, 143] width 41 height 8
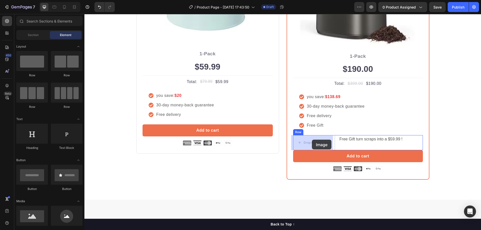
drag, startPoint x: 116, startPoint y: 224, endPoint x: 333, endPoint y: 144, distance: 231.0
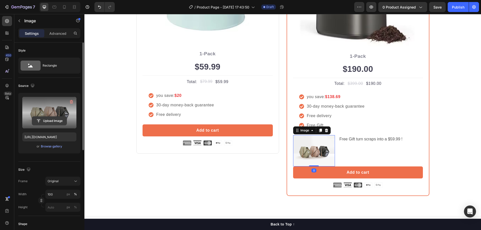
click at [48, 122] on input "file" at bounding box center [49, 121] width 35 height 9
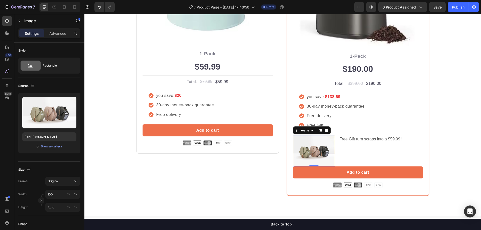
click at [307, 146] on img at bounding box center [314, 151] width 42 height 32
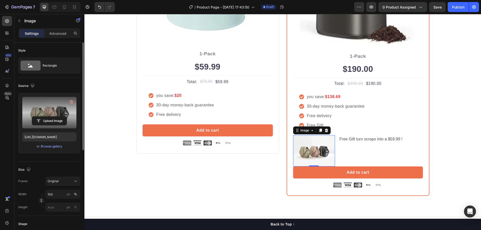
click at [49, 109] on label at bounding box center [49, 113] width 54 height 32
click at [49, 117] on input "file" at bounding box center [49, 121] width 35 height 9
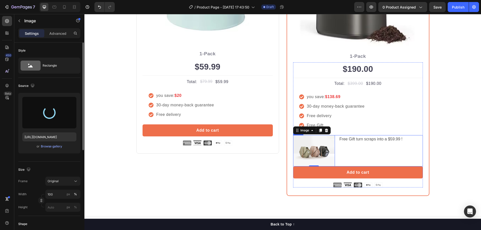
type input "https://cdn.shopify.com/s/files/1/0833/3046/6080/files/gempages_581434491701035…"
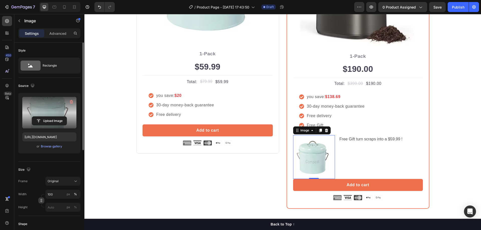
click at [41, 202] on icon "button" at bounding box center [42, 201] width 4 height 4
click at [54, 218] on input "px %" at bounding box center [62, 219] width 35 height 9
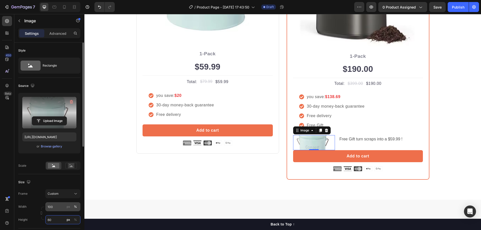
type input "60"
click at [56, 210] on input "100" at bounding box center [62, 206] width 35 height 9
type input "60"
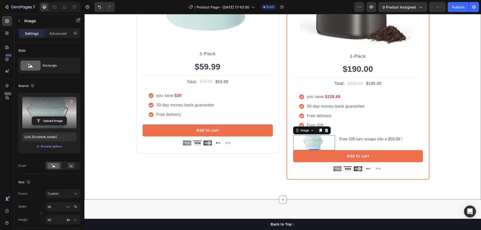
click at [190, 181] on div "Buy more and pay less Heading Row Best Value Text block Row Icon Icon Icon Icon…" at bounding box center [282, 18] width 396 height 364
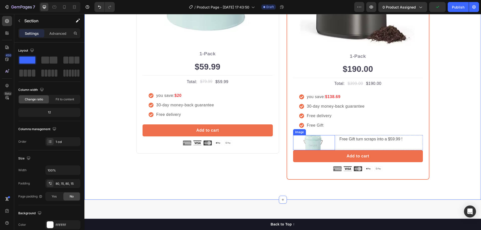
click at [307, 141] on img at bounding box center [313, 142] width 25 height 15
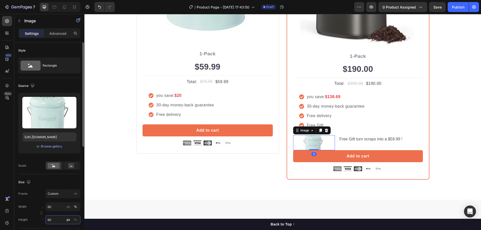
click at [52, 218] on input "60" at bounding box center [62, 219] width 35 height 9
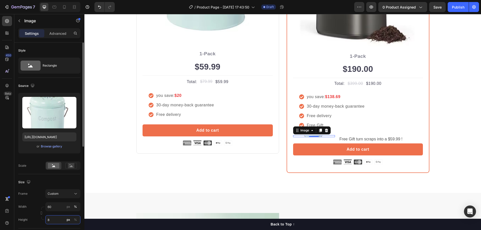
type input "80"
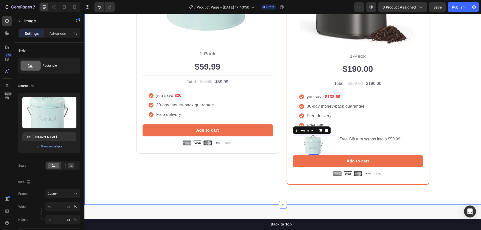
click at [139, 197] on div "Buy more and pay less Heading Row Best Value Text block Row Icon Icon Icon Icon…" at bounding box center [282, 20] width 396 height 369
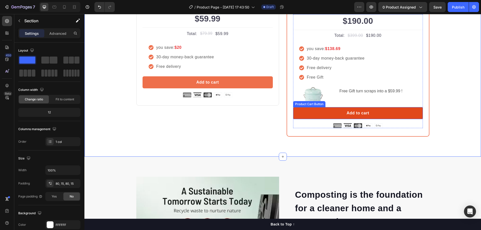
scroll to position [502, 0]
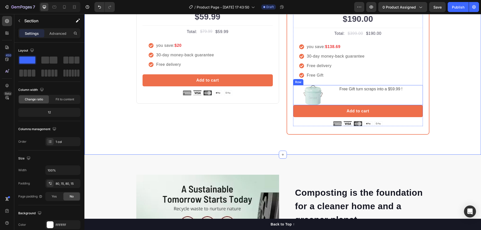
click at [307, 91] on p "Free Gift turn scraps into a $59.99 !" at bounding box center [380, 89] width 83 height 7
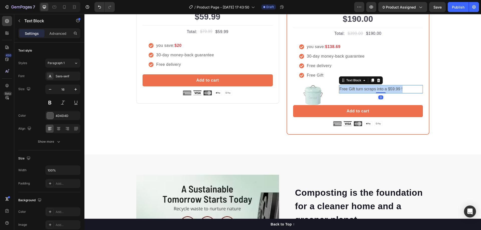
click at [307, 91] on p "Free Gift turn scraps into a $59.99 !" at bounding box center [380, 89] width 83 height 7
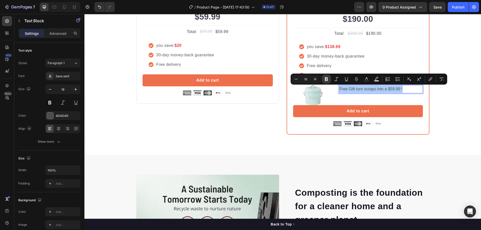
click at [307, 82] on button "Bold" at bounding box center [326, 79] width 9 height 9
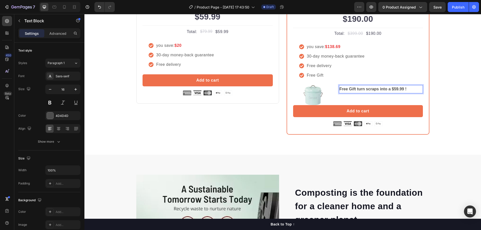
click at [307, 91] on strong "Free Gift turn scraps into a $59.99 !" at bounding box center [372, 89] width 67 height 4
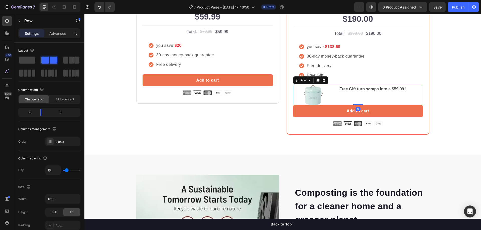
click at [307, 97] on div "Free Gift turn scraps into a $59.99 ! Text Block" at bounding box center [381, 95] width 84 height 20
click at [307, 91] on strong "Free Gift turn scraps into a $59.99 !" at bounding box center [372, 89] width 67 height 4
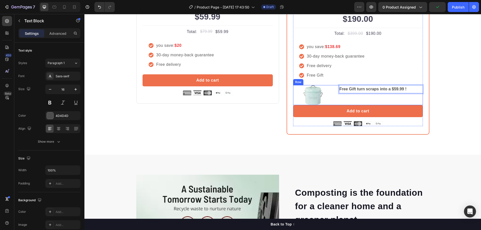
drag, startPoint x: 353, startPoint y: 90, endPoint x: 352, endPoint y: 95, distance: 4.6
click at [307, 89] on strong "Free Gift turn scraps into a $59.99 !" at bounding box center [372, 89] width 67 height 4
click at [307, 88] on strong "Free Gift turn scraps into a $59.99 !" at bounding box center [372, 89] width 67 height 4
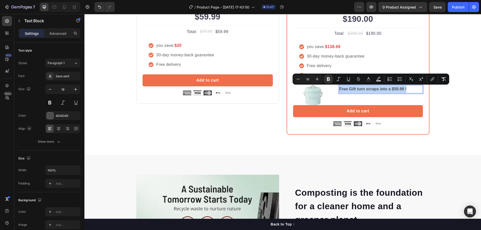
drag, startPoint x: 410, startPoint y: 89, endPoint x: 338, endPoint y: 90, distance: 71.8
click at [307, 90] on p "Free Gift turn scraps into a $59.99 !" at bounding box center [380, 89] width 83 height 7
click at [307, 94] on div "Free Gift turn scraps into a $59.99 ! Text Block 0" at bounding box center [381, 95] width 84 height 20
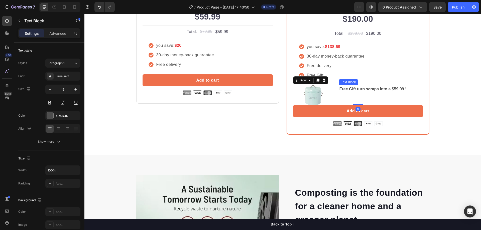
click at [307, 90] on strong "Free Gift turn scraps into a $59.99 !" at bounding box center [372, 89] width 67 height 4
click at [307, 91] on strong "Free Gift turn scraps into a $59.99 !" at bounding box center [372, 89] width 67 height 4
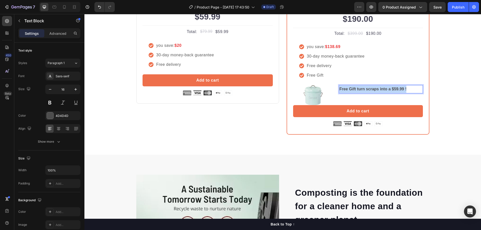
click at [307, 91] on strong "Free Gift turn scraps into a $59.99 !" at bounding box center [372, 89] width 67 height 4
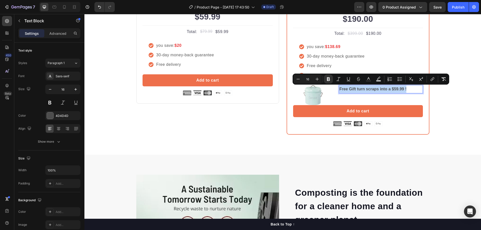
click at [307, 91] on strong "Free Gift turn scraps into a $59.99 !" at bounding box center [372, 89] width 67 height 4
click at [307, 81] on icon "Editor contextual toolbar" at bounding box center [316, 79] width 5 height 5
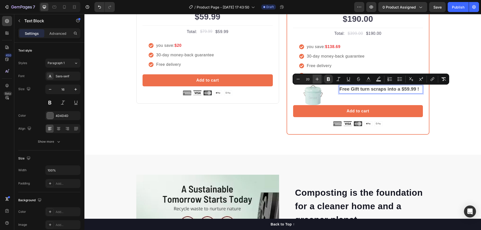
click at [307, 81] on icon "Editor contextual toolbar" at bounding box center [316, 79] width 5 height 5
type input "22"
click at [307, 98] on p "Free Gift turn scraps into a $59.99 !" at bounding box center [380, 94] width 83 height 16
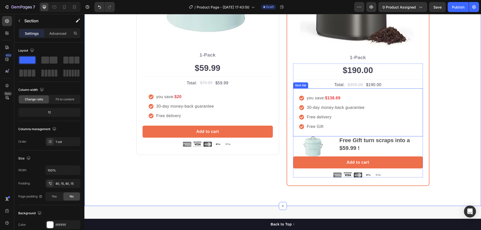
scroll to position [452, 0]
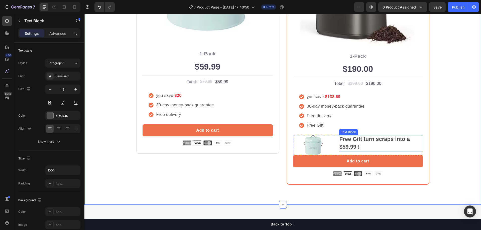
click at [307, 144] on p "Free Gift turn scraps into a $59.99 !" at bounding box center [380, 144] width 83 height 16
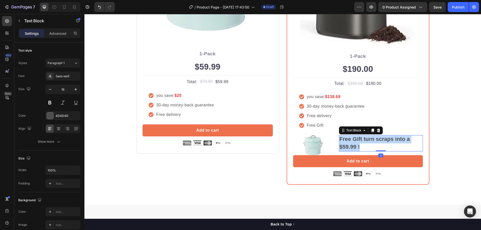
click at [307, 144] on p "Free Gift turn scraps into a $59.99 !" at bounding box center [380, 144] width 83 height 16
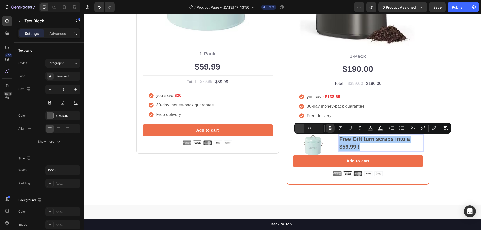
click at [302, 129] on icon "Editor contextual toolbar" at bounding box center [299, 128] width 5 height 5
click at [300, 128] on icon "Editor contextual toolbar" at bounding box center [299, 128] width 5 height 5
type input "19"
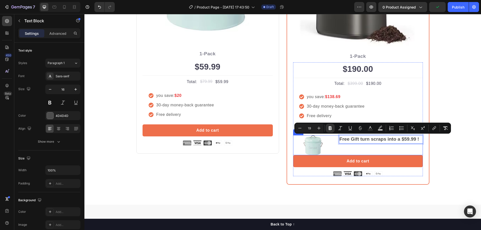
click at [307, 152] on div "Buy more and pay less Heading Row Best Value Text block Row Icon Icon Icon Icon…" at bounding box center [282, 20] width 389 height 329
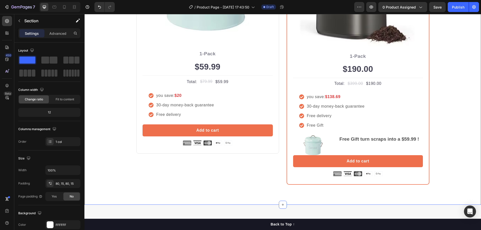
click at [307, 137] on div "Buy more and pay less Heading Row Best Value Text block Row Icon Icon Icon Icon…" at bounding box center [282, 20] width 389 height 329
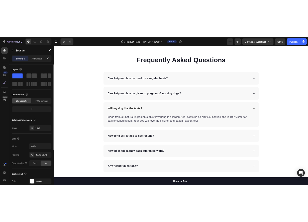
scroll to position [25, 0]
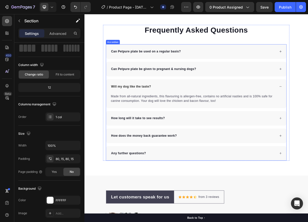
click at [161, 64] on p "Can Petpure plate be used on a regular basis?" at bounding box center [167, 64] width 94 height 6
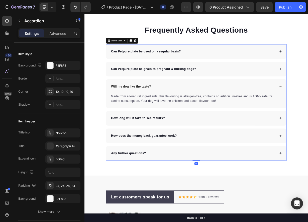
scroll to position [0, 0]
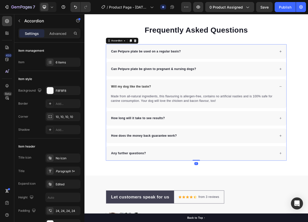
click at [161, 64] on p "Can Petpure plate be used on a regular basis?" at bounding box center [167, 64] width 94 height 6
click at [255, 68] on div "How long does it take to make compost?" at bounding box center [234, 65] width 242 height 20
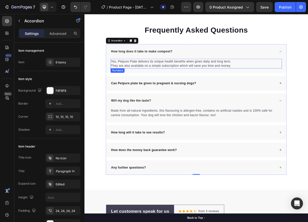
click at [216, 80] on p "Yes, Petpure Plate delivers its unique health benefits when given daily and lon…" at bounding box center [234, 81] width 229 height 12
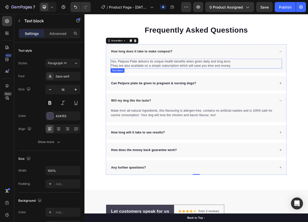
click at [216, 80] on p "Yes, Petpure Plate delivers its unique health benefits when given daily and lon…" at bounding box center [234, 81] width 229 height 12
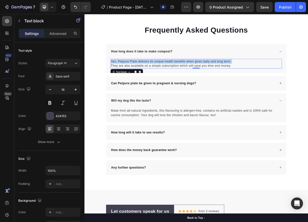
click at [216, 80] on p "Yes, Petpure Plate delivers its unique health benefits when given daily and lon…" at bounding box center [234, 81] width 229 height 12
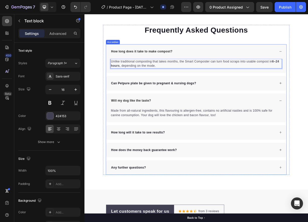
click at [206, 92] on div "Unlike traditional composting that takes months, the Smart Composter can turn f…" at bounding box center [234, 83] width 242 height 19
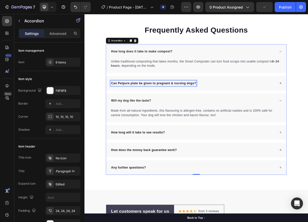
click at [144, 104] on p "Can Petpure plate be given to pregnant & nursing dogs?" at bounding box center [177, 107] width 114 height 6
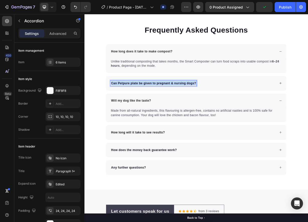
click at [144, 104] on p "Can Petpure plate be given to pregnant & nursing dogs?" at bounding box center [177, 107] width 114 height 6
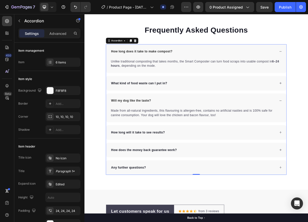
click at [307, 105] on div "What kind of food waste can I put in?" at bounding box center [230, 107] width 223 height 8
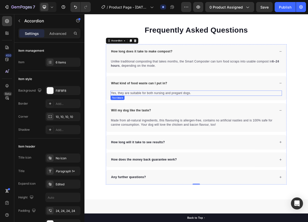
click at [211, 123] on div "Yes, they are suitable for both nursing and pregant dogs." at bounding box center [234, 120] width 230 height 7
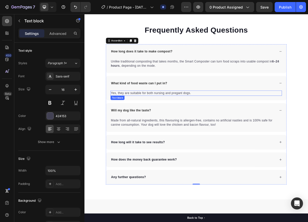
click at [211, 123] on div "Yes, they are suitable for both nursing and pregant dogs." at bounding box center [234, 120] width 230 height 7
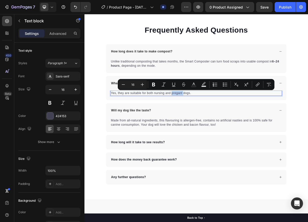
click at [212, 122] on p "Yes, they are suitable for both nursing and pregant dogs." at bounding box center [234, 120] width 229 height 6
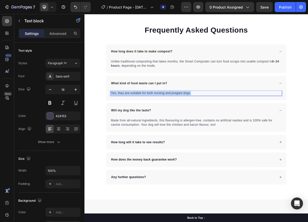
click at [212, 122] on p "Yes, they are suitable for both nursing and pregant dogs." at bounding box center [234, 120] width 229 height 6
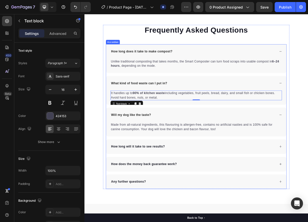
click at [163, 150] on p "Will my dog like the taste?" at bounding box center [147, 149] width 54 height 6
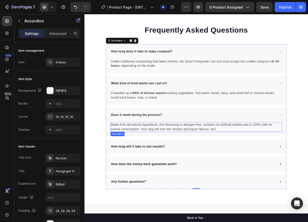
drag, startPoint x: 274, startPoint y: 168, endPoint x: 270, endPoint y: 168, distance: 3.6
click at [273, 168] on p "Made from all-natural ingredients, this flavouring is allergen-free, contains n…" at bounding box center [234, 166] width 229 height 12
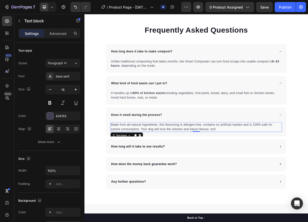
click at [270, 168] on p "Made from all-natural ingredients, this flavouring is allergen-free, contains n…" at bounding box center [234, 166] width 229 height 12
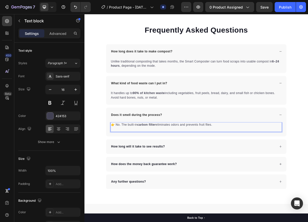
click at [125, 165] on p "👉 No. The built-in carbon filter eliminates odors and prevents fruit flies." at bounding box center [234, 163] width 229 height 6
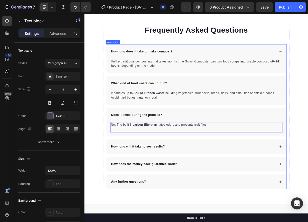
click at [174, 185] on div "How long will it take to see results?" at bounding box center [234, 192] width 242 height 20
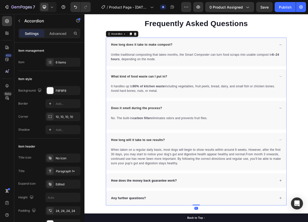
scroll to position [1428, 0]
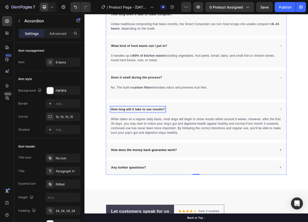
click at [164, 142] on p "How long will it take to see results?" at bounding box center [156, 142] width 72 height 6
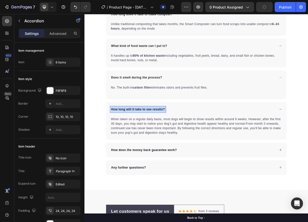
click at [164, 142] on p "How long will it take to see results?" at bounding box center [156, 142] width 72 height 6
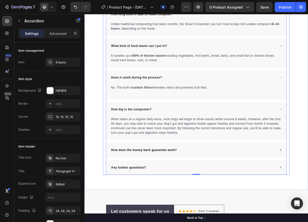
click at [154, 171] on p "When taken on a regular daily basis, most dogs will begin to show results withi…" at bounding box center [234, 164] width 229 height 24
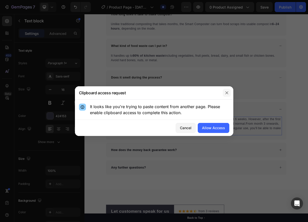
click at [226, 93] on icon "button" at bounding box center [227, 93] width 4 height 4
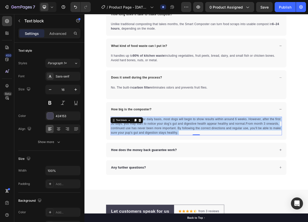
click at [181, 165] on p "When taken on a regular daily basis, most dogs will begin to show results withi…" at bounding box center [234, 164] width 229 height 24
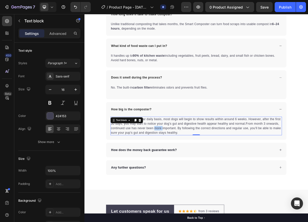
click at [181, 165] on p "When taken on a regular daily basis, most dogs will begin to show results withi…" at bounding box center [234, 164] width 229 height 24
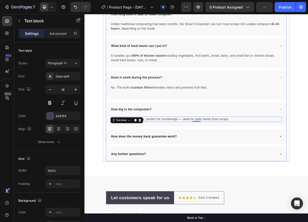
click at [171, 175] on p "How does the money back guarantee work?" at bounding box center [164, 178] width 88 height 6
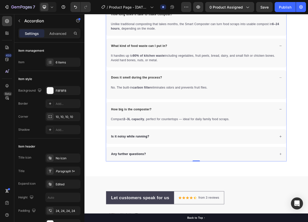
click at [292, 176] on div "Is it noisy while running?" at bounding box center [230, 179] width 223 height 8
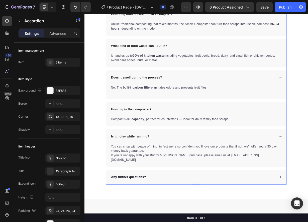
click at [158, 196] on p "You can shop with peace of mind, in fact we’re so confident you’ll love our pro…" at bounding box center [234, 201] width 229 height 24
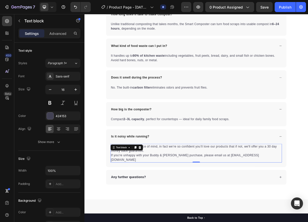
click at [180, 193] on p "You can shop with peace of mind, in fact we’re so confident you’ll love our pro…" at bounding box center [234, 201] width 229 height 24
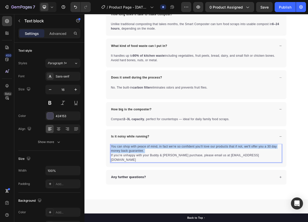
click at [180, 193] on p "You can shop with peace of mind, in fact we’re so confident you’ll love our pro…" at bounding box center [234, 201] width 229 height 24
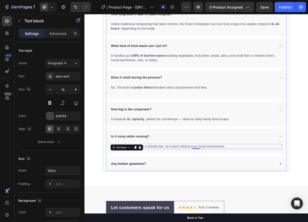
click at [182, 209] on div "Any further questions?" at bounding box center [234, 215] width 242 height 20
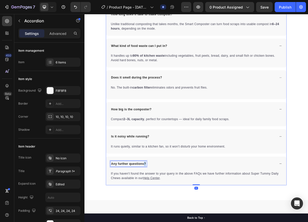
click at [163, 213] on p "Any further questions?" at bounding box center [143, 215] width 47 height 6
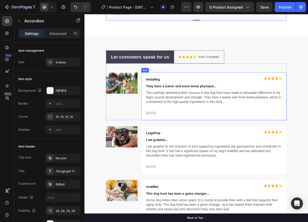
scroll to position [1653, 0]
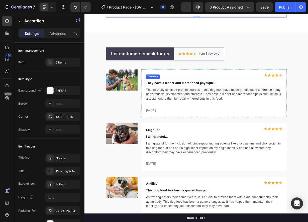
click at [179, 98] on div "Text block" at bounding box center [176, 98] width 17 height 5
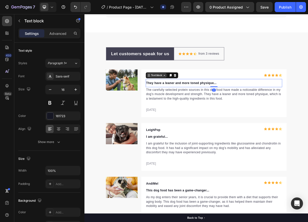
click at [179, 98] on div "Text block" at bounding box center [181, 96] width 17 height 5
click at [236, 96] on p "NellaMeg" at bounding box center [212, 98] width 91 height 6
click at [171, 97] on p "NellaMeg" at bounding box center [212, 98] width 91 height 6
click at [170, 98] on div "Text block" at bounding box center [176, 98] width 17 height 5
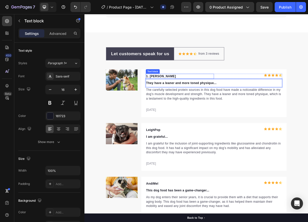
click at [171, 96] on strong "1. Lauren Mitchell" at bounding box center [187, 97] width 40 height 4
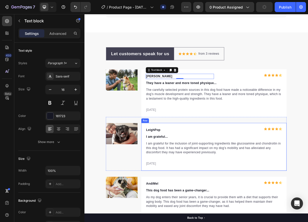
click at [176, 168] on p "LeighPop" at bounding box center [212, 170] width 91 height 6
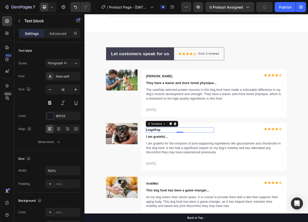
click at [176, 168] on p "LeighPop" at bounding box center [212, 170] width 91 height 6
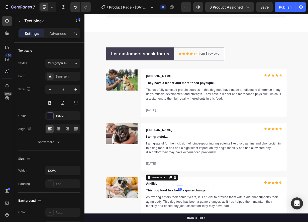
click at [199, 103] on div "They have a leaner and more toned physique..." at bounding box center [258, 106] width 183 height 7
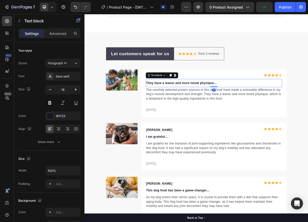
click at [199, 103] on div "They have a leaner and more toned physique..." at bounding box center [258, 106] width 183 height 7
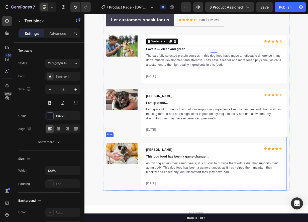
scroll to position [1703, 0]
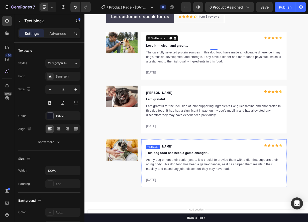
click at [196, 201] on p "This dog food has been a game-changer..." at bounding box center [258, 201] width 182 height 6
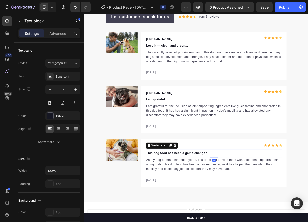
click at [196, 201] on p "This dog food has been a game-changer..." at bounding box center [258, 201] width 182 height 6
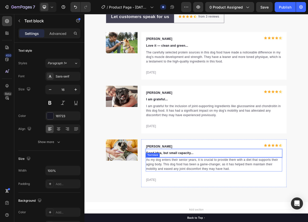
click at [226, 216] on p "As my dog enters their senior years, it is crucial to provide them with a diet …" at bounding box center [258, 216] width 182 height 18
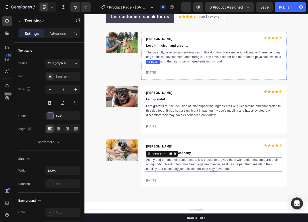
click at [226, 74] on p "The carefully selected protein sources in this dog food have made a noticeable …" at bounding box center [258, 72] width 182 height 18
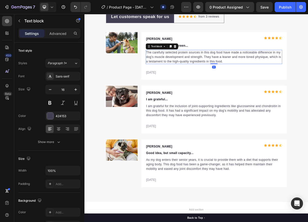
click at [226, 74] on p "The carefully selected protein sources in this dog food have made a noticeable …" at bounding box center [258, 72] width 182 height 18
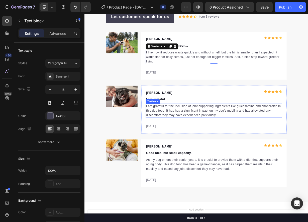
click at [184, 142] on p "I am grateful for the inclusion of joint-supporting ingredients like glucosamin…" at bounding box center [258, 144] width 182 height 18
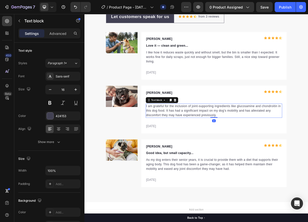
click at [184, 142] on p "I am grateful for the inclusion of joint-supporting ingredients like glucosamin…" at bounding box center [258, 144] width 182 height 18
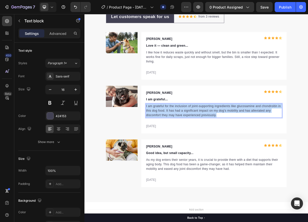
click at [184, 142] on p "I am grateful for the inclusion of joint-supporting ingredients like glucosamin…" at bounding box center [258, 144] width 182 height 18
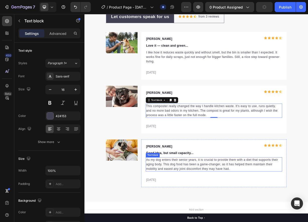
click at [190, 210] on p "As my dog enters their senior years, it is crucial to provide them with a diet …" at bounding box center [258, 216] width 182 height 18
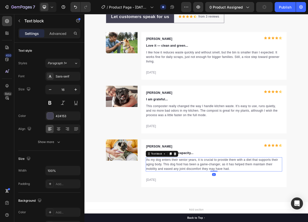
click at [190, 210] on p "As my dog enters their senior years, it is crucial to provide them with a diet …" at bounding box center [258, 216] width 182 height 18
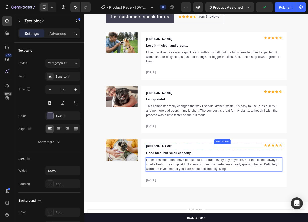
click at [265, 191] on div "Icon Icon Icon Icon Icon" at bounding box center [304, 190] width 92 height 4
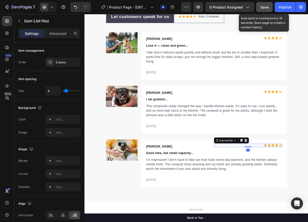
click at [265, 8] on span "Save" at bounding box center [264, 7] width 8 height 4
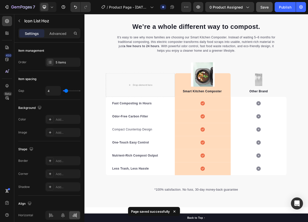
scroll to position [938, 0]
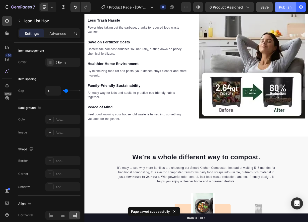
click at [285, 8] on div "Publish" at bounding box center [285, 7] width 13 height 5
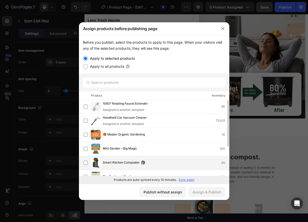
click at [103, 160] on span "Smart Kitchen Composter" at bounding box center [121, 163] width 37 height 6
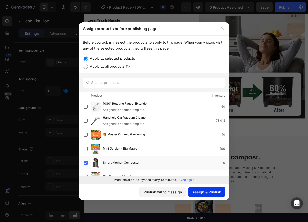
click at [199, 191] on div "Assign & Publish" at bounding box center [206, 191] width 29 height 5
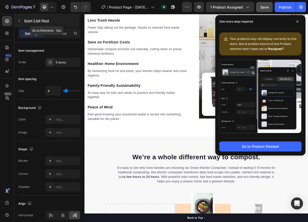
click at [20, 23] on button "button" at bounding box center [19, 21] width 8 height 8
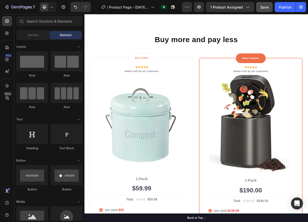
scroll to position [0, 0]
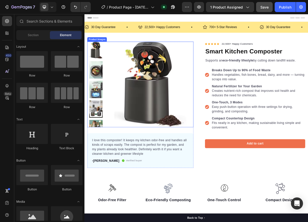
click at [205, 112] on img at bounding box center [172, 109] width 116 height 116
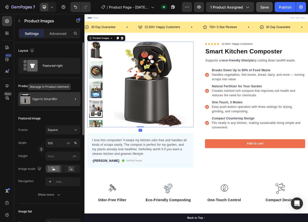
click at [60, 98] on div "Ogarric SmartBin" at bounding box center [49, 99] width 62 height 14
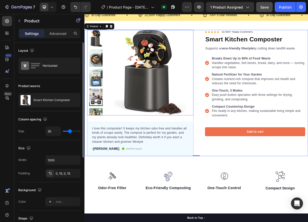
scroll to position [25, 0]
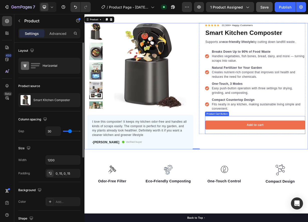
click at [270, 150] on div "Icon Icon Icon Icon Icon Icon List Hoz 22,500+ Happy Customers Text block Row S…" at bounding box center [313, 100] width 135 height 149
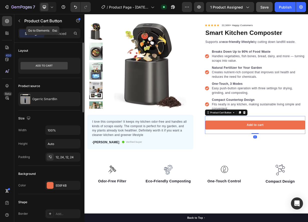
click at [22, 23] on button "button" at bounding box center [19, 21] width 8 height 8
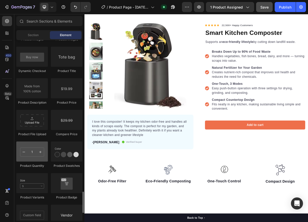
scroll to position [851, 0]
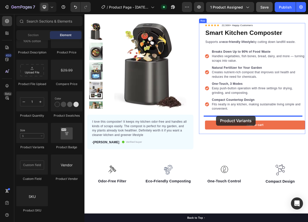
drag, startPoint x: 121, startPoint y: 144, endPoint x: 261, endPoint y: 151, distance: 139.8
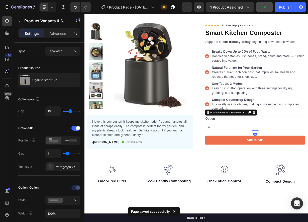
click at [274, 170] on select "A B" at bounding box center [313, 165] width 135 height 11
click at [273, 167] on select "A B" at bounding box center [313, 165] width 135 height 11
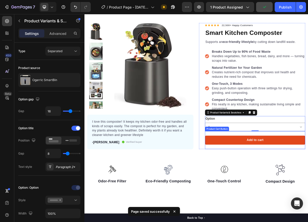
click at [258, 182] on button "Add to cart" at bounding box center [313, 183] width 135 height 12
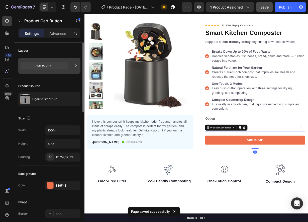
click at [65, 66] on icon at bounding box center [44, 66] width 47 height 8
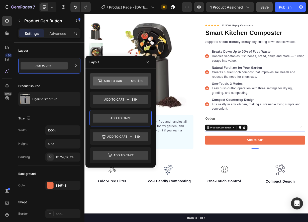
click at [126, 85] on icon at bounding box center [121, 80] width 56 height 9
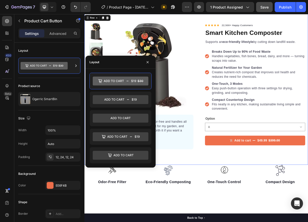
click at [235, 200] on div "Product Images I love this composter! It keeps my kitchen odor-free and handles…" at bounding box center [234, 115] width 300 height 202
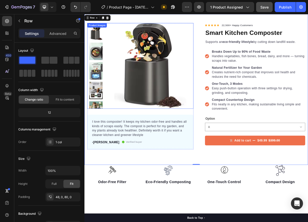
click at [122, 80] on img at bounding box center [172, 84] width 116 height 116
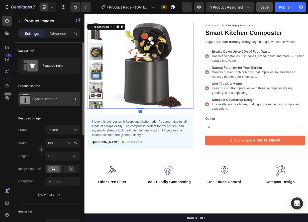
click at [64, 94] on div "Ogarric SmartBin" at bounding box center [49, 99] width 62 height 14
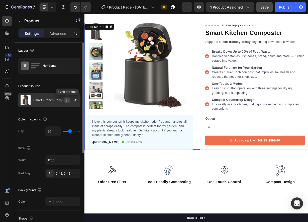
click at [69, 97] on button "button" at bounding box center [67, 100] width 6 height 6
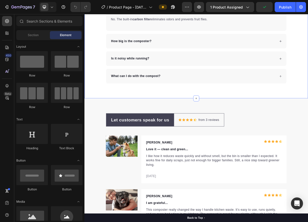
scroll to position [1577, 0]
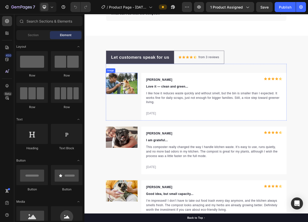
click at [132, 109] on img at bounding box center [134, 107] width 43 height 29
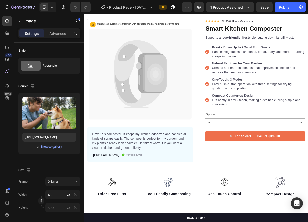
scroll to position [0, 0]
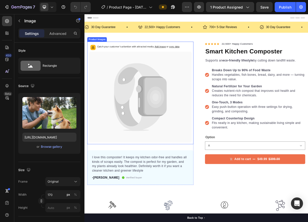
click at [150, 122] on icon at bounding box center [159, 125] width 138 height 122
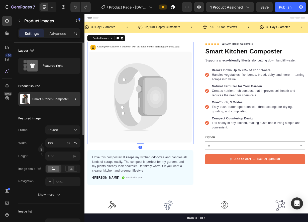
click at [70, 95] on div at bounding box center [73, 99] width 14 height 14
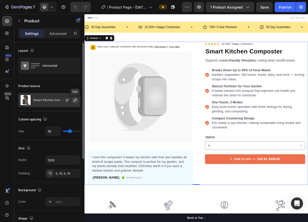
click at [74, 99] on icon "button" at bounding box center [75, 100] width 4 height 4
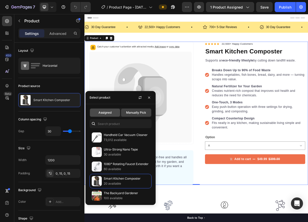
click at [104, 110] on span "Assigned" at bounding box center [104, 112] width 13 height 5
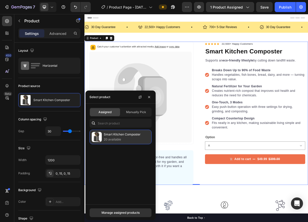
click at [110, 136] on p "Smart Kitchen Composter" at bounding box center [127, 134] width 46 height 5
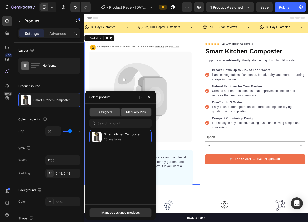
click at [133, 113] on span "Manually Pick" at bounding box center [136, 112] width 20 height 5
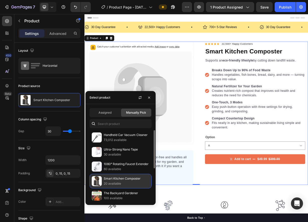
click at [115, 178] on p "Smart Kitchen Composter" at bounding box center [127, 178] width 46 height 5
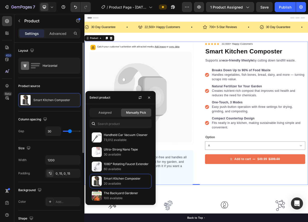
click at [65, 85] on div "Product source" at bounding box center [49, 86] width 62 height 8
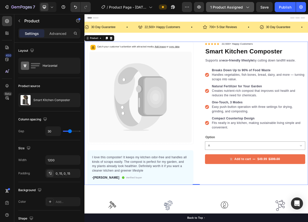
click at [241, 8] on span "1 product assigned" at bounding box center [226, 7] width 33 height 5
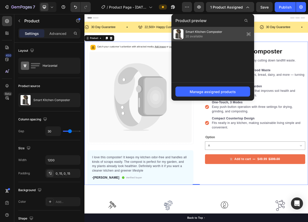
click at [216, 33] on span "Smart Kitchen Composter" at bounding box center [203, 32] width 37 height 5
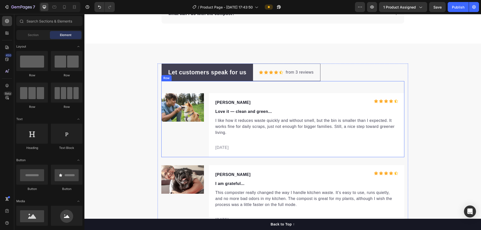
scroll to position [1573, 0]
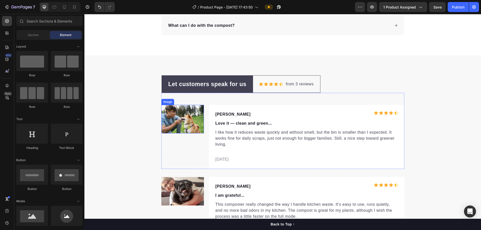
click at [181, 106] on img at bounding box center [182, 119] width 43 height 29
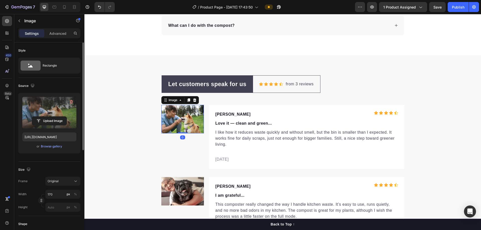
click at [42, 109] on label at bounding box center [49, 113] width 54 height 32
click at [42, 117] on input "file" at bounding box center [49, 121] width 35 height 9
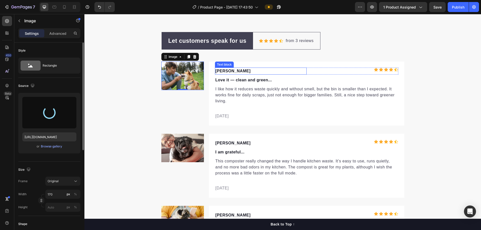
scroll to position [1623, 0]
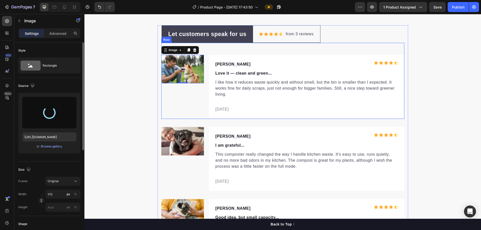
type input "[URL][DOMAIN_NAME]"
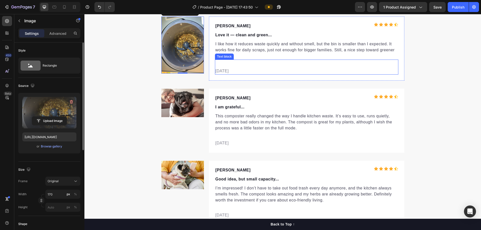
scroll to position [1673, 0]
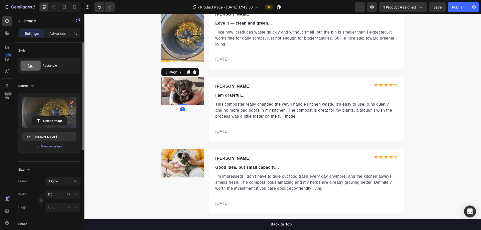
click at [184, 93] on img at bounding box center [182, 91] width 43 height 29
click at [48, 116] on label at bounding box center [49, 113] width 54 height 32
click at [48, 117] on input "file" at bounding box center [49, 121] width 35 height 9
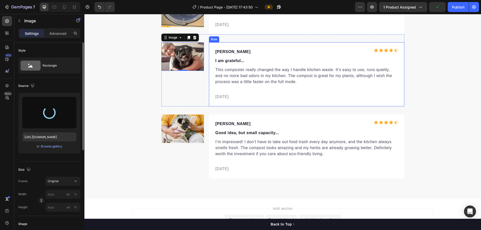
scroll to position [1723, 0]
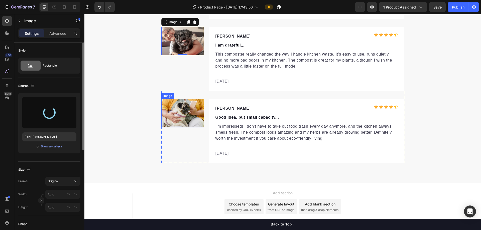
type input "[URL][DOMAIN_NAME]"
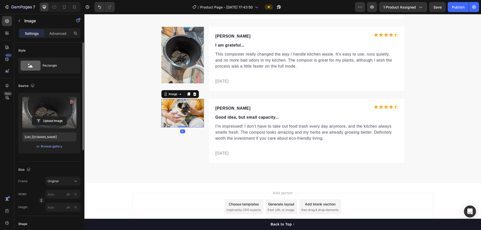
click at [185, 113] on img at bounding box center [182, 113] width 43 height 29
click at [56, 100] on label at bounding box center [49, 113] width 54 height 32
click at [56, 117] on input "file" at bounding box center [49, 121] width 35 height 9
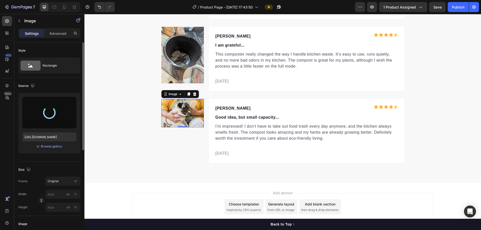
type input "[URL][DOMAIN_NAME]"
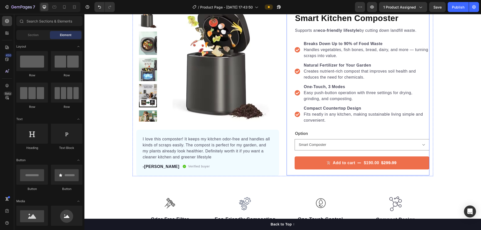
scroll to position [50, 0]
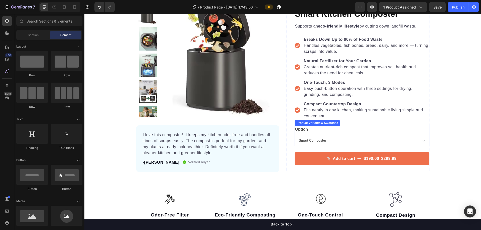
click at [307, 140] on select "Smart Composter Compost" at bounding box center [361, 140] width 135 height 11
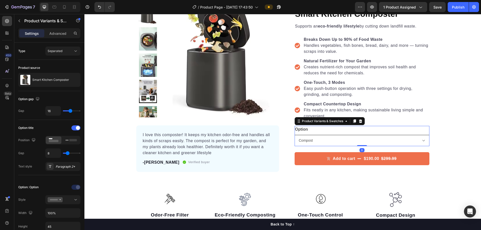
click at [294, 135] on select "Smart Composter Compost" at bounding box center [361, 140] width 135 height 11
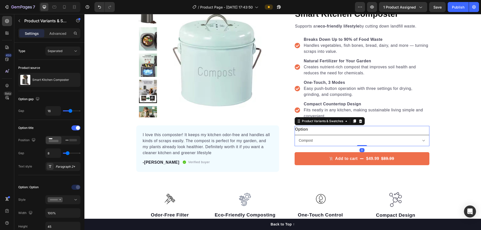
click at [307, 140] on select "Smart Composter Compost" at bounding box center [361, 140] width 135 height 11
click at [294, 135] on select "Smart Composter Compost" at bounding box center [361, 140] width 135 height 11
select select "Smart Composter"
click at [307, 9] on div "Publish" at bounding box center [458, 7] width 13 height 5
